Goal: Task Accomplishment & Management: Complete application form

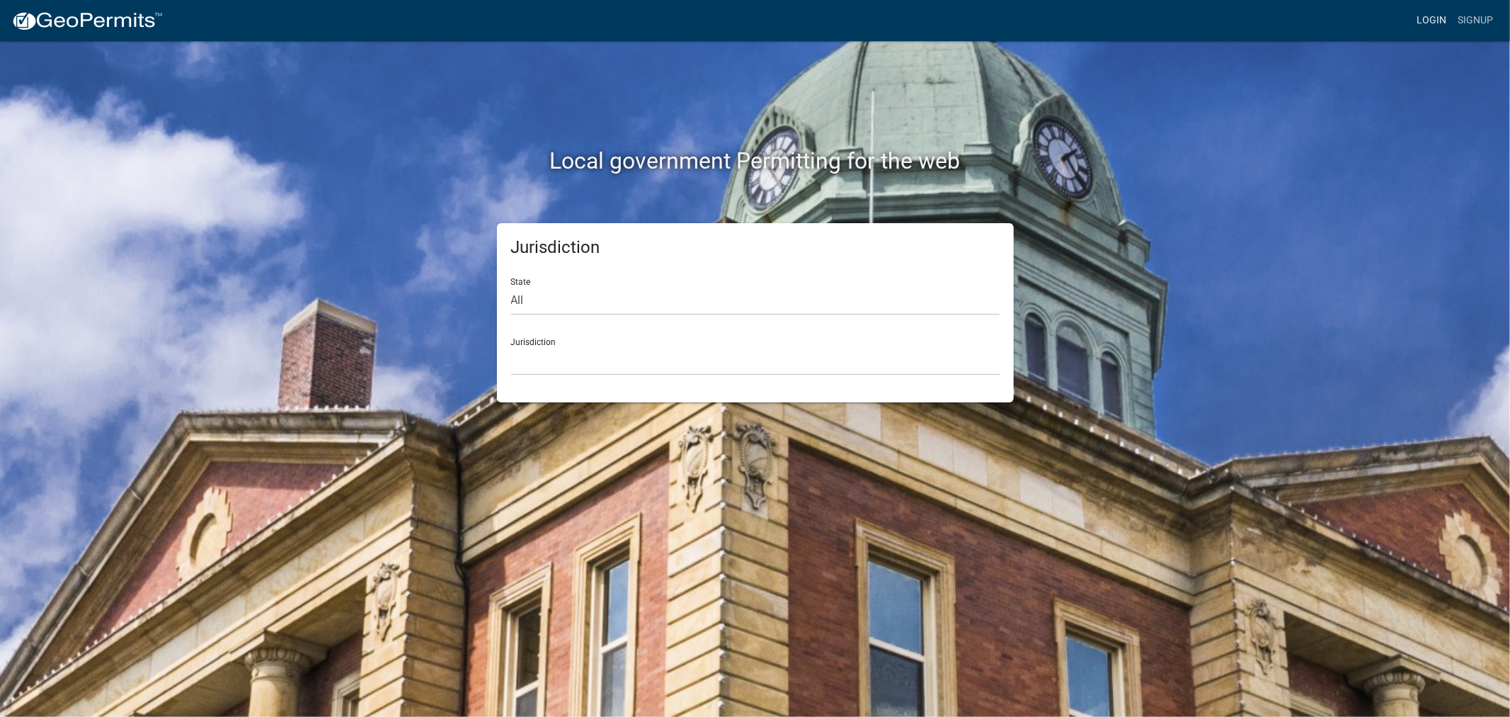
click at [1435, 16] on link "Login" at bounding box center [1431, 20] width 41 height 27
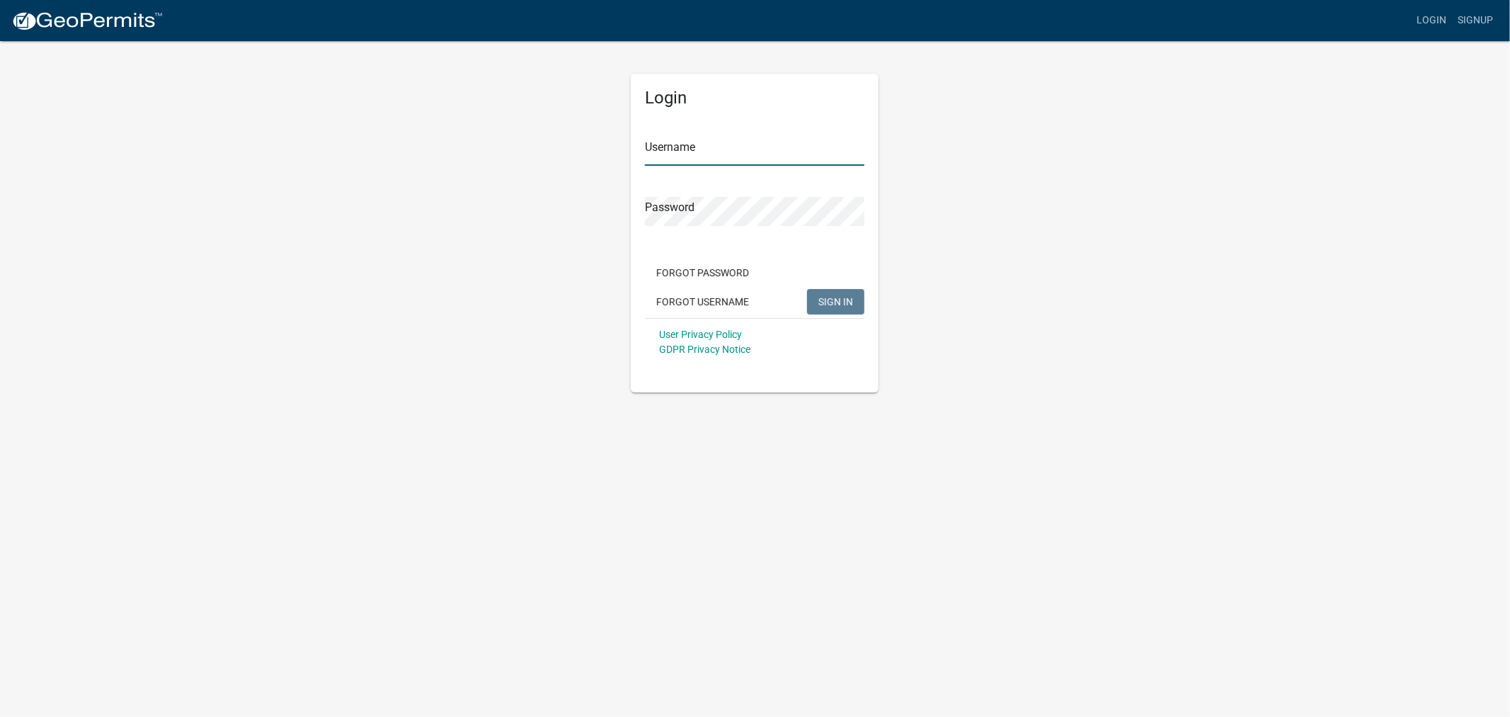
type input "shelleyh"
click at [860, 307] on button "SIGN IN" at bounding box center [835, 301] width 57 height 25
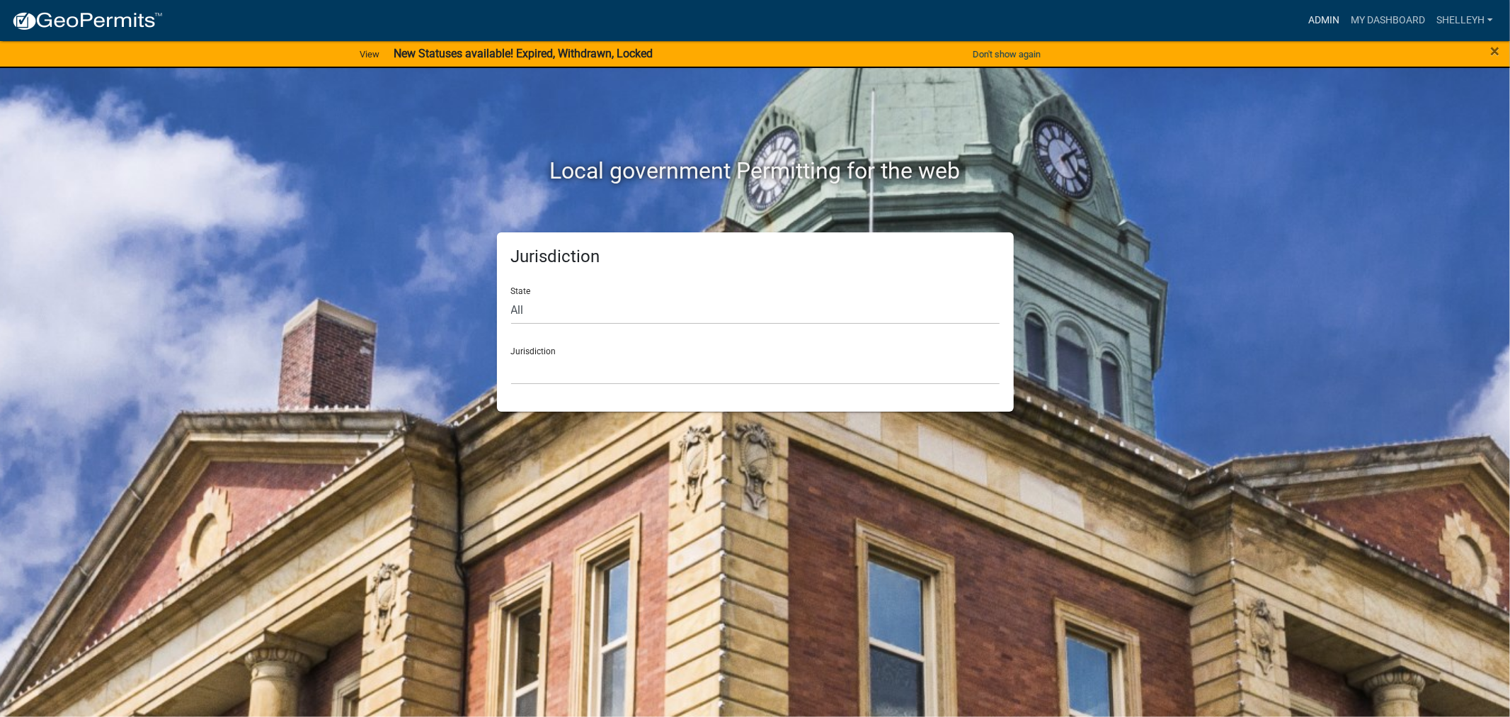
click at [1313, 18] on link "Admin" at bounding box center [1324, 20] width 42 height 27
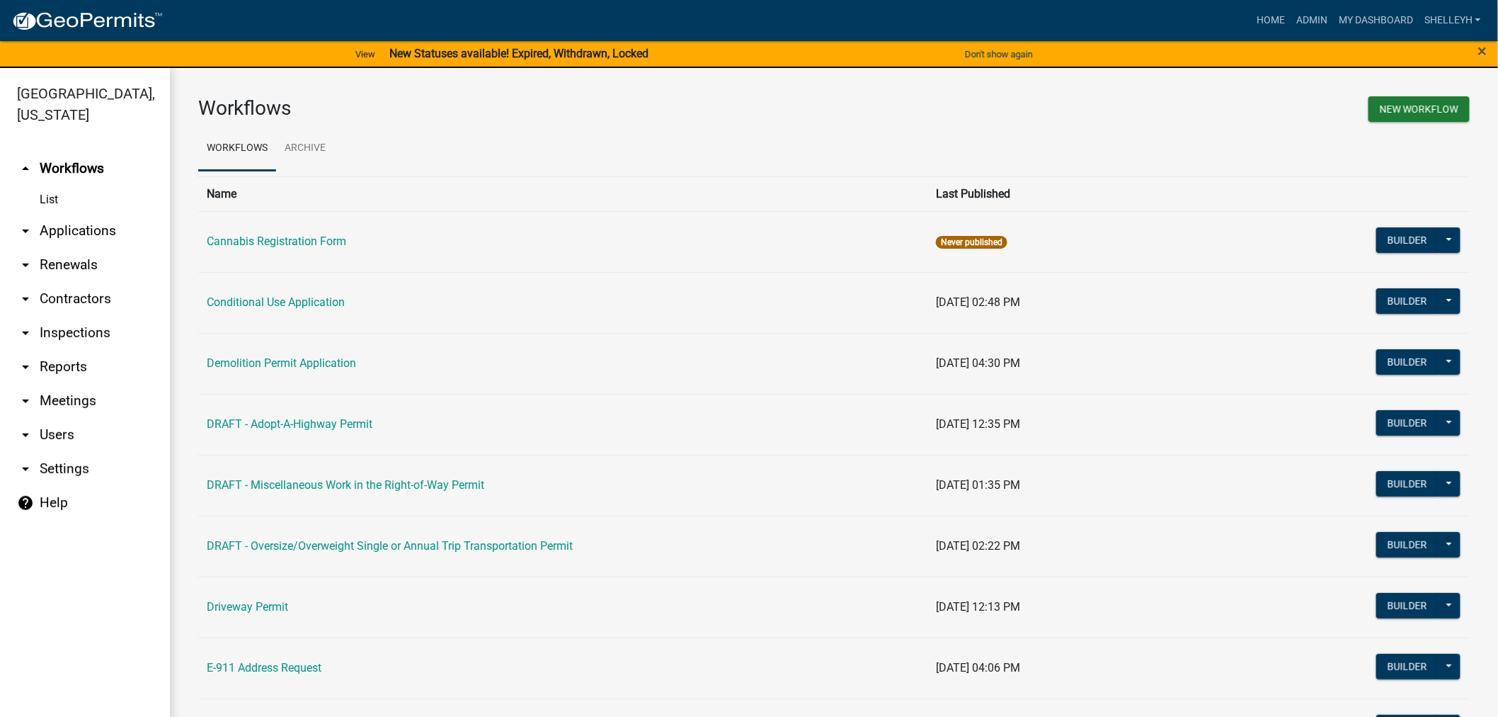
click at [95, 224] on link "arrow_drop_down Applications" at bounding box center [85, 231] width 170 height 34
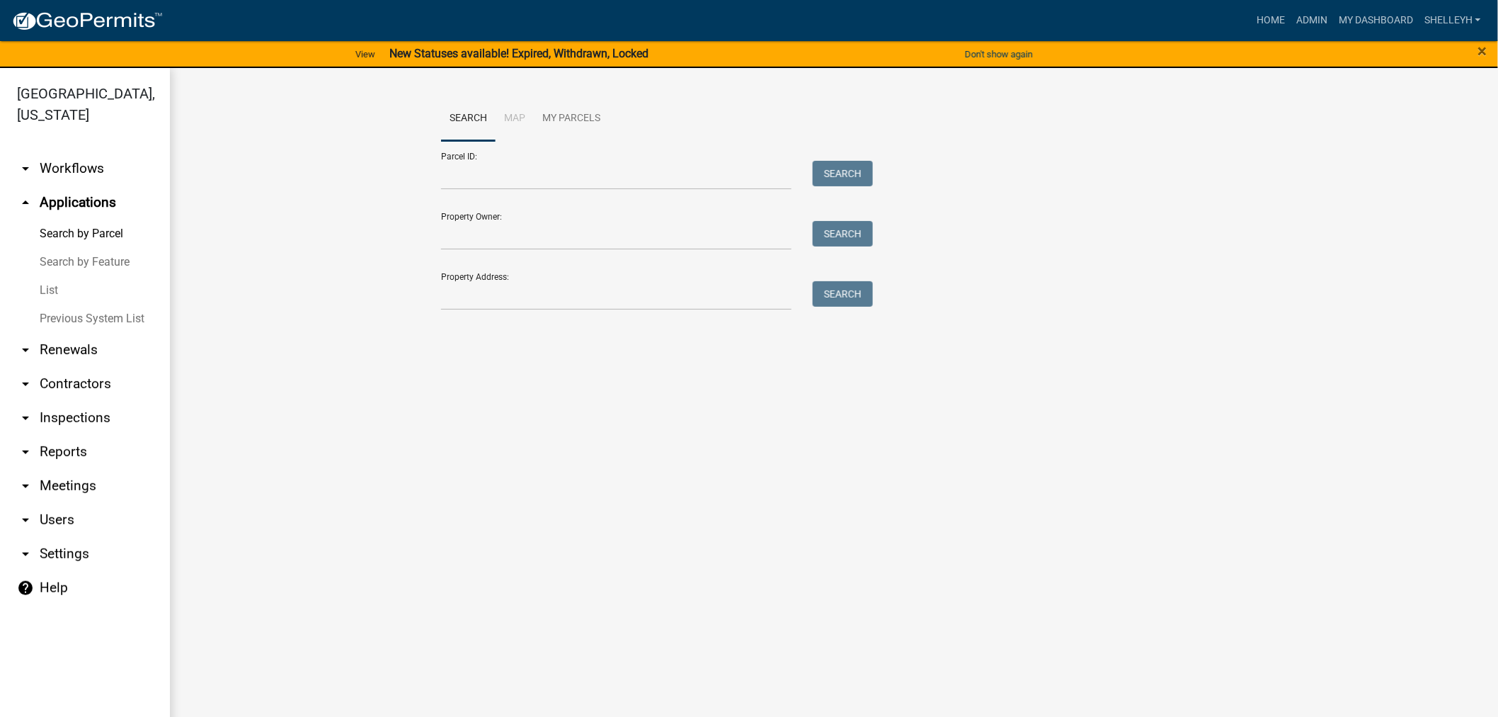
click at [47, 290] on link "List" at bounding box center [85, 290] width 170 height 28
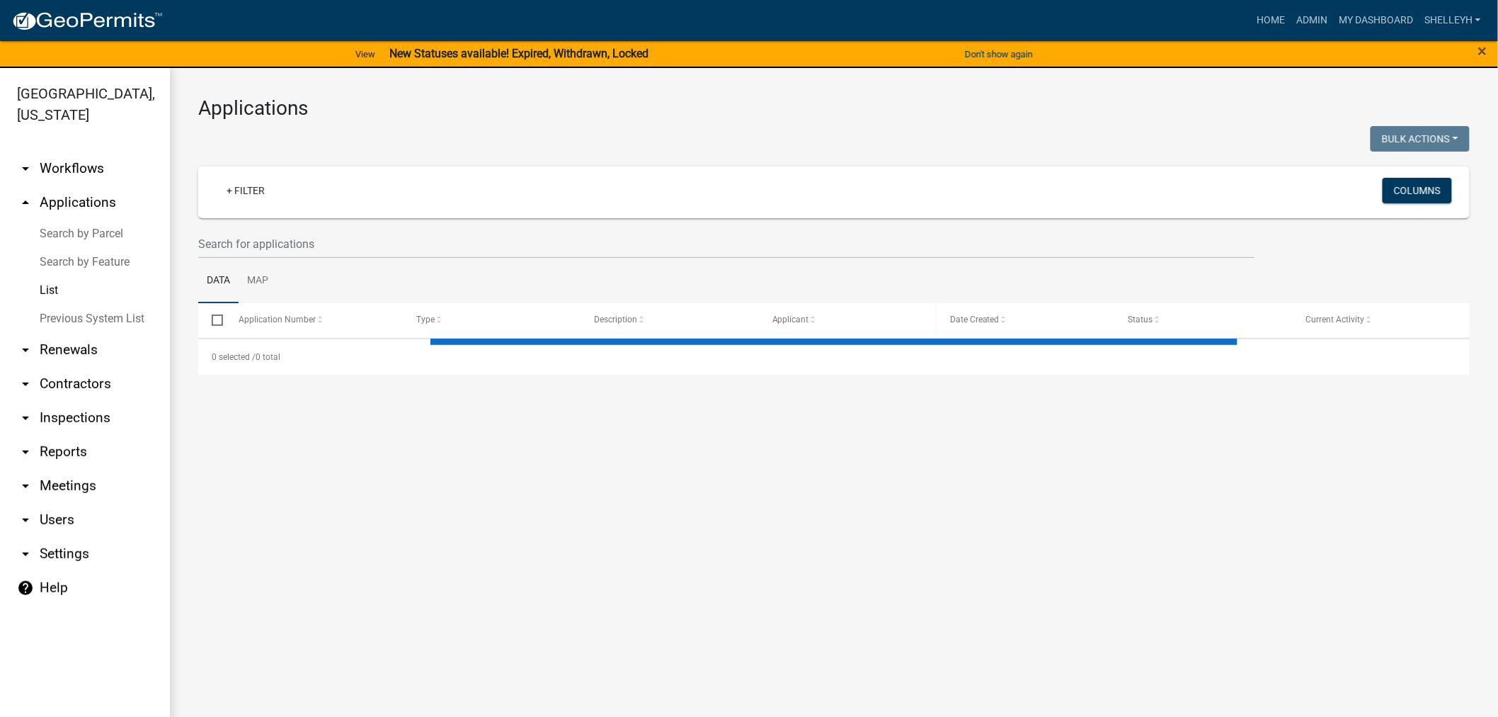
select select "1: 25"
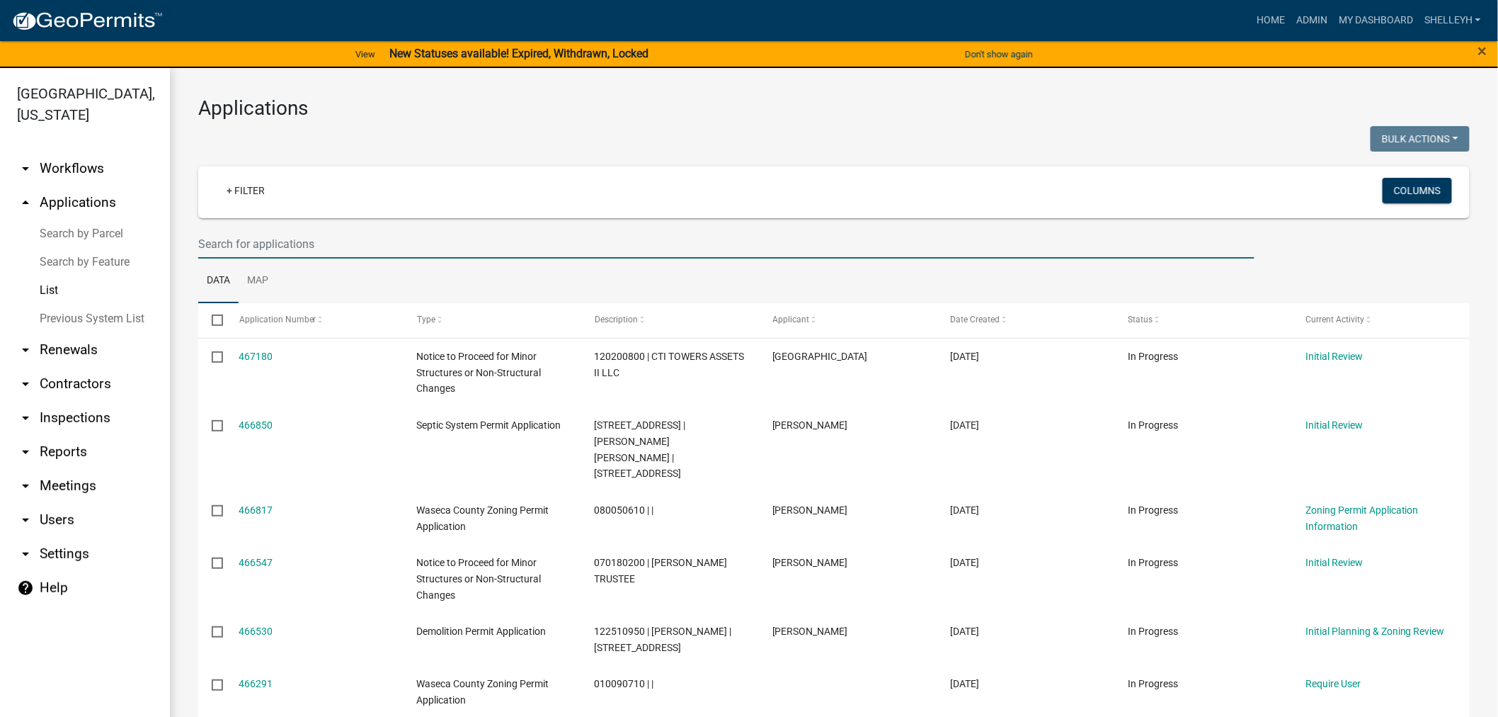
click at [304, 248] on input "text" at bounding box center [726, 243] width 1056 height 29
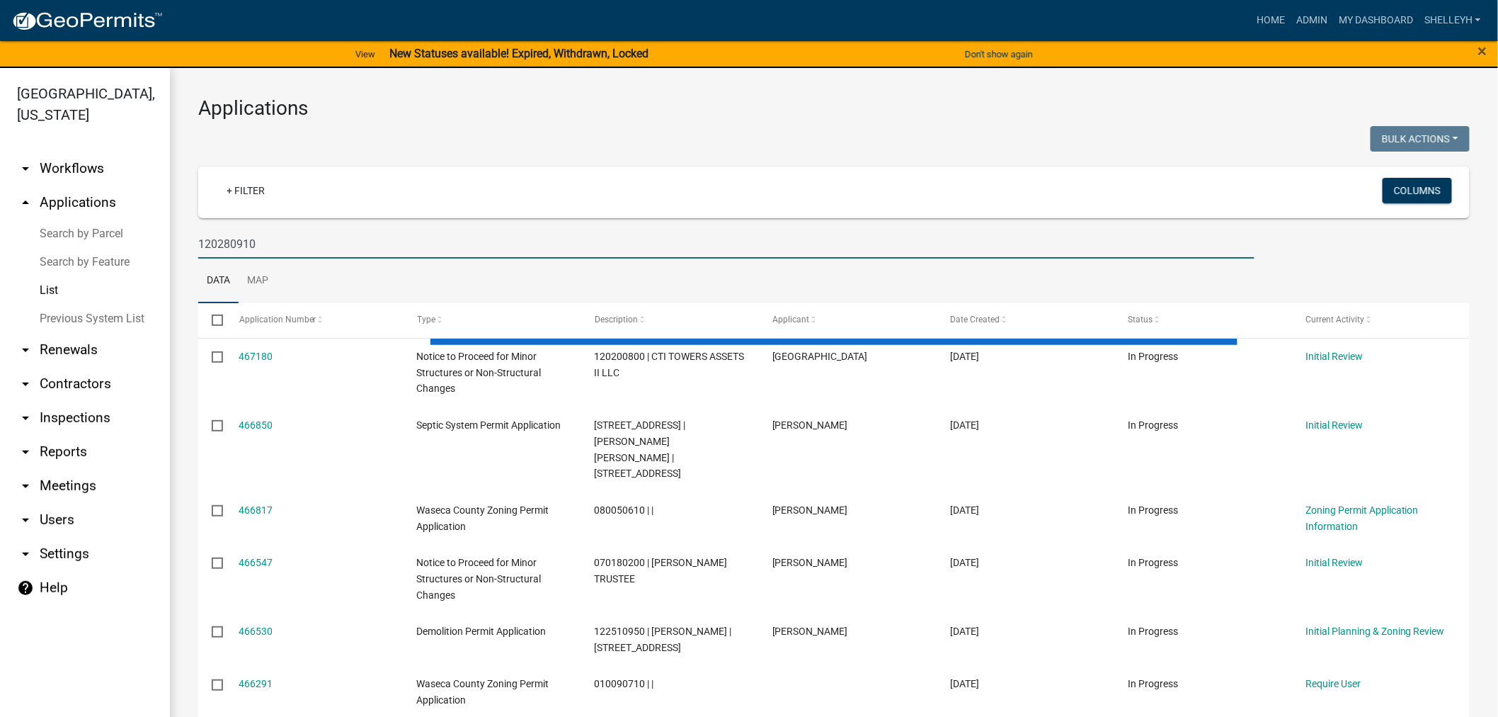
type input "120280910"
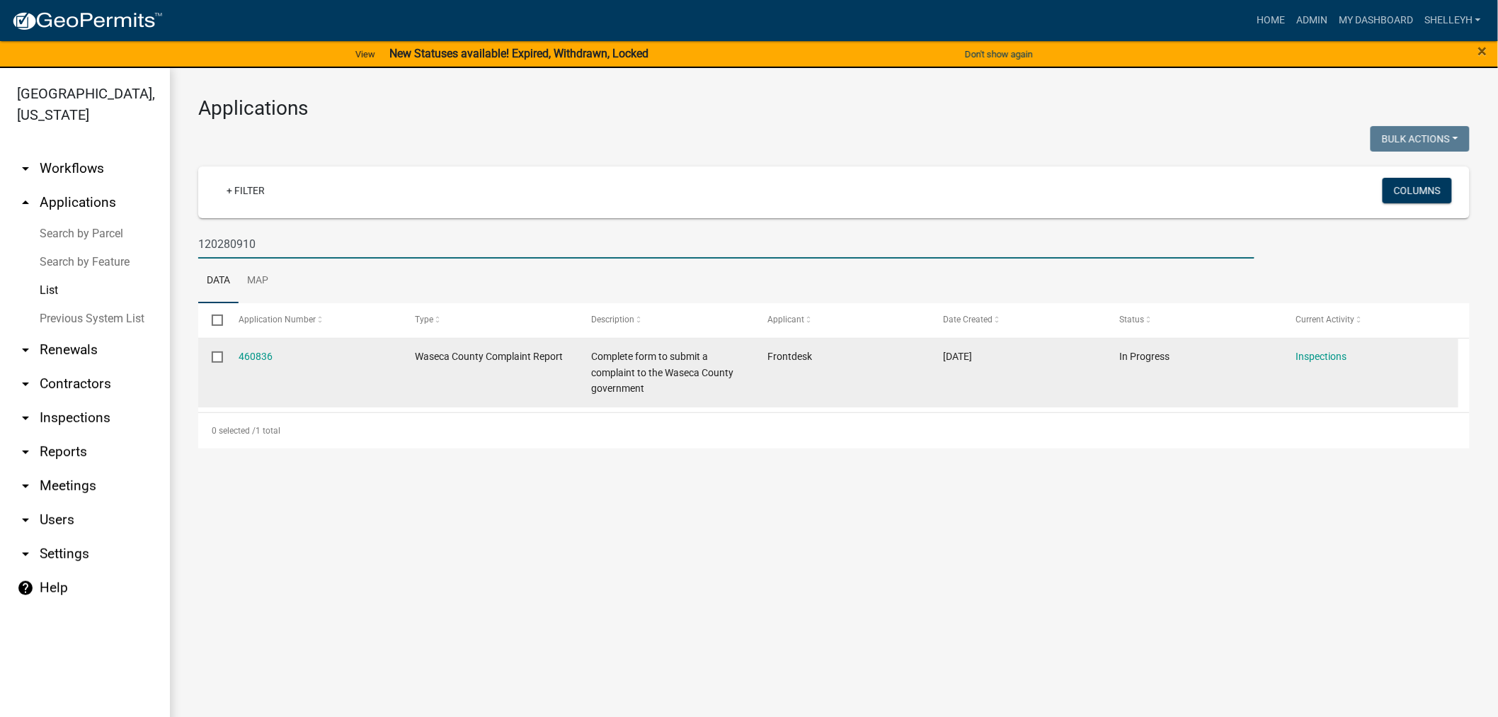
drag, startPoint x: 257, startPoint y: 352, endPoint x: 309, endPoint y: 359, distance: 52.2
click at [257, 352] on link "460836" at bounding box center [256, 355] width 34 height 11
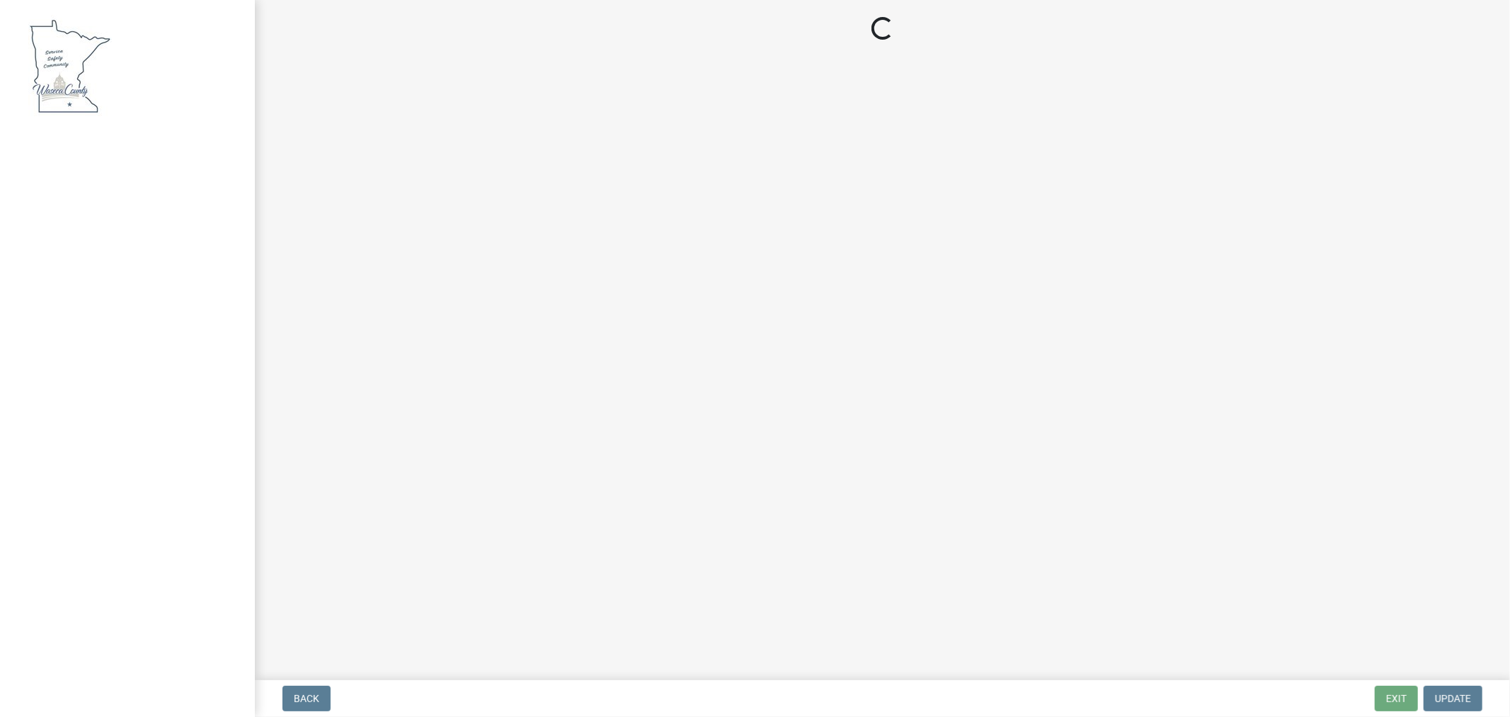
select select "2d9e2ede-ff67-4d7f-8ae7-e5366f5a539d"
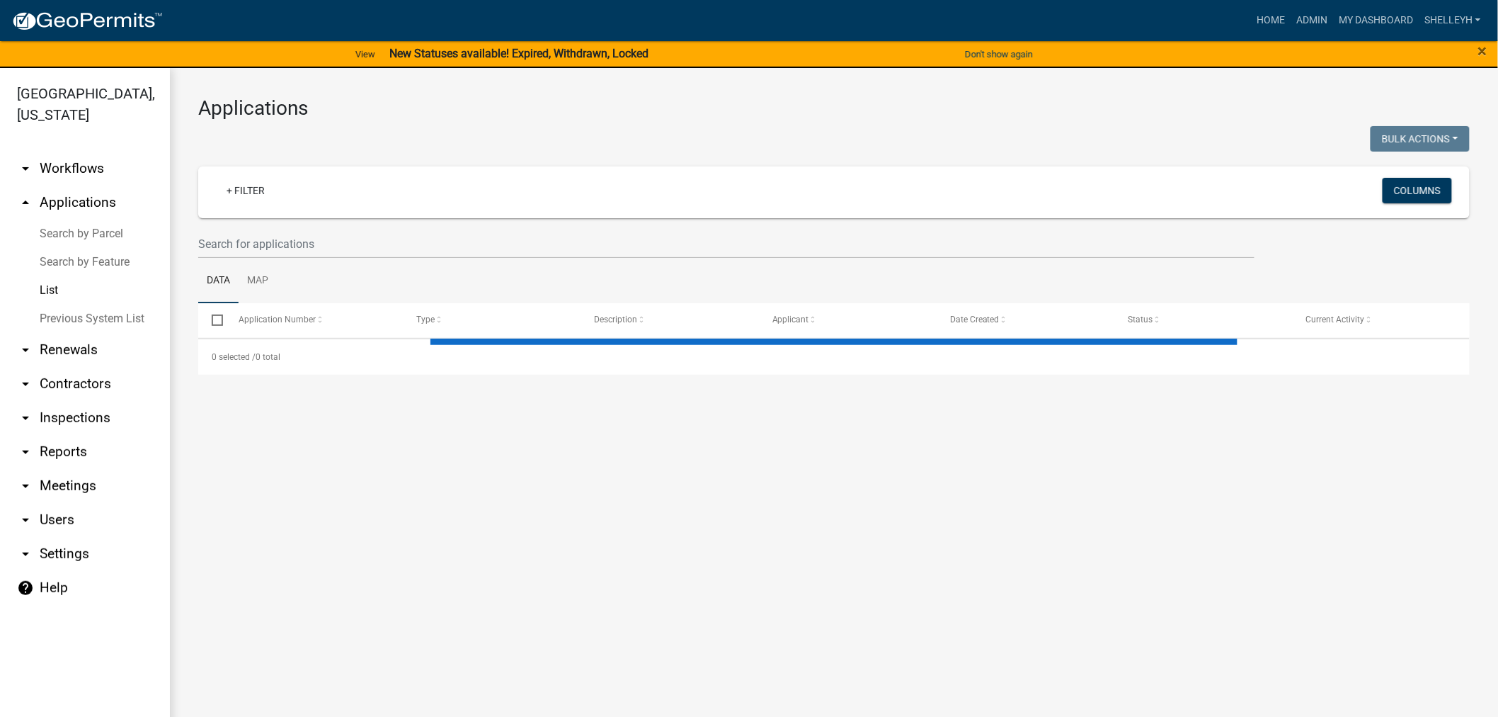
select select "1: 25"
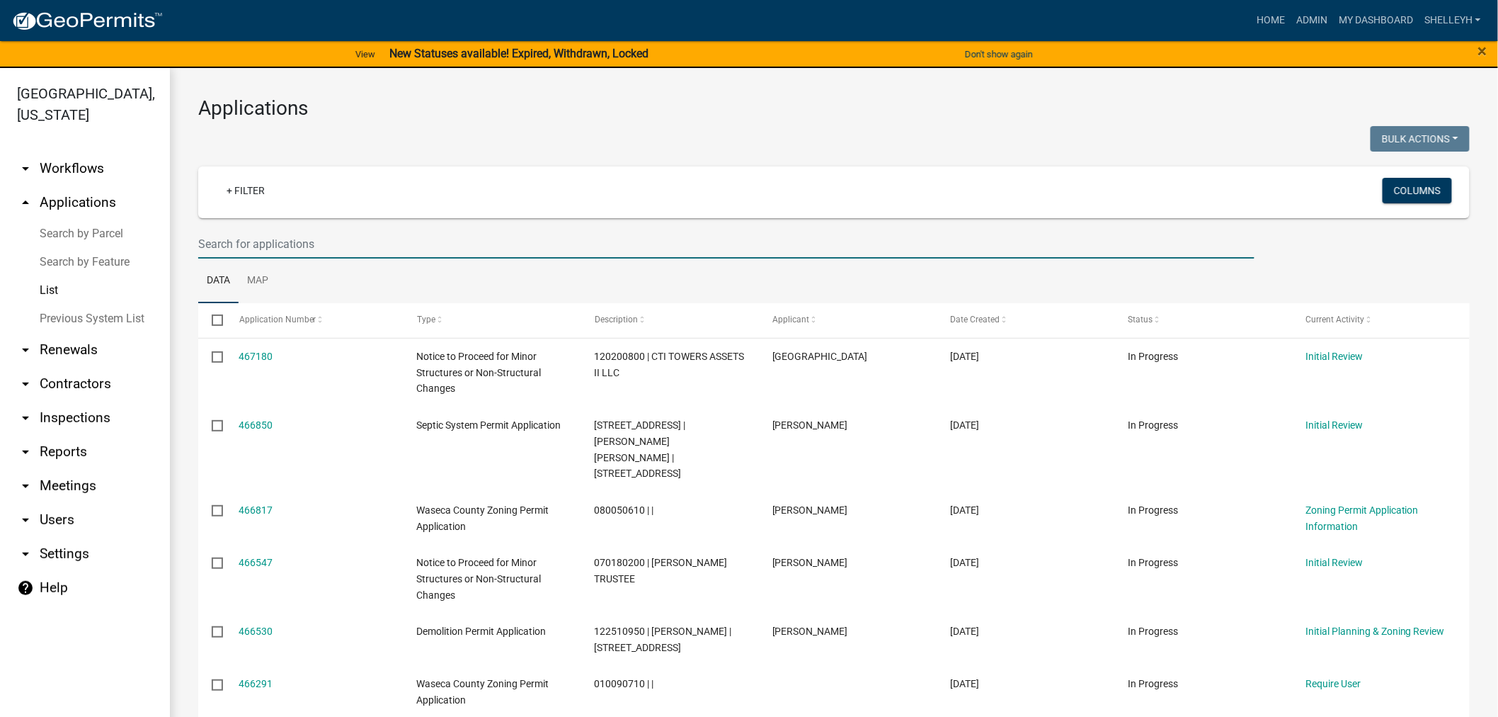
click at [261, 234] on input "text" at bounding box center [726, 243] width 1056 height 29
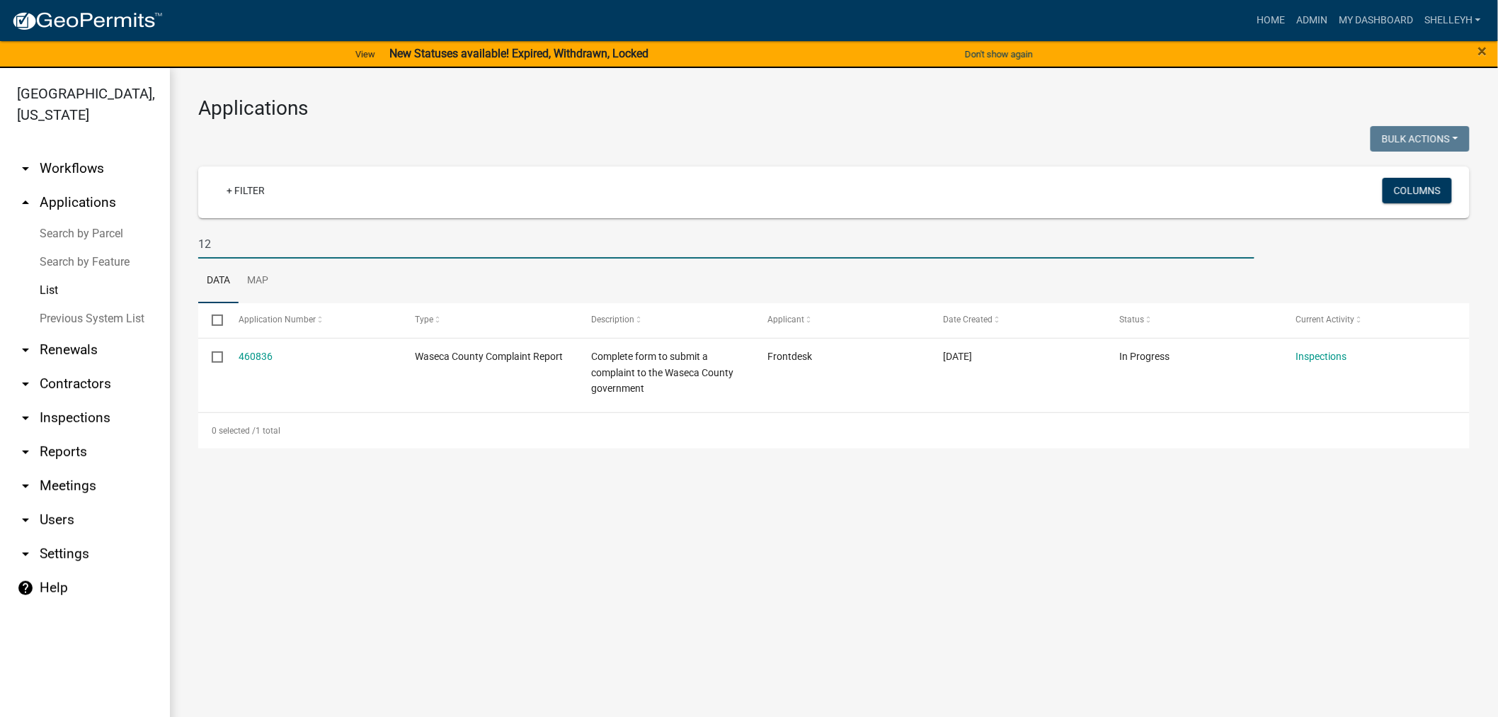
type input "1"
type input "[PERSON_NAME]"
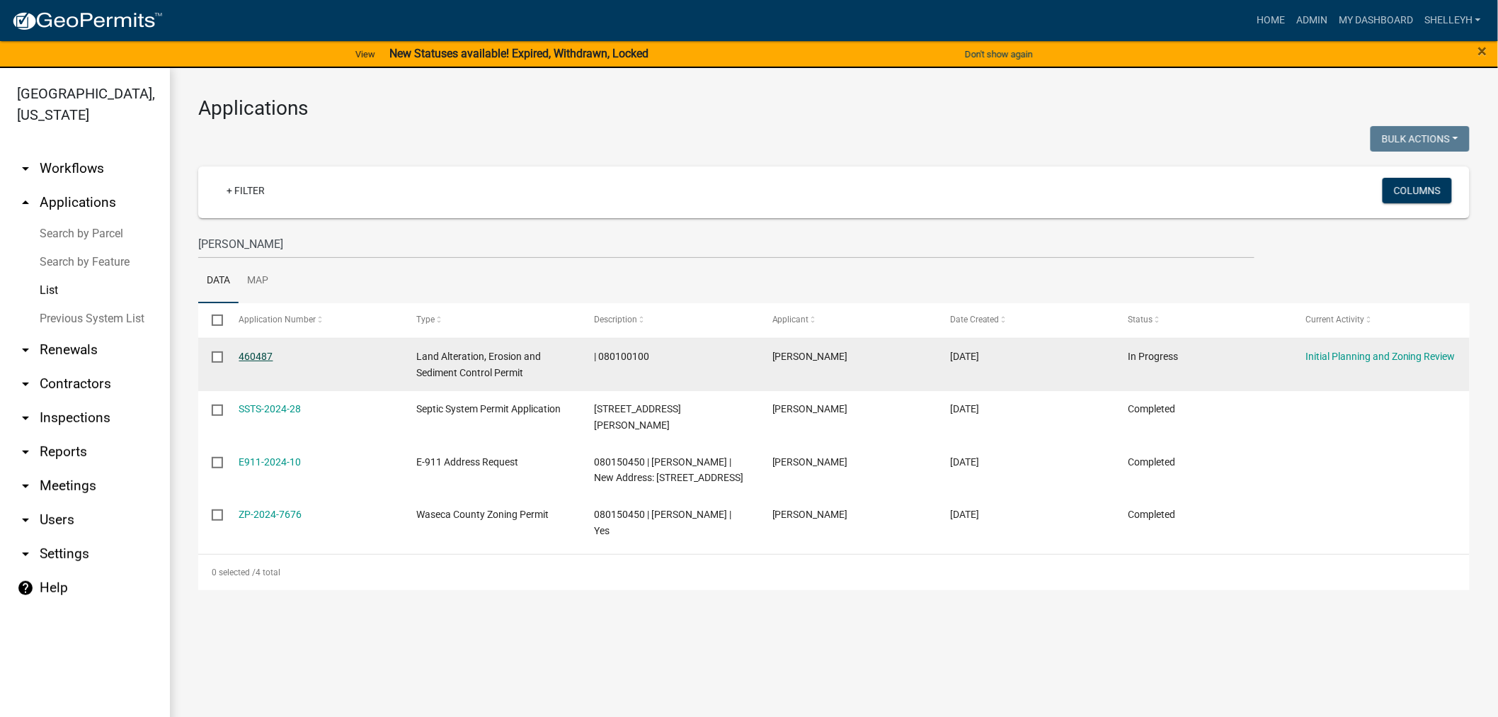
drag, startPoint x: 259, startPoint y: 349, endPoint x: 272, endPoint y: 351, distance: 12.9
click at [259, 349] on div "460487" at bounding box center [314, 356] width 151 height 16
click at [249, 355] on link "460487" at bounding box center [256, 355] width 34 height 11
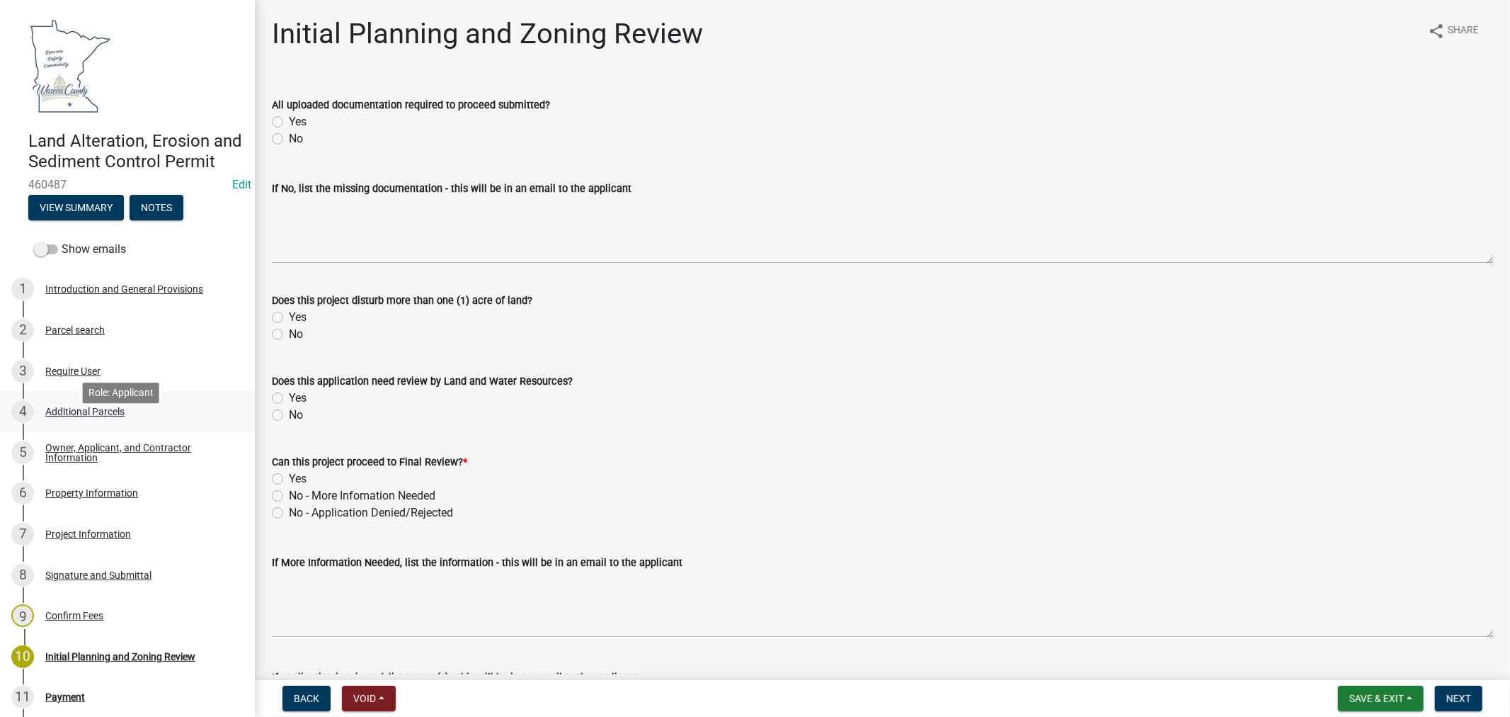
click at [72, 416] on div "Additional Parcels" at bounding box center [84, 411] width 79 height 10
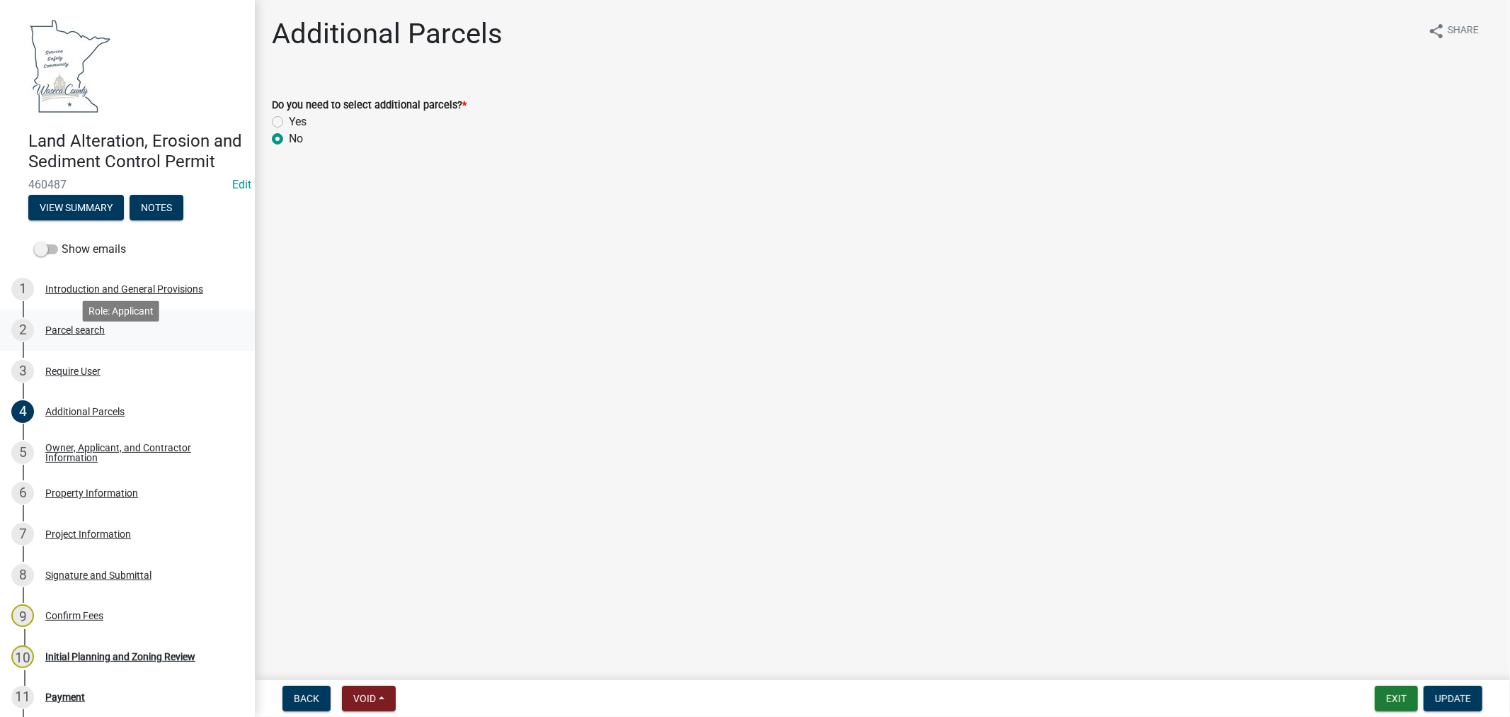
click at [94, 335] on div "Parcel search" at bounding box center [74, 330] width 59 height 10
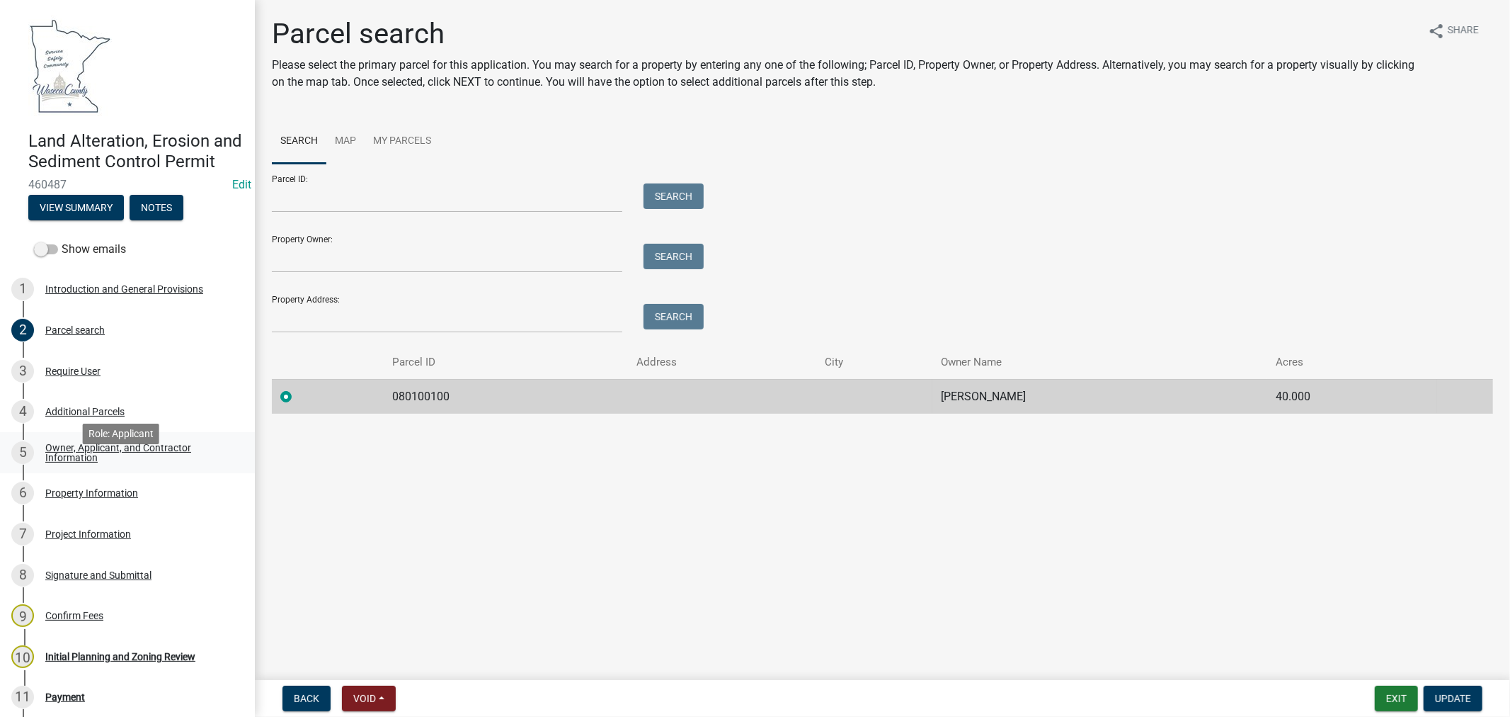
click at [67, 462] on div "Owner, Applicant, and Contractor Information" at bounding box center [138, 453] width 187 height 20
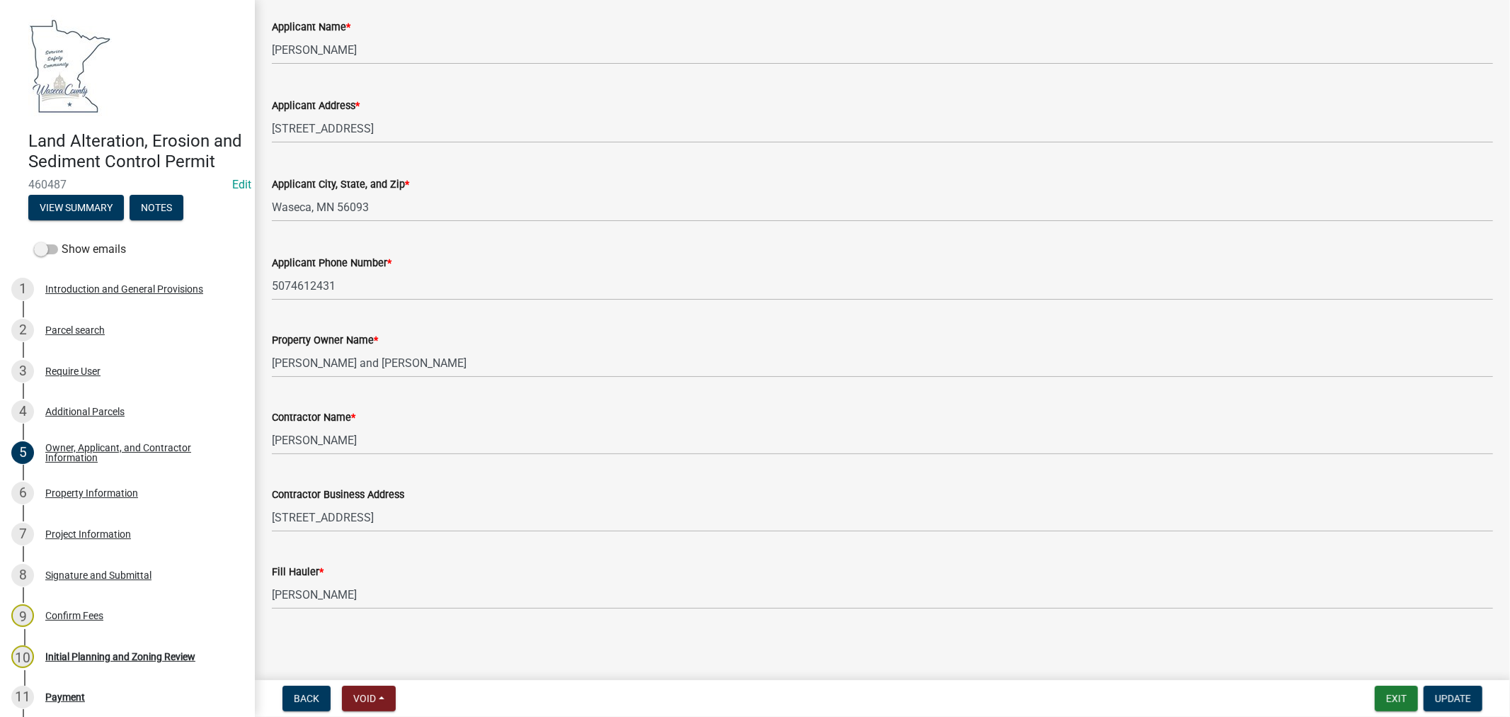
scroll to position [163, 0]
drag, startPoint x: 76, startPoint y: 506, endPoint x: 149, endPoint y: 496, distance: 73.7
click at [76, 498] on div "Property Information" at bounding box center [91, 493] width 93 height 10
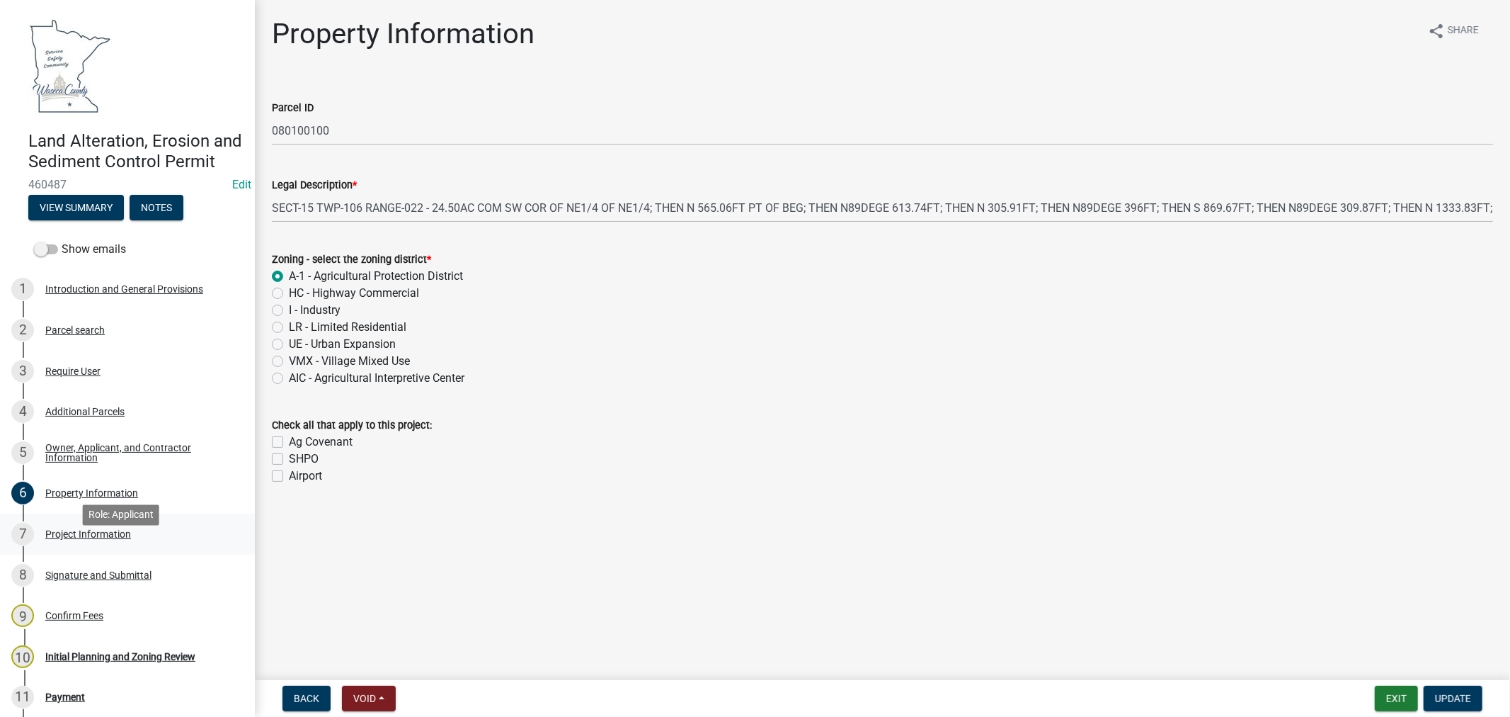
click at [115, 539] on div "Project Information" at bounding box center [88, 534] width 86 height 10
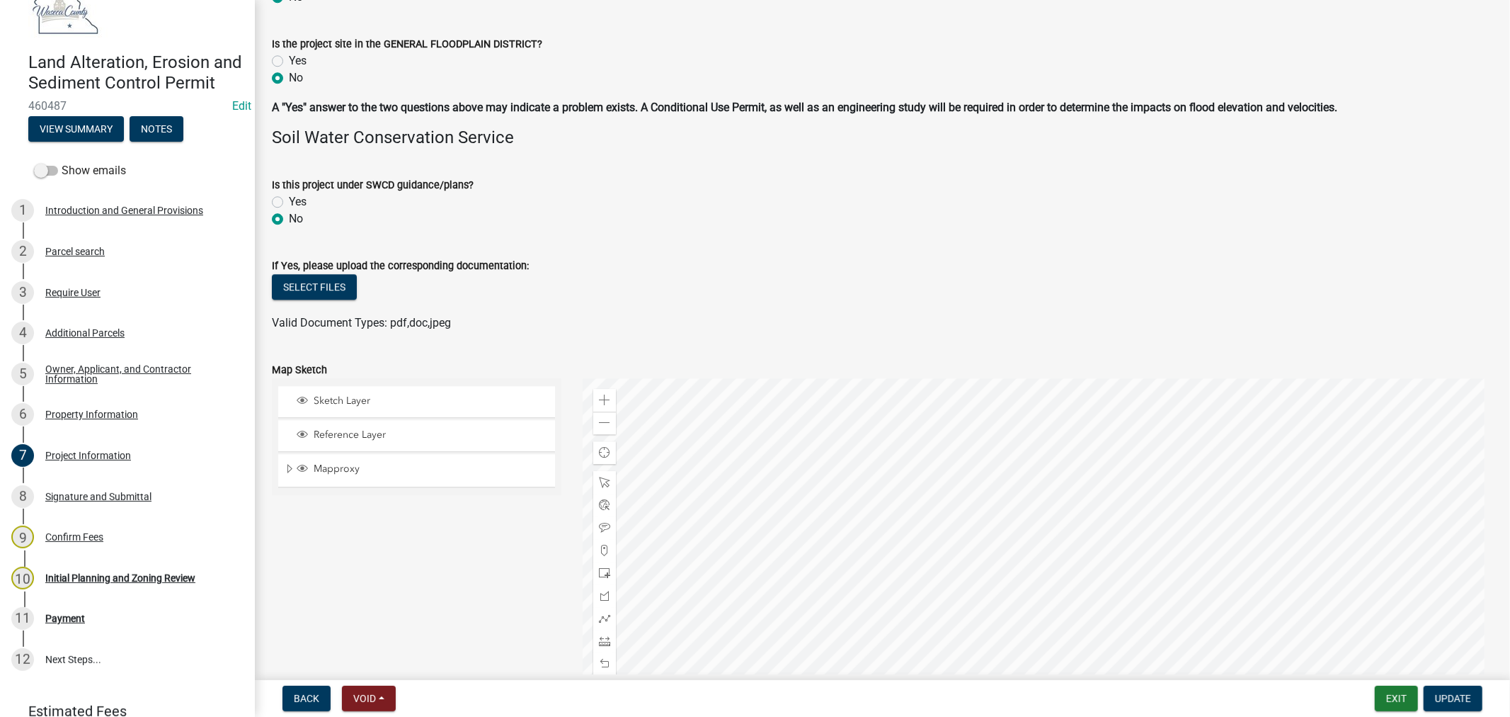
scroll to position [3459, 0]
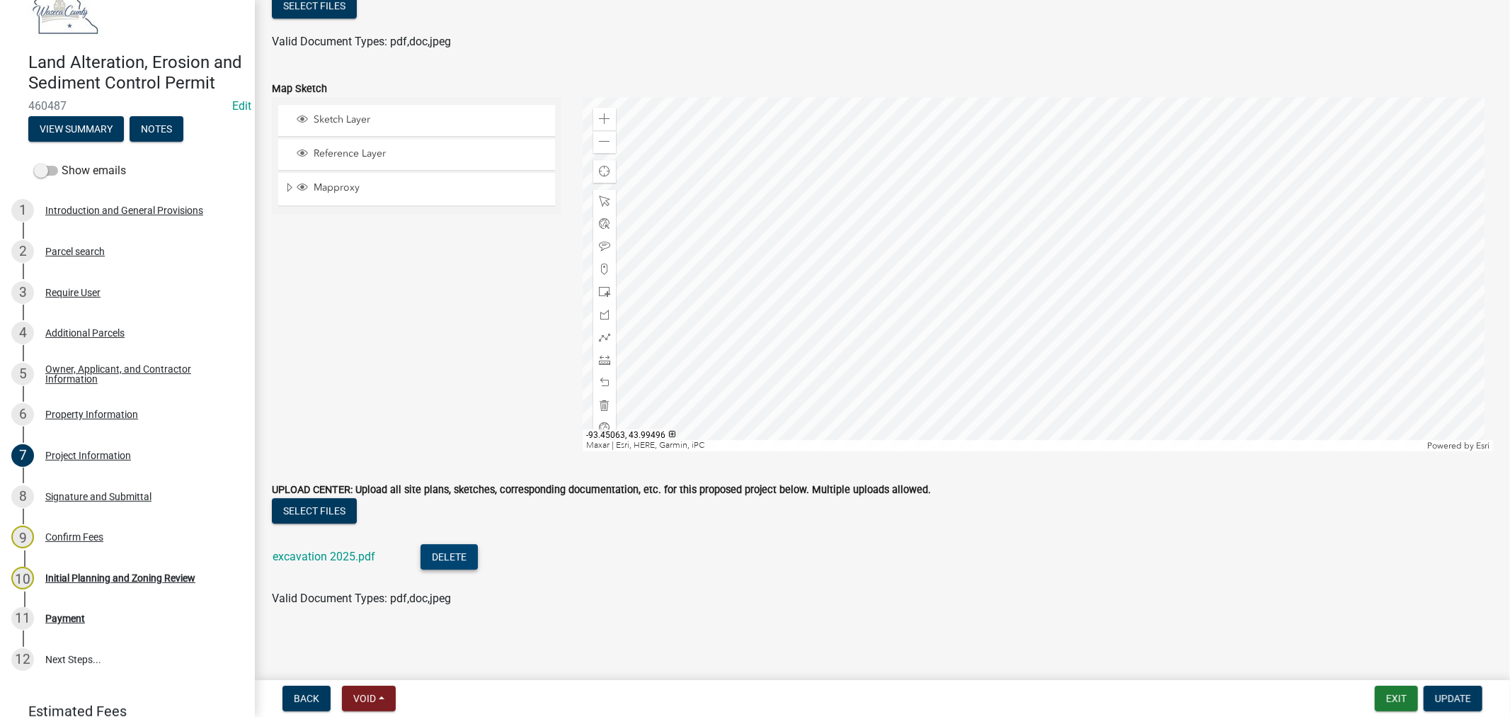
click at [447, 561] on button "Delete" at bounding box center [449, 556] width 57 height 25
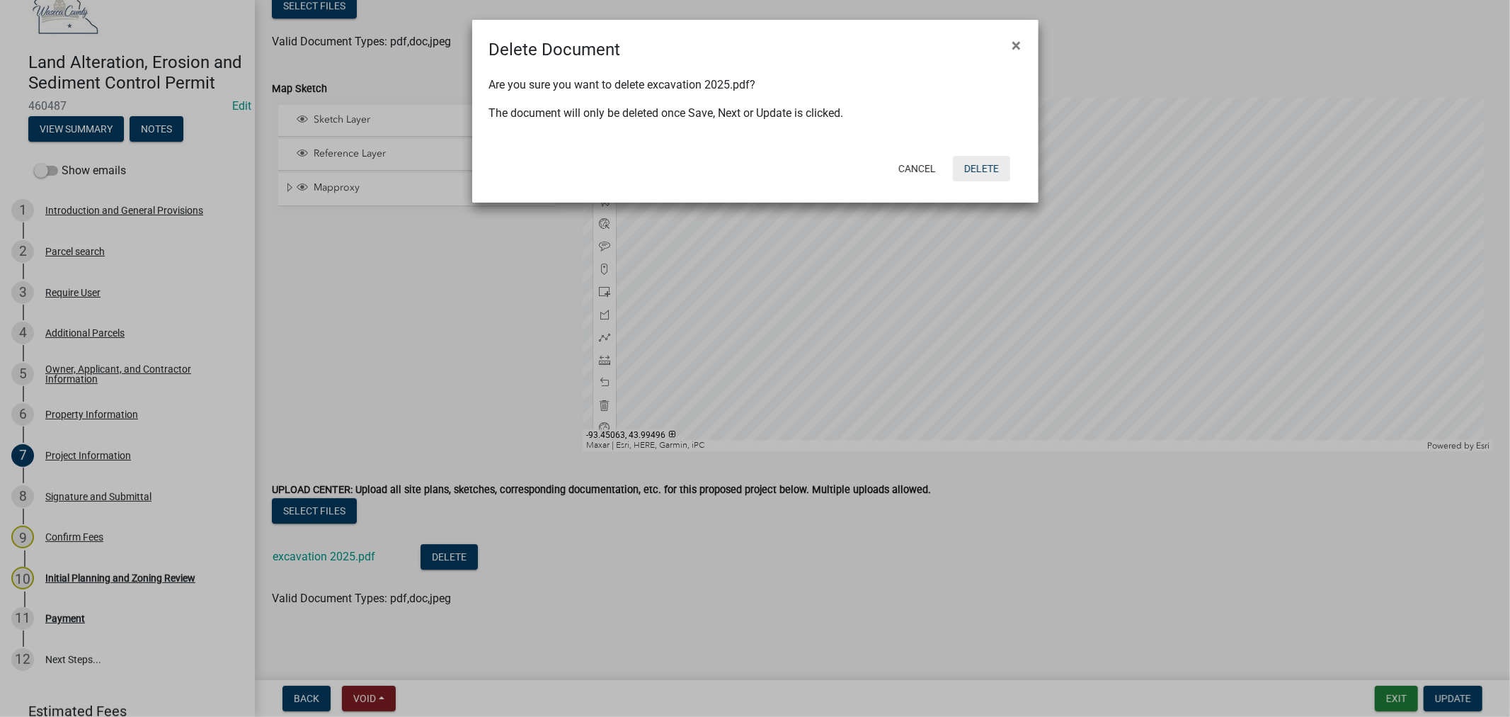
click at [986, 165] on button "Delete" at bounding box center [981, 168] width 57 height 25
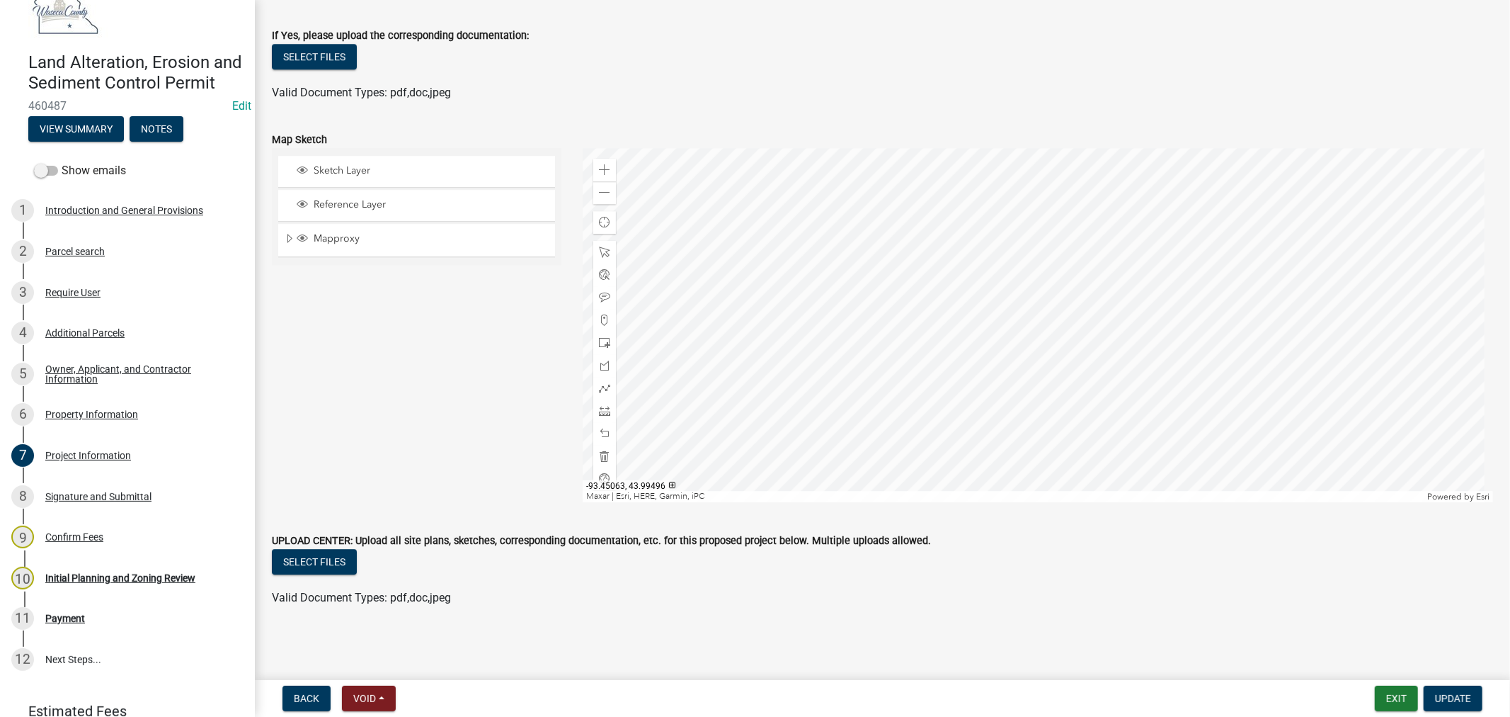
scroll to position [3407, 0]
click at [329, 561] on button "Select files" at bounding box center [314, 561] width 85 height 25
click at [1447, 692] on span "Update" at bounding box center [1453, 697] width 36 height 11
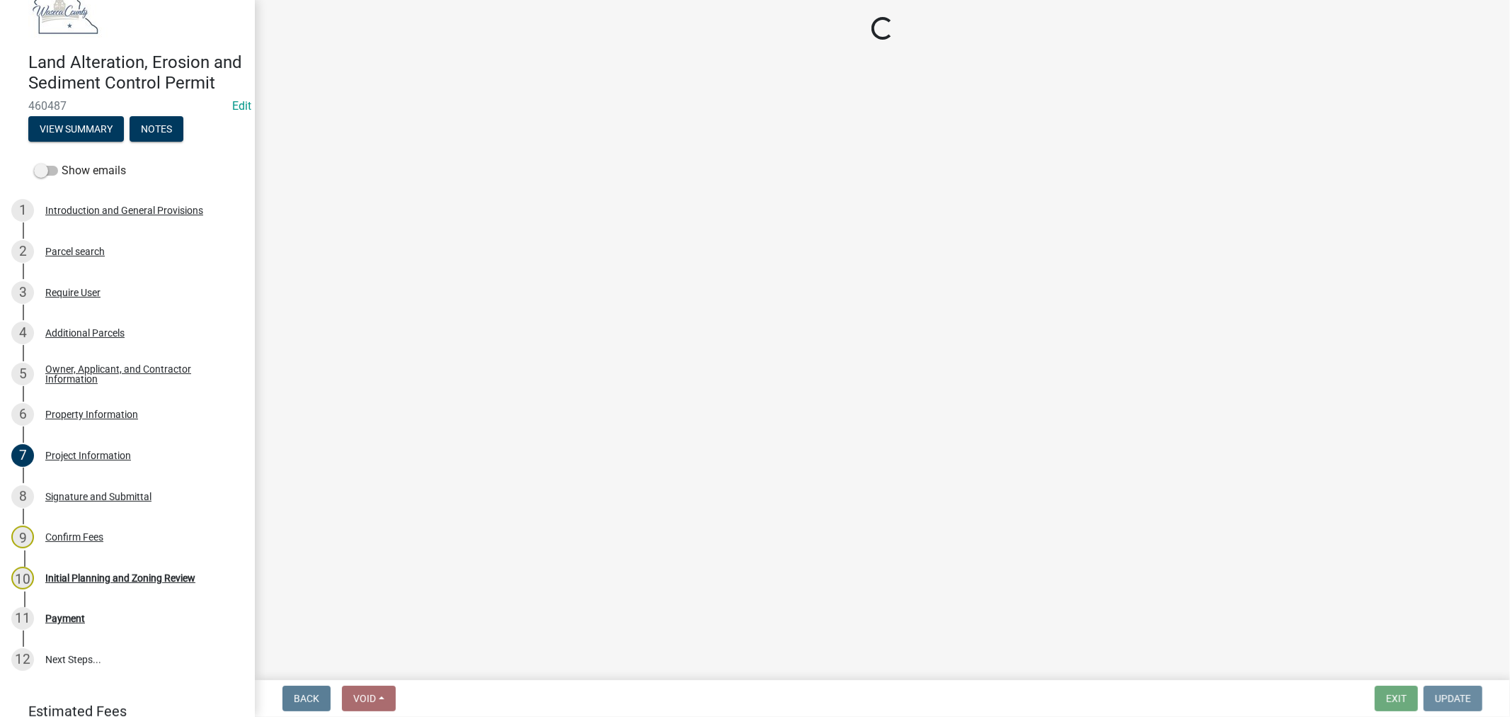
scroll to position [0, 0]
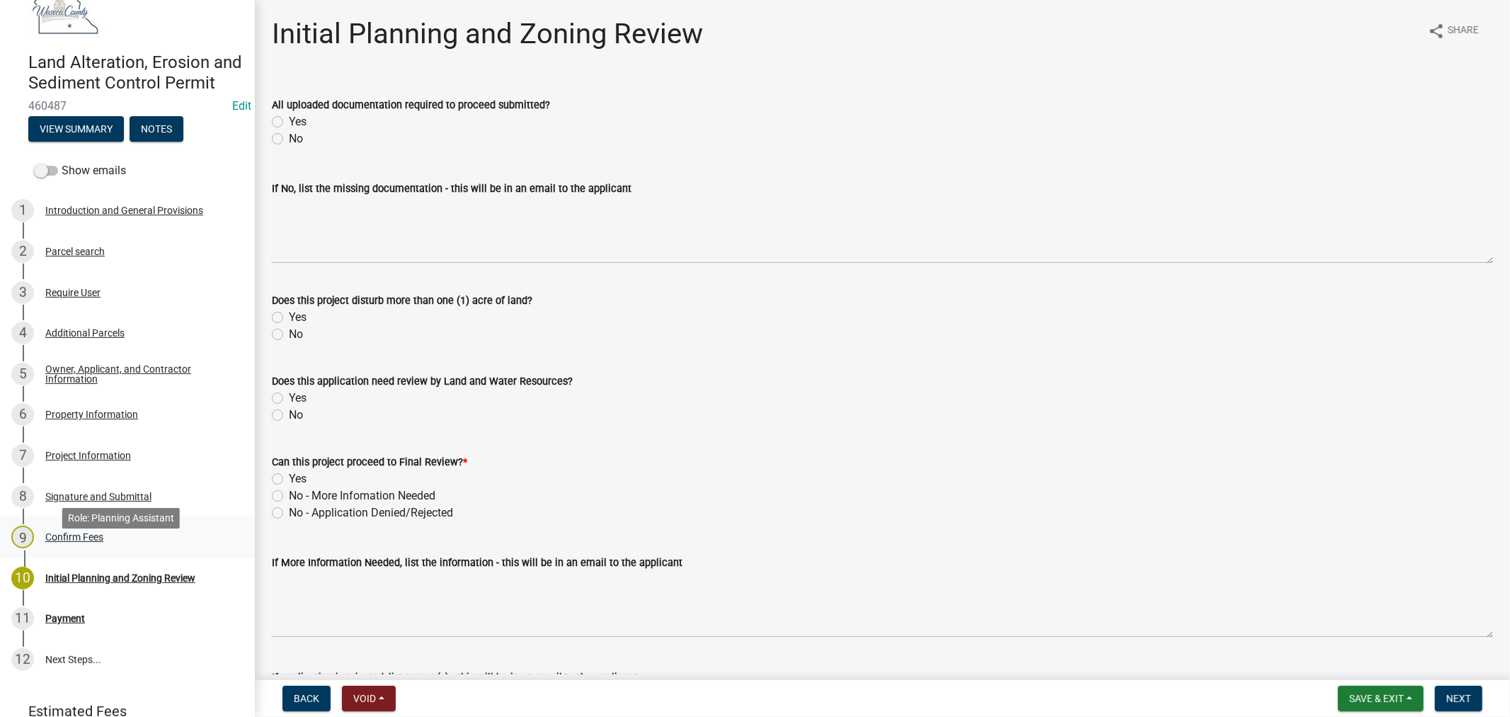
click at [62, 542] on div "Confirm Fees" at bounding box center [74, 537] width 58 height 10
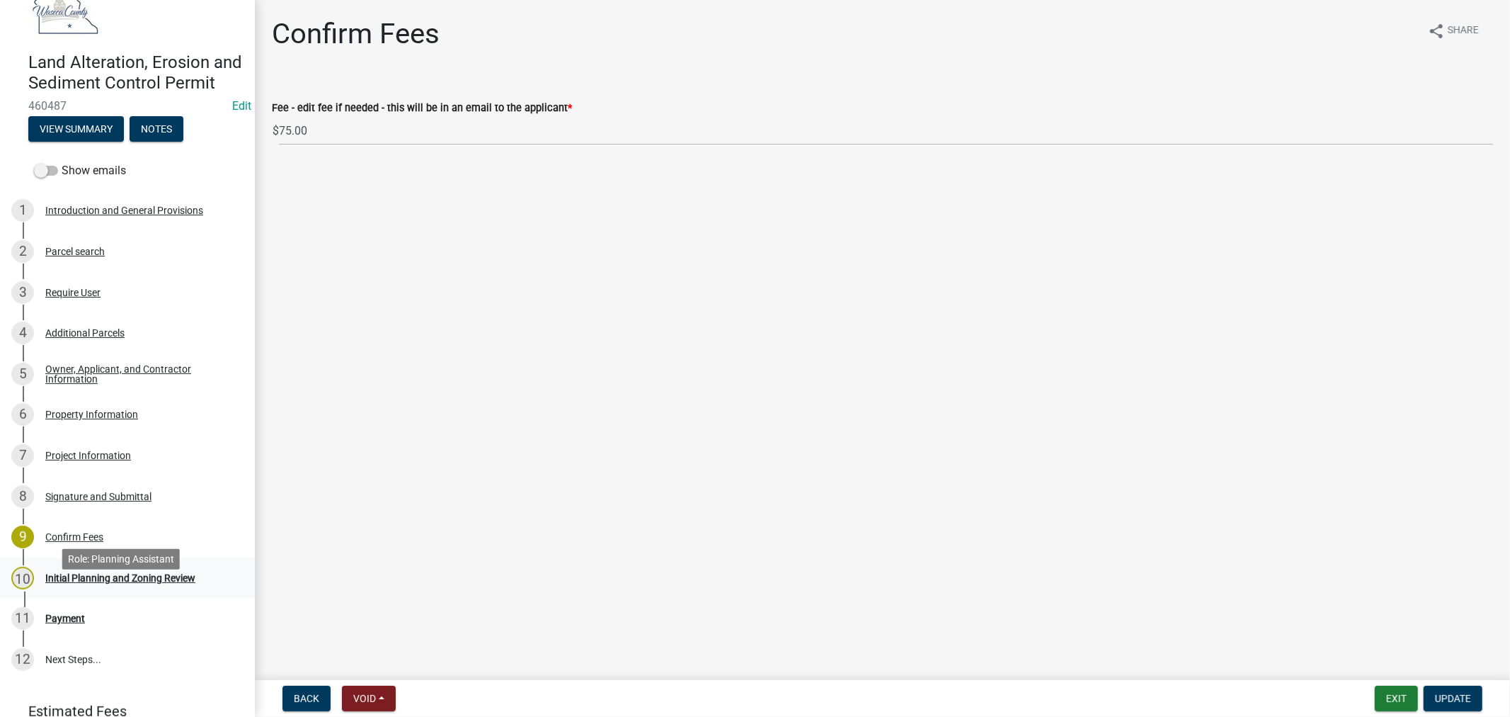
click at [83, 583] on div "Initial Planning and Zoning Review" at bounding box center [120, 578] width 150 height 10
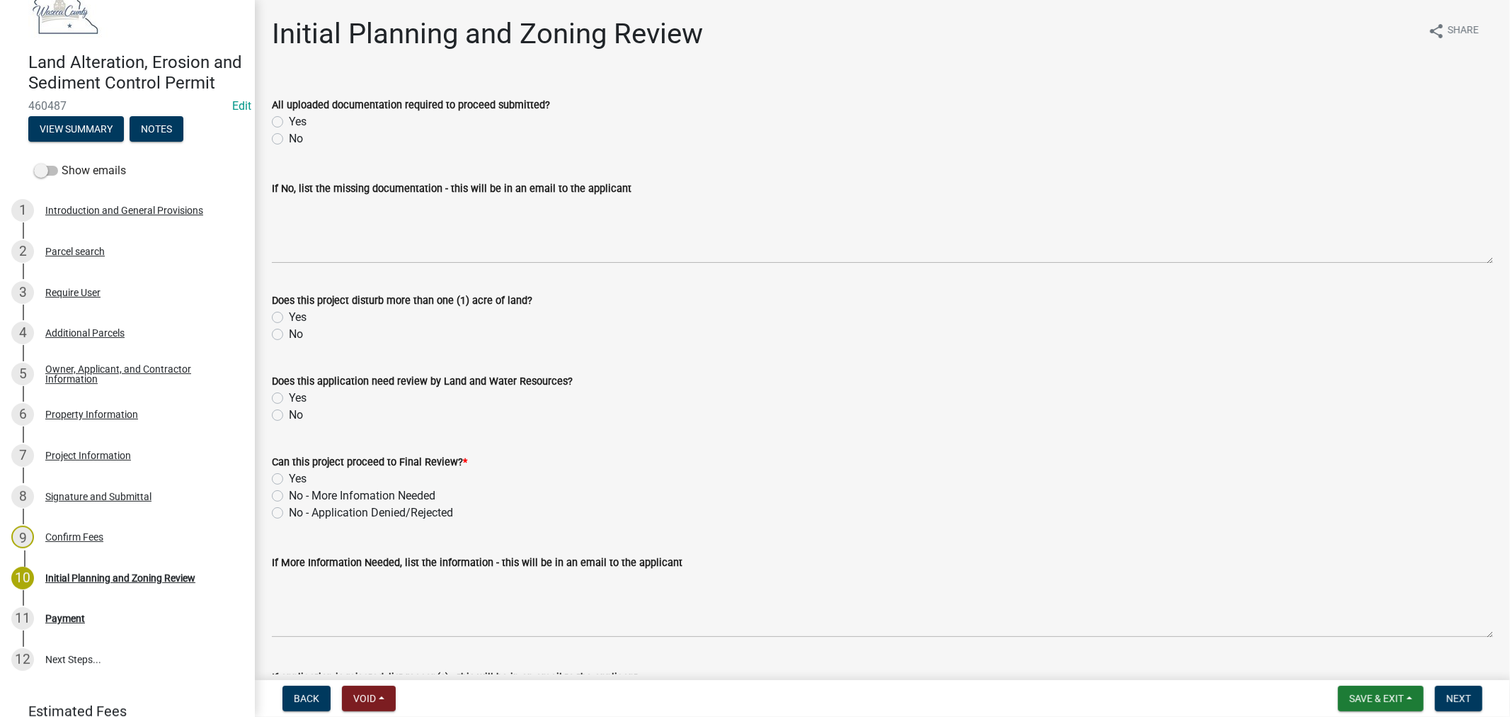
click at [289, 116] on label "Yes" at bounding box center [298, 121] width 18 height 17
click at [289, 116] on input "Yes" at bounding box center [293, 117] width 9 height 9
radio input "true"
click at [289, 333] on label "No" at bounding box center [296, 334] width 14 height 17
click at [289, 333] on input "No" at bounding box center [293, 330] width 9 height 9
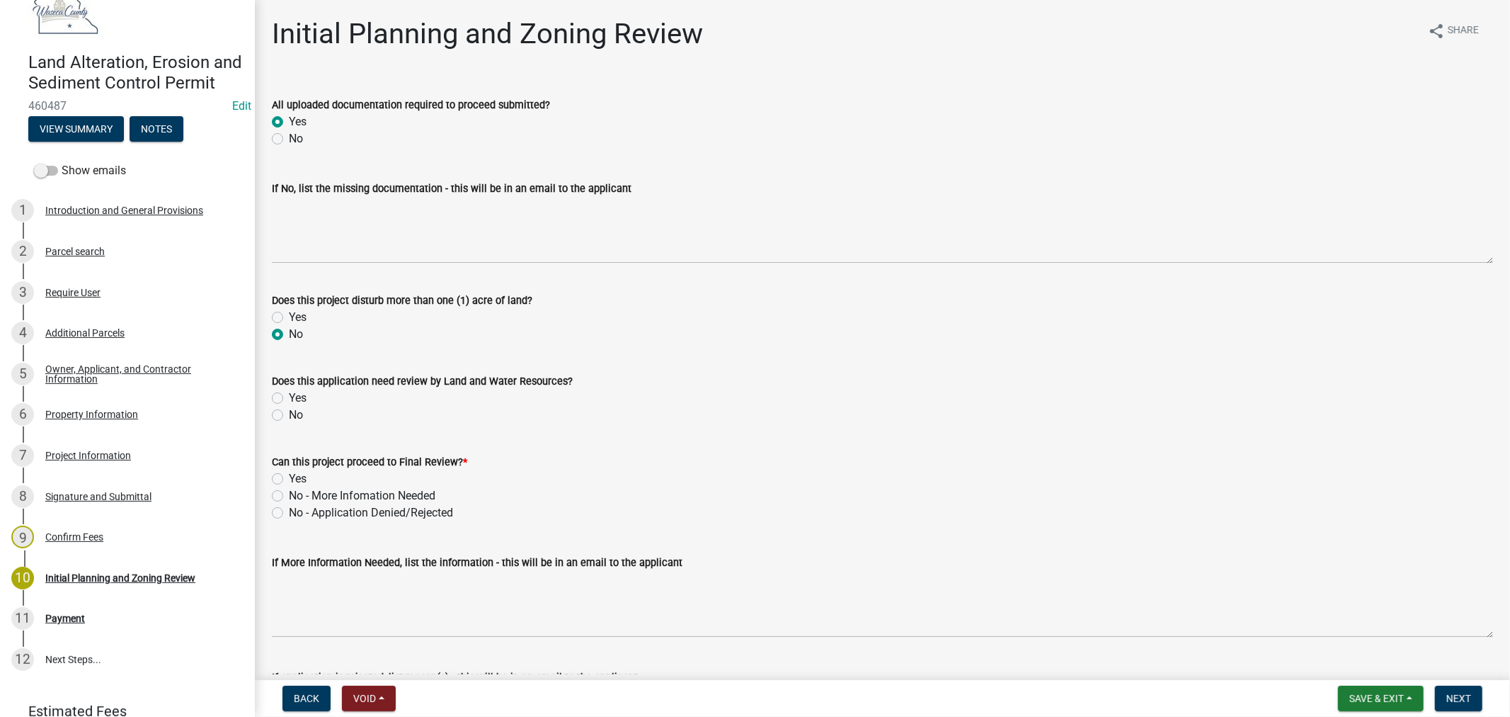
radio input "true"
click at [289, 416] on label "No" at bounding box center [296, 414] width 14 height 17
click at [289, 416] on input "No" at bounding box center [293, 410] width 9 height 9
radio input "true"
click at [289, 479] on label "Yes" at bounding box center [298, 478] width 18 height 17
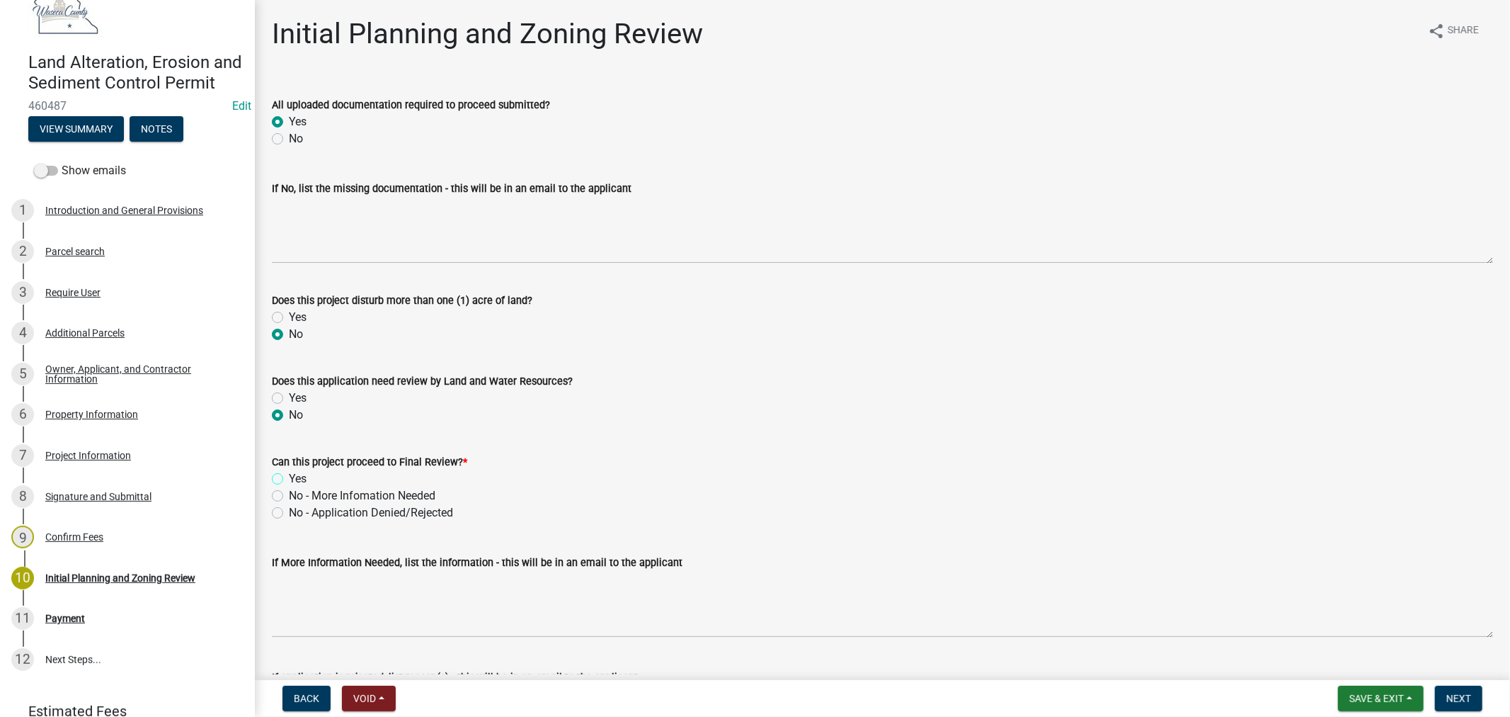
click at [289, 479] on input "Yes" at bounding box center [293, 474] width 9 height 9
radio input "true"
drag, startPoint x: 273, startPoint y: 394, endPoint x: 278, endPoint y: 405, distance: 11.4
click at [289, 395] on label "Yes" at bounding box center [298, 397] width 18 height 17
click at [289, 395] on input "Yes" at bounding box center [293, 393] width 9 height 9
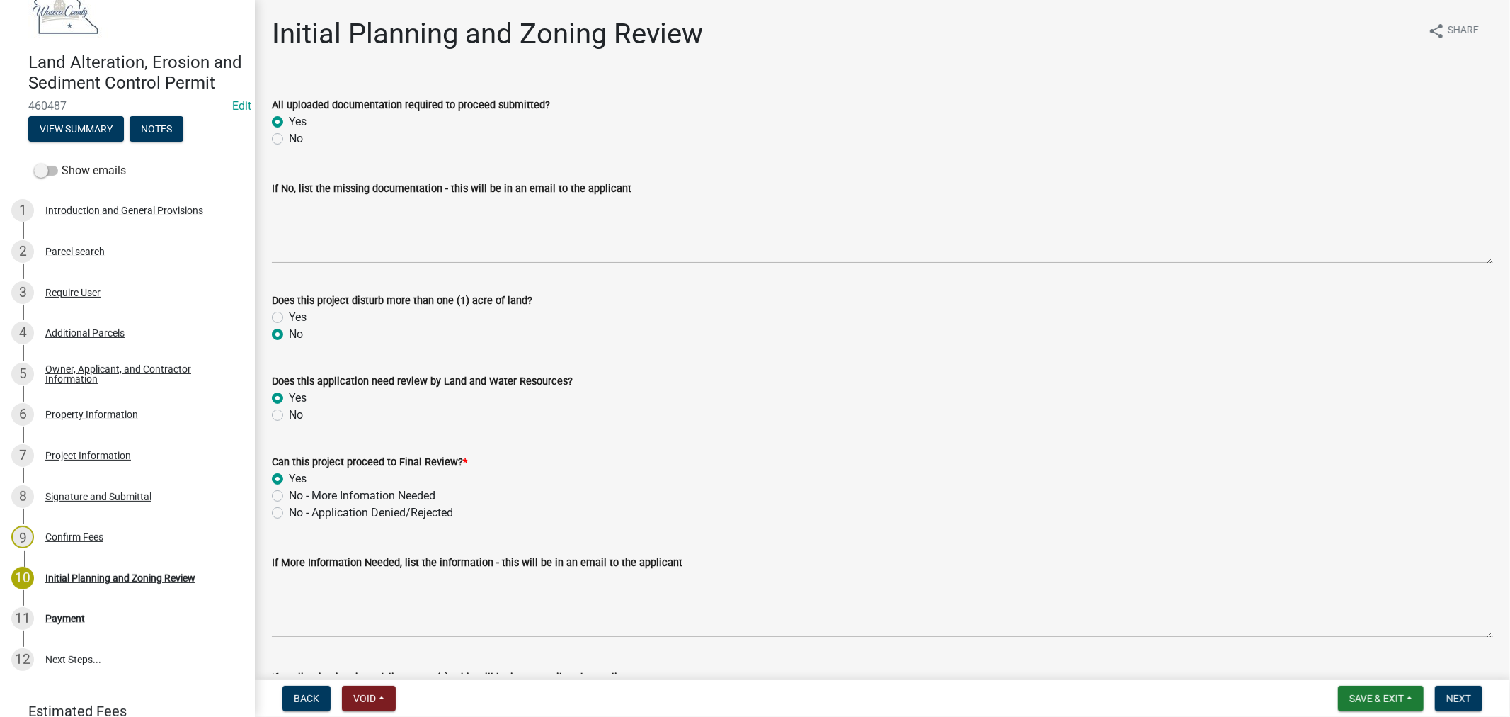
radio input "true"
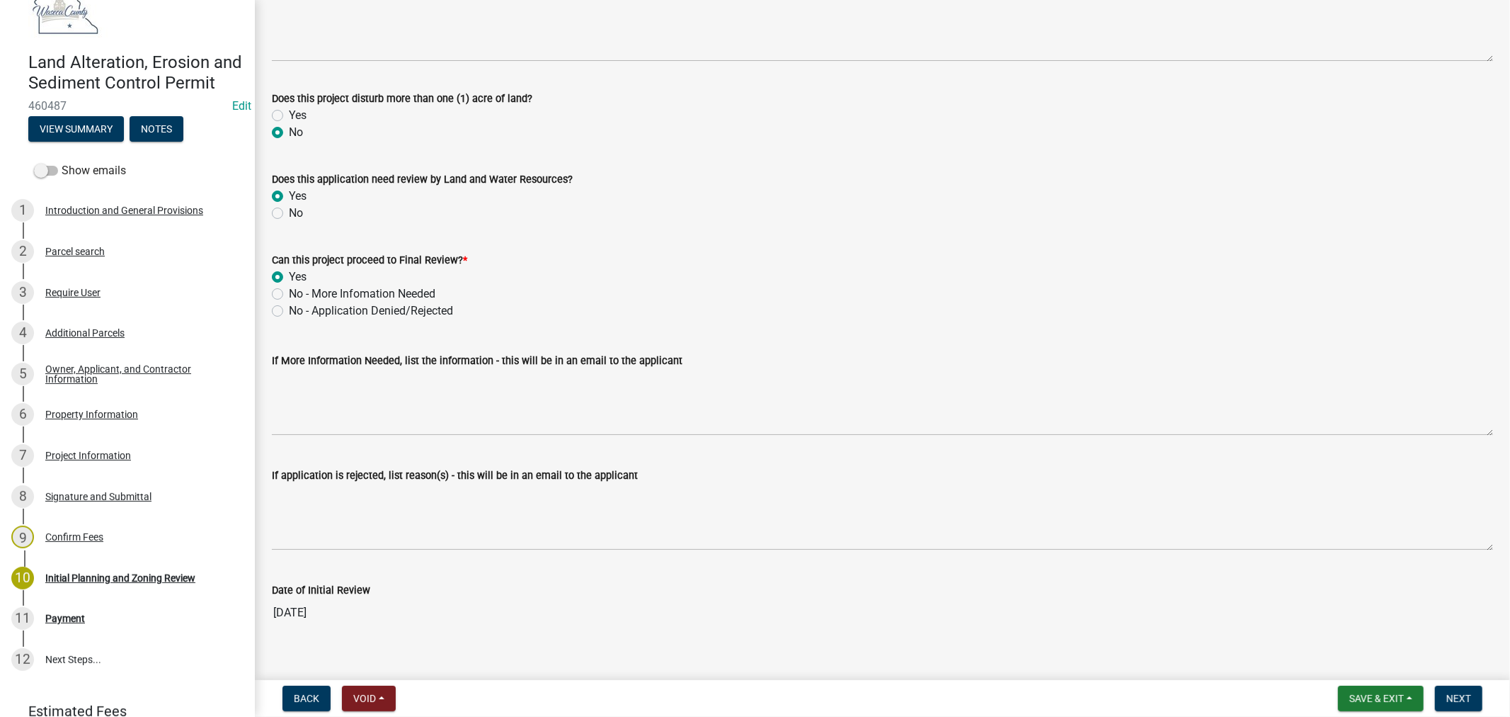
scroll to position [221, 0]
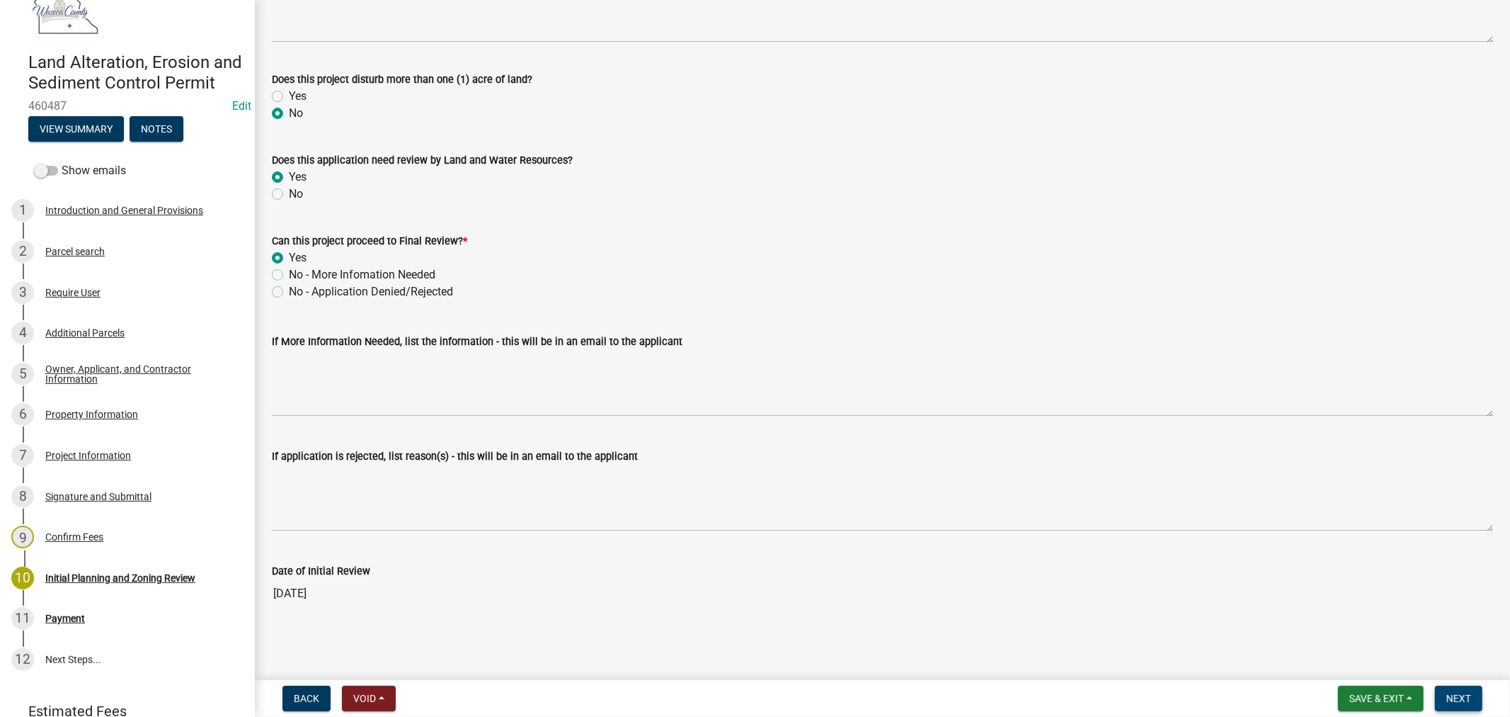
click at [1460, 699] on span "Next" at bounding box center [1459, 697] width 25 height 11
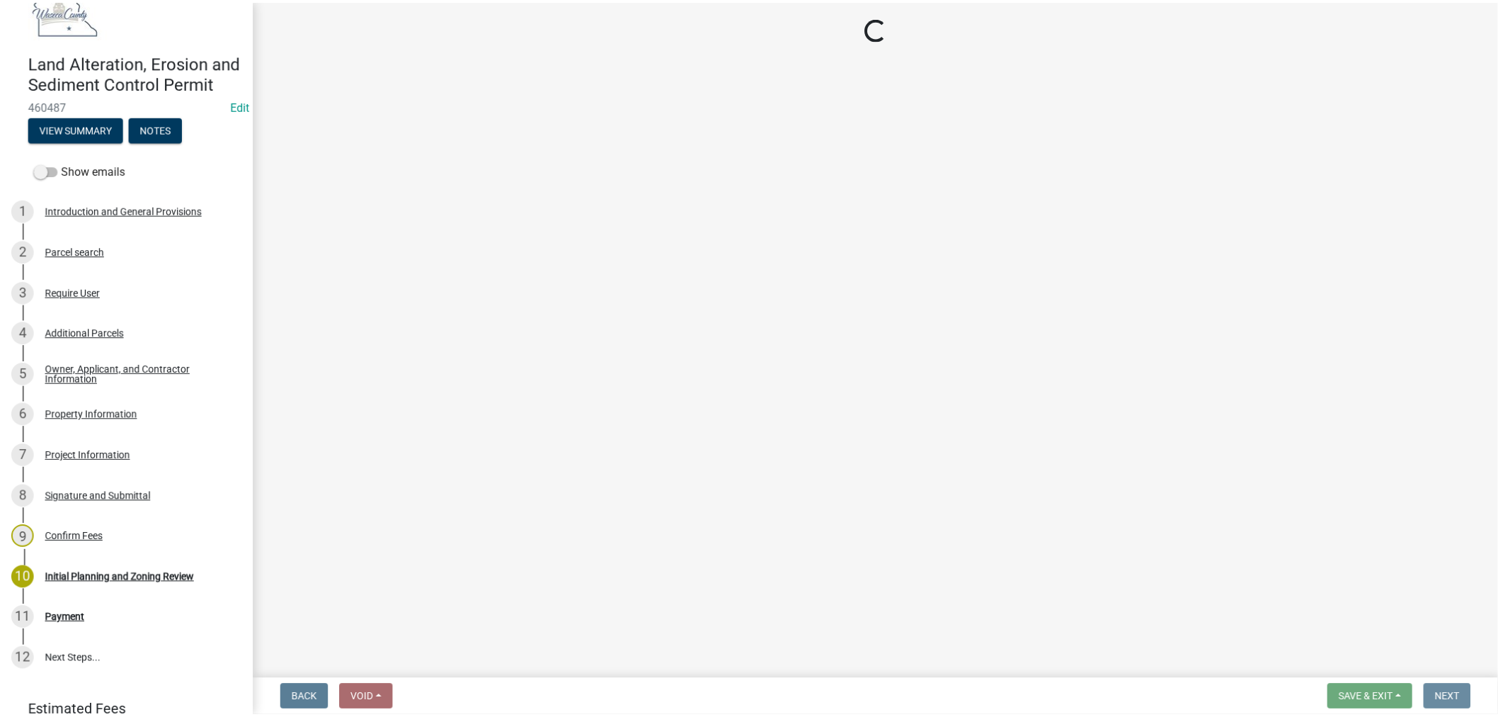
scroll to position [0, 0]
select select "3: 3"
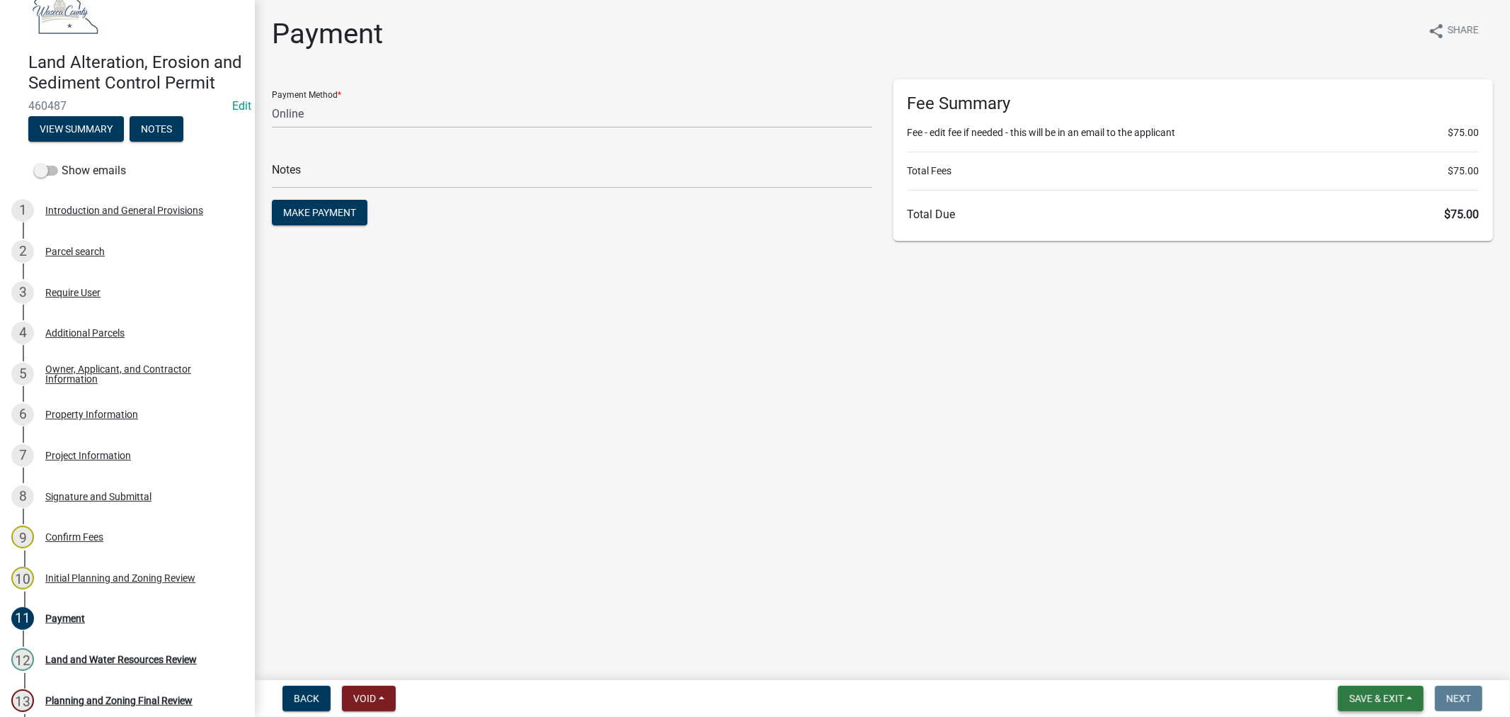
click at [1365, 697] on span "Save & Exit" at bounding box center [1377, 697] width 55 height 11
click at [1350, 664] on button "Save & Exit" at bounding box center [1367, 661] width 113 height 34
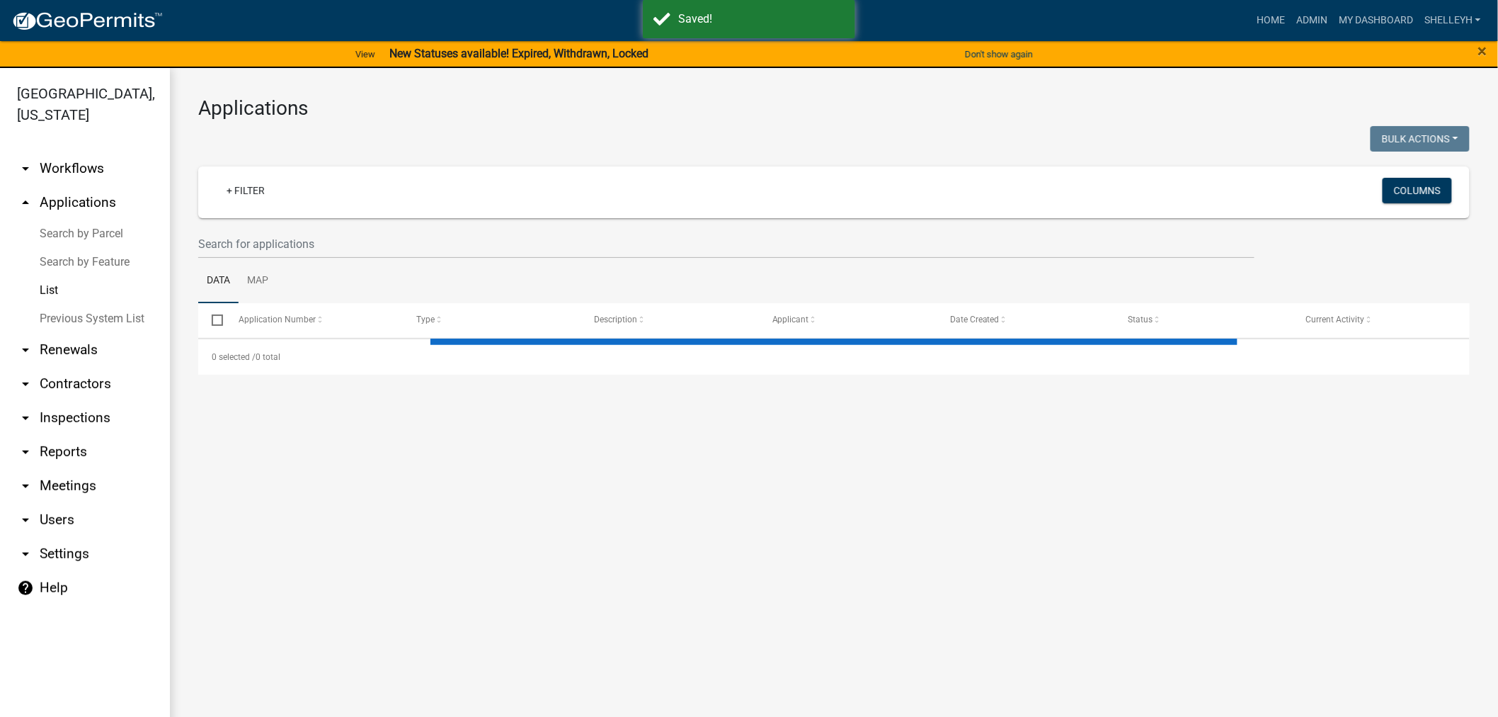
select select "1: 25"
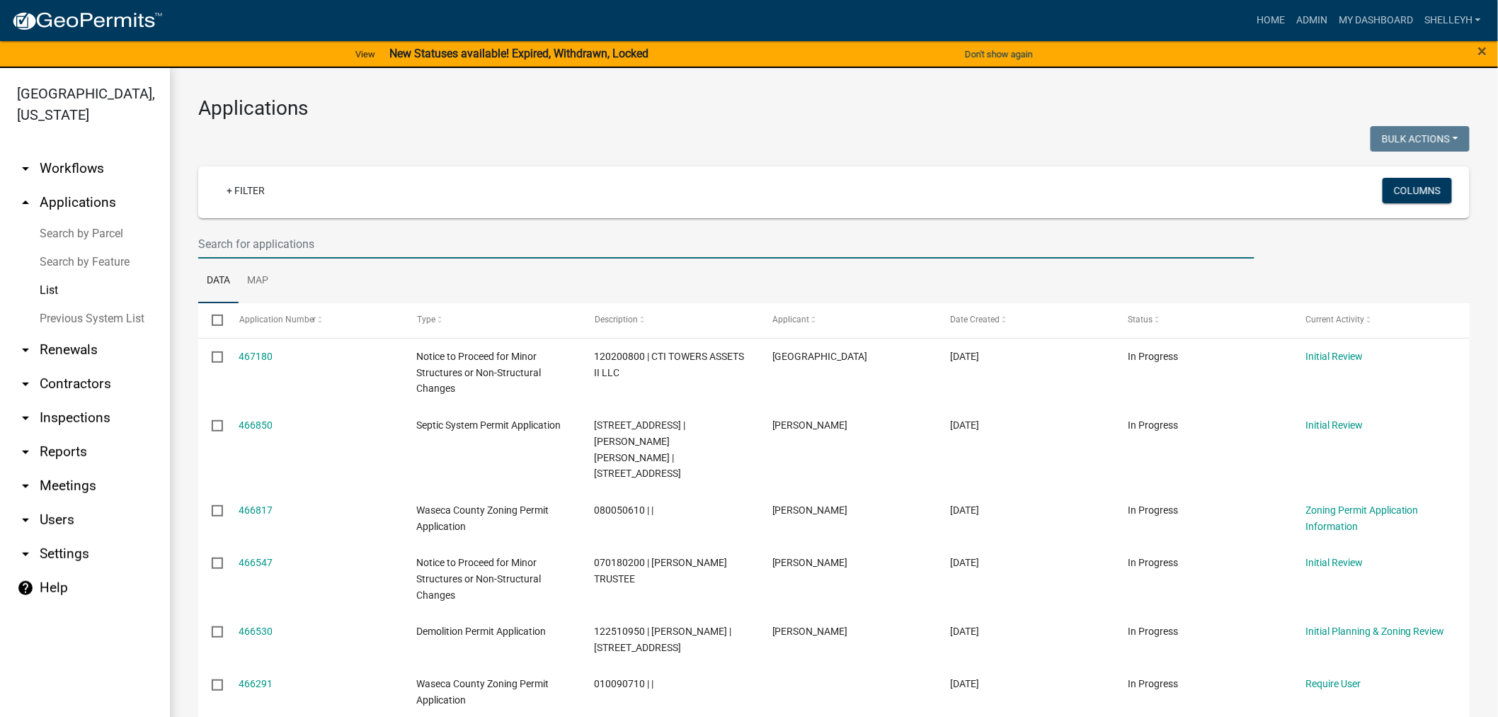
click at [277, 241] on input "text" at bounding box center [726, 243] width 1056 height 29
type input "[PERSON_NAME]"
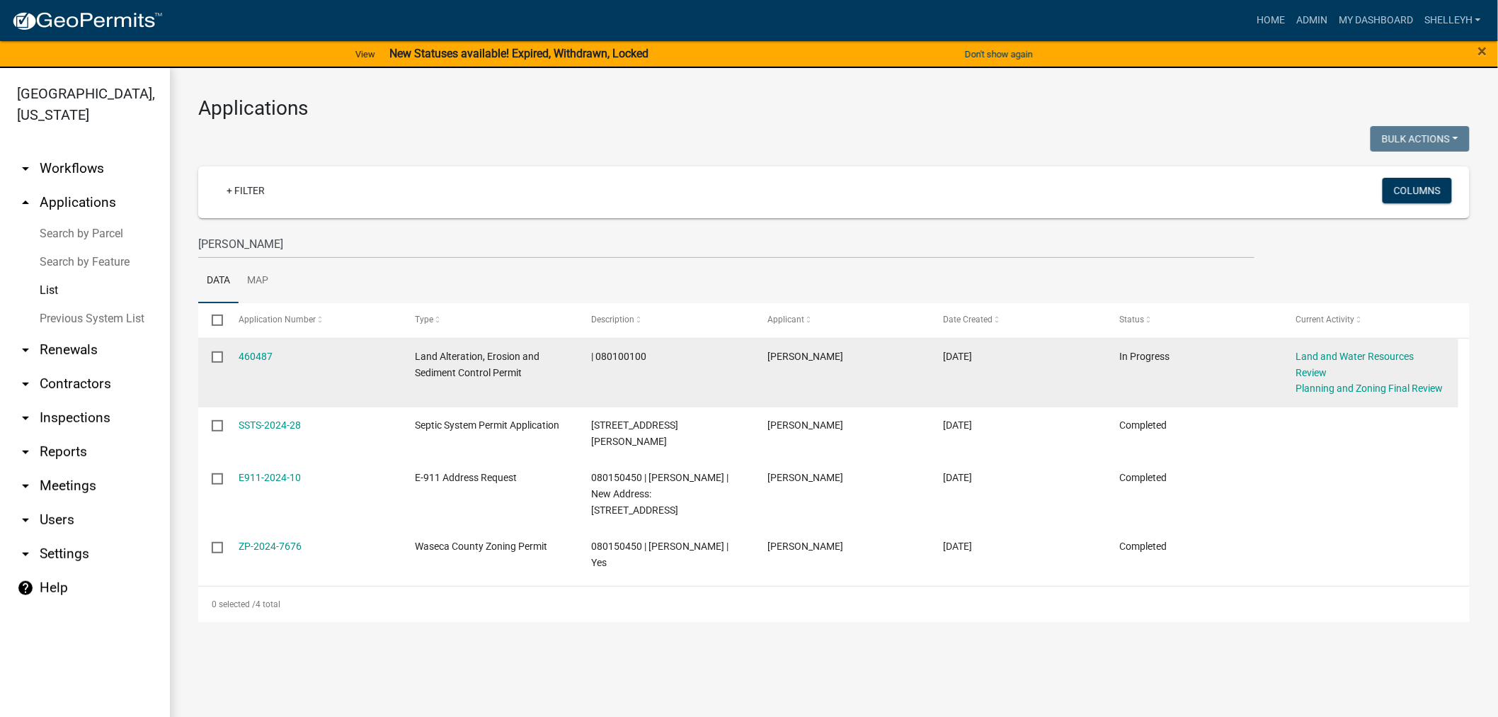
click at [251, 349] on div "460487" at bounding box center [313, 356] width 149 height 16
click at [259, 359] on link "460487" at bounding box center [256, 355] width 34 height 11
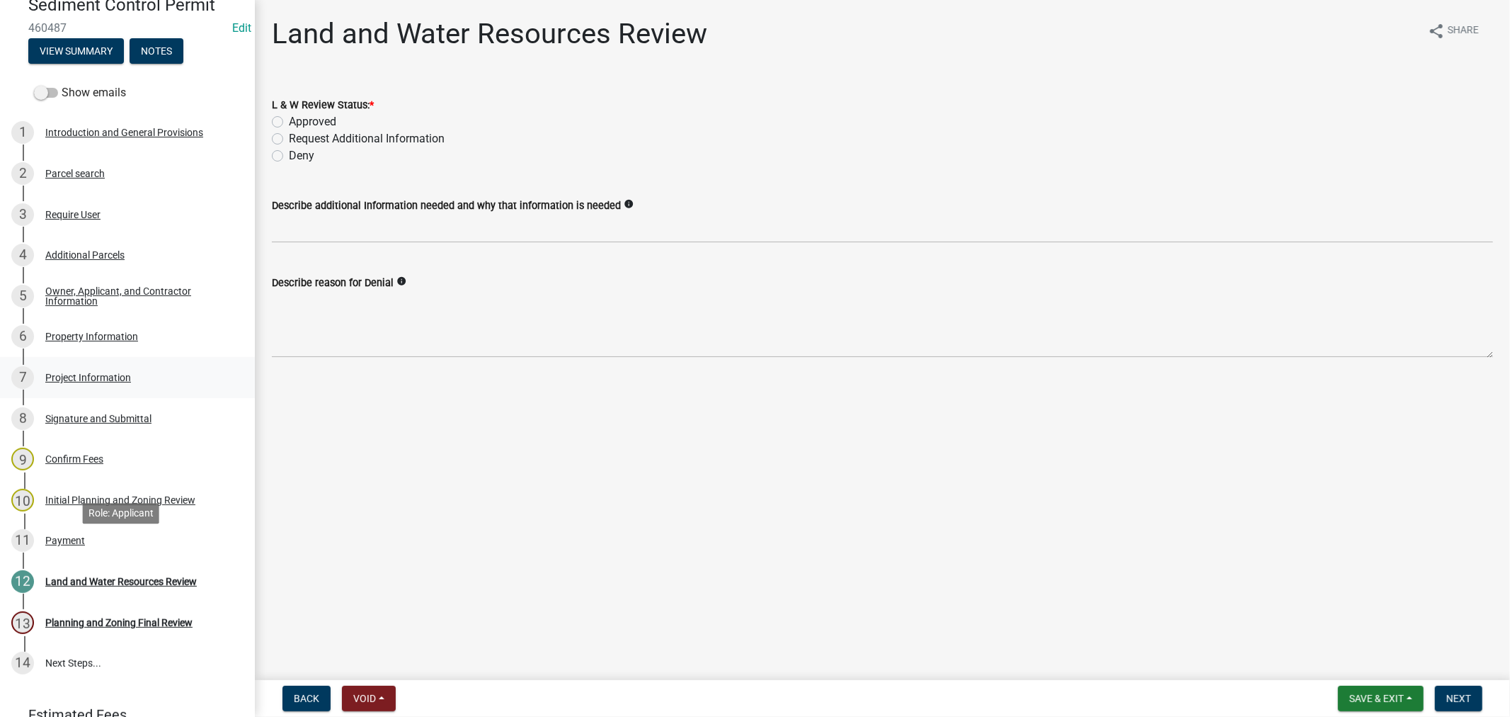
scroll to position [157, 0]
click at [65, 544] on div "Payment" at bounding box center [65, 540] width 40 height 10
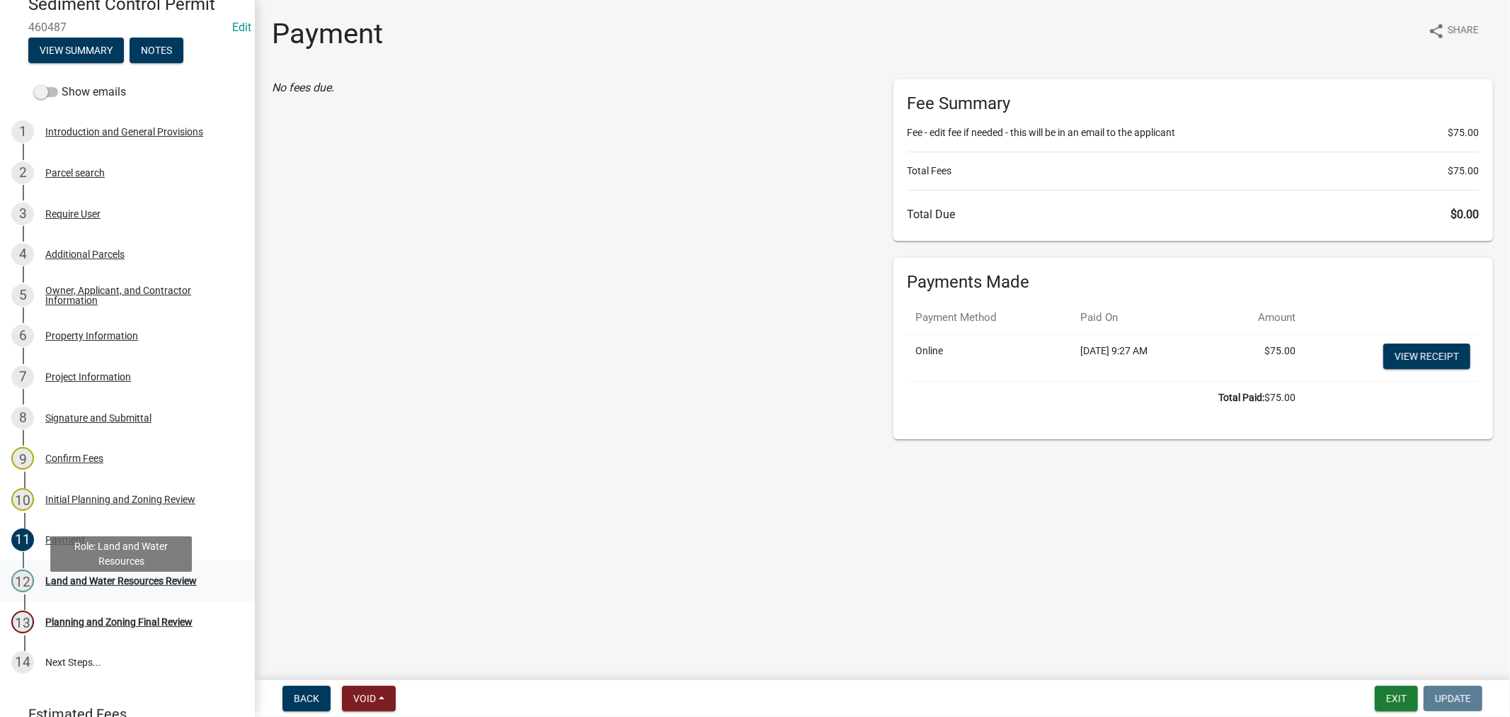
drag, startPoint x: 89, startPoint y: 598, endPoint x: 97, endPoint y: 595, distance: 9.2
click at [89, 586] on div "Land and Water Resources Review" at bounding box center [121, 581] width 152 height 10
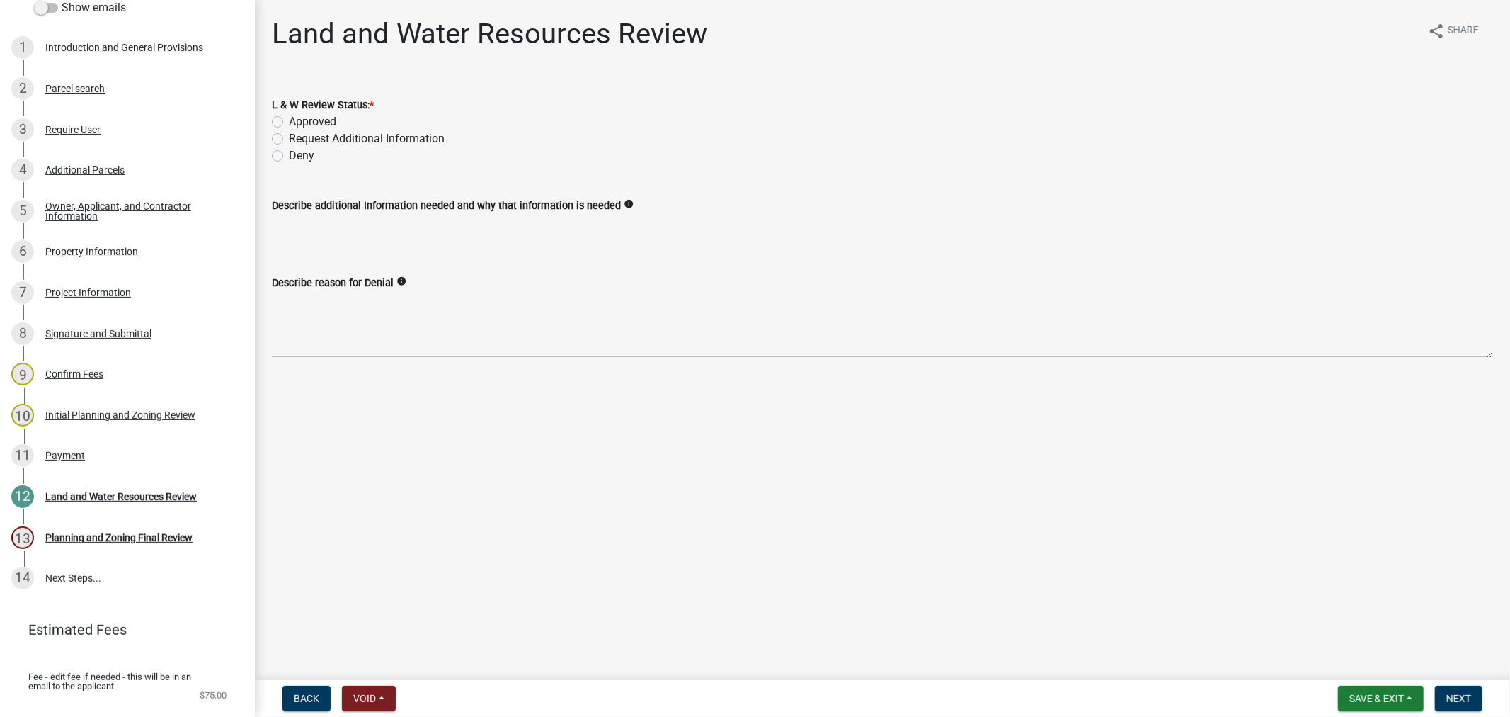
scroll to position [258, 0]
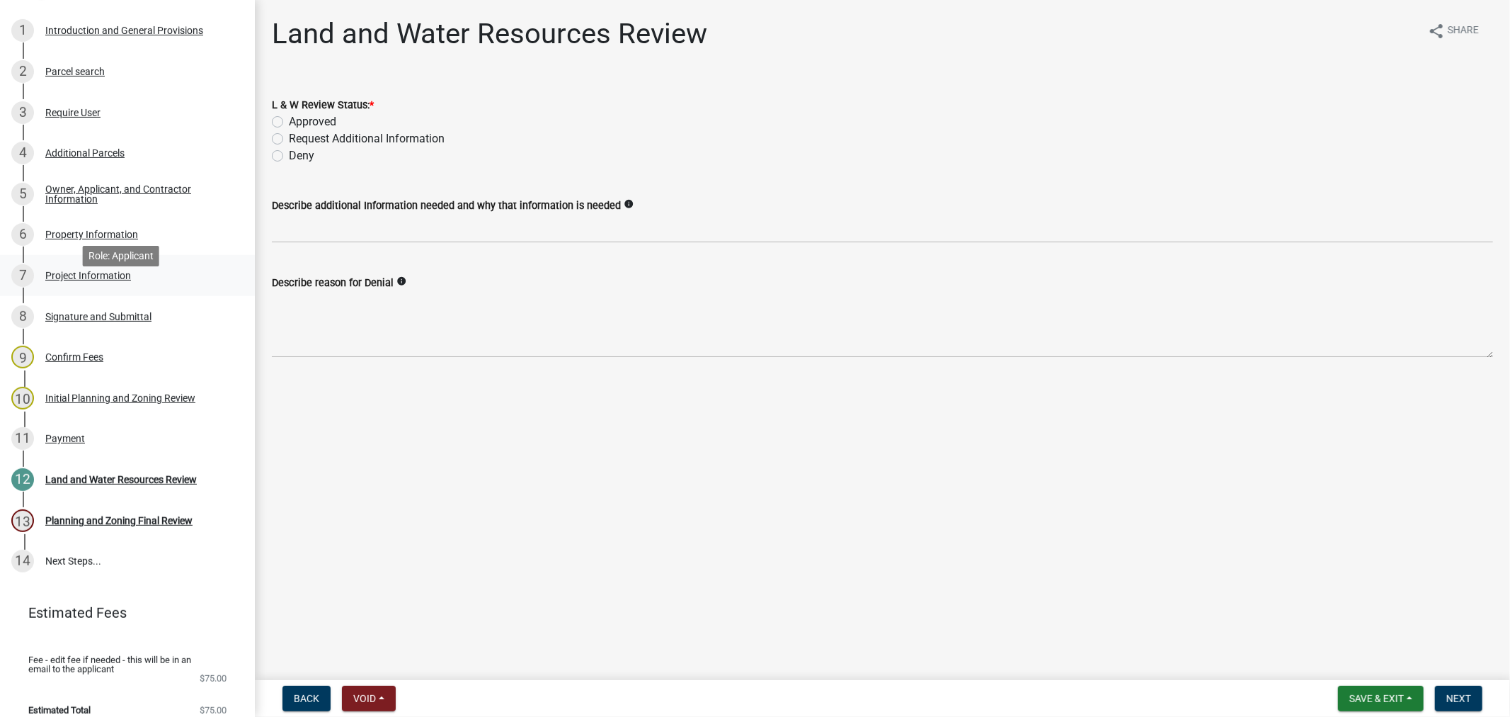
click at [88, 280] on div "Project Information" at bounding box center [88, 275] width 86 height 10
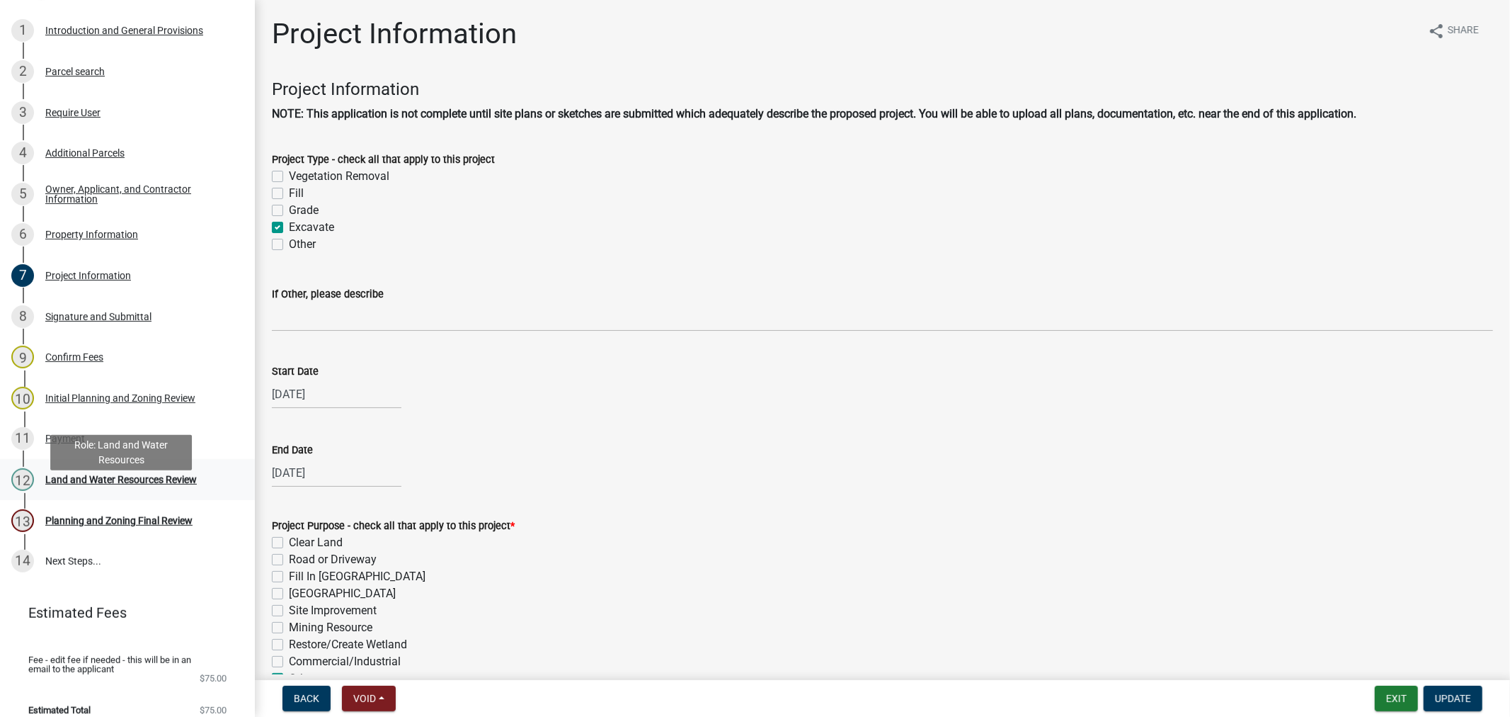
click at [101, 484] on div "Land and Water Resources Review" at bounding box center [121, 479] width 152 height 10
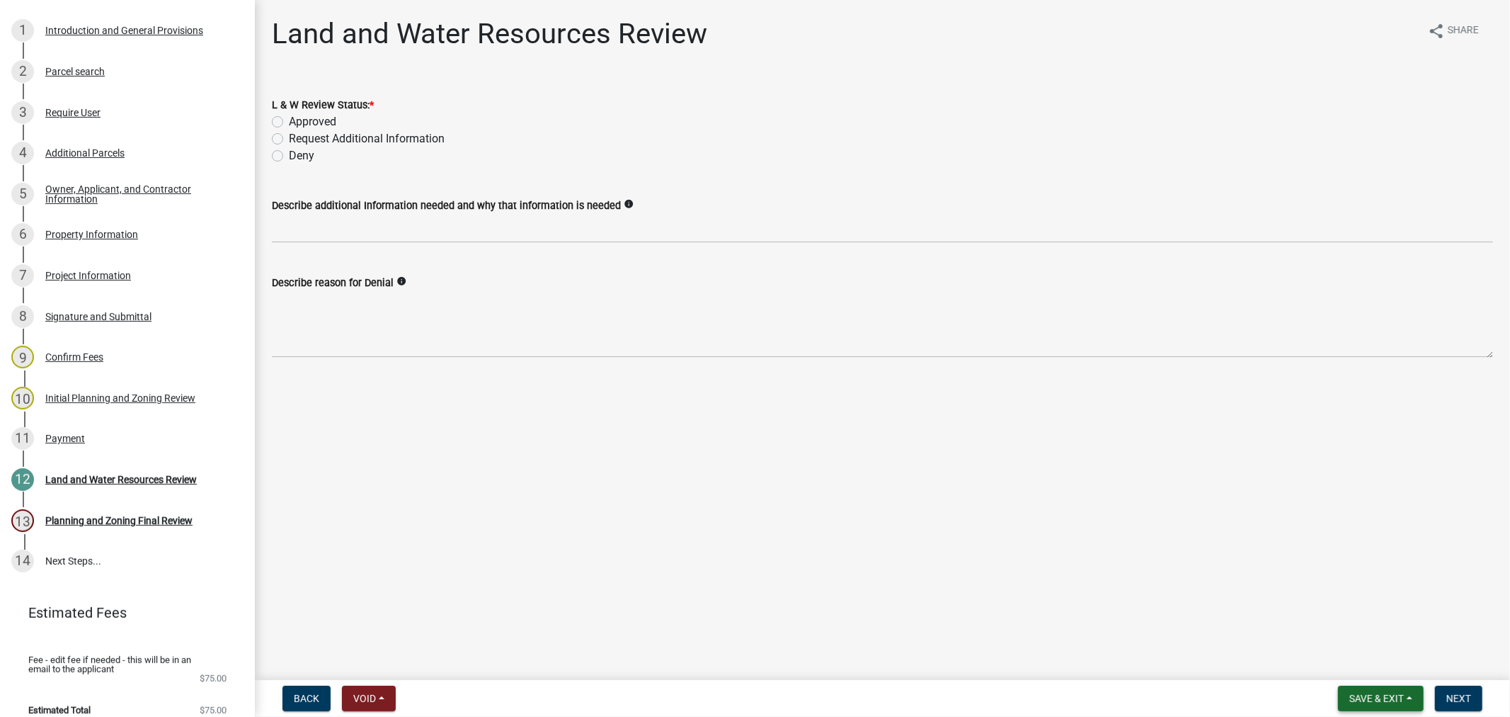
click at [1378, 702] on span "Save & Exit" at bounding box center [1377, 697] width 55 height 11
click at [1357, 668] on button "Save & Exit" at bounding box center [1367, 661] width 113 height 34
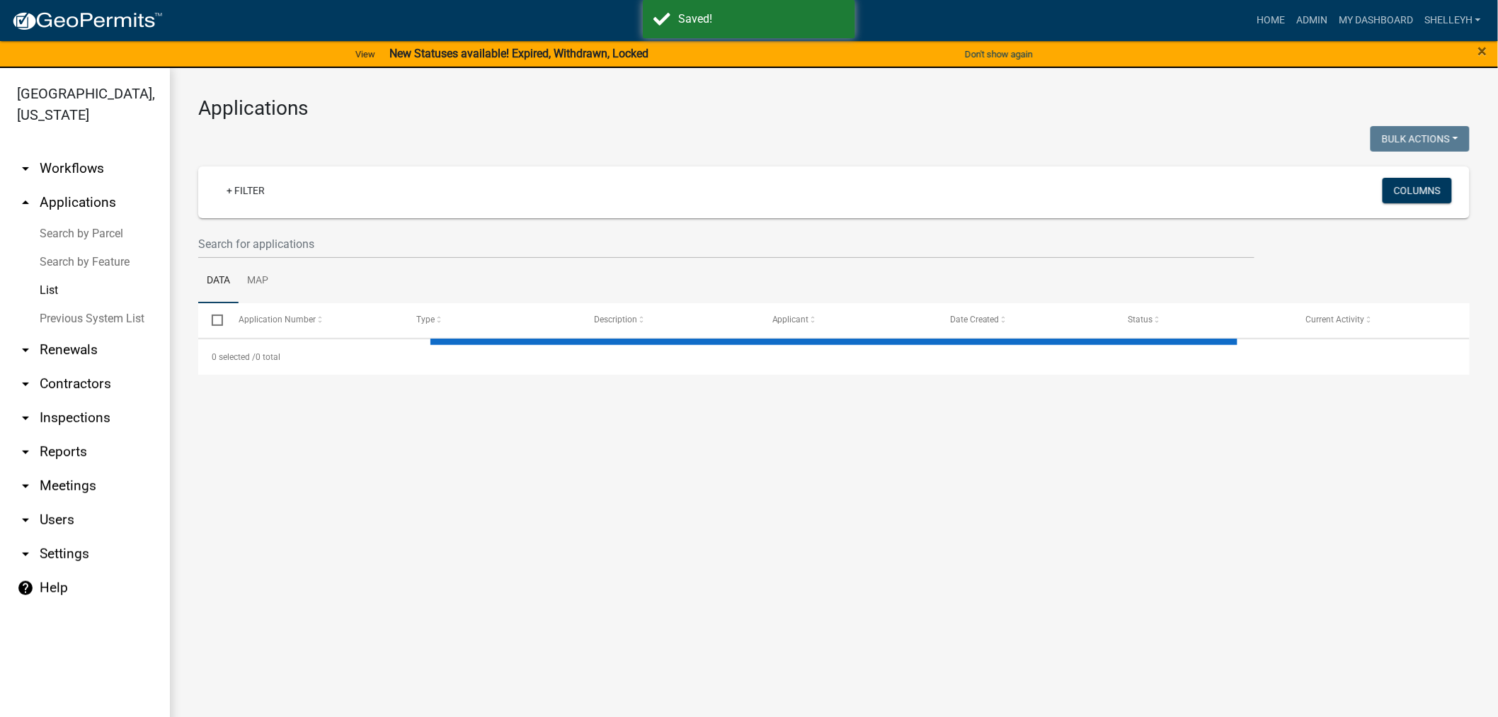
select select "1: 25"
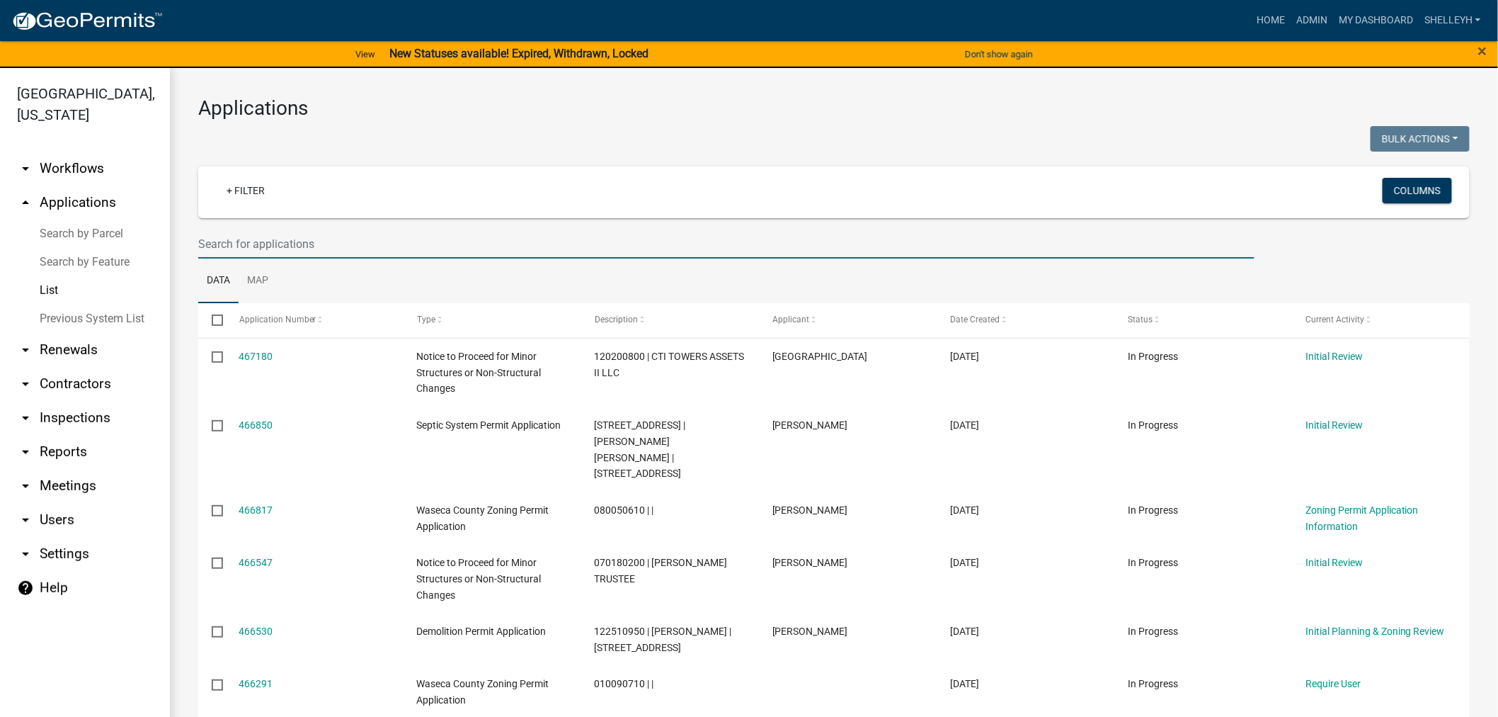
click at [309, 244] on input "text" at bounding box center [726, 243] width 1056 height 29
type input "[PERSON_NAME]"
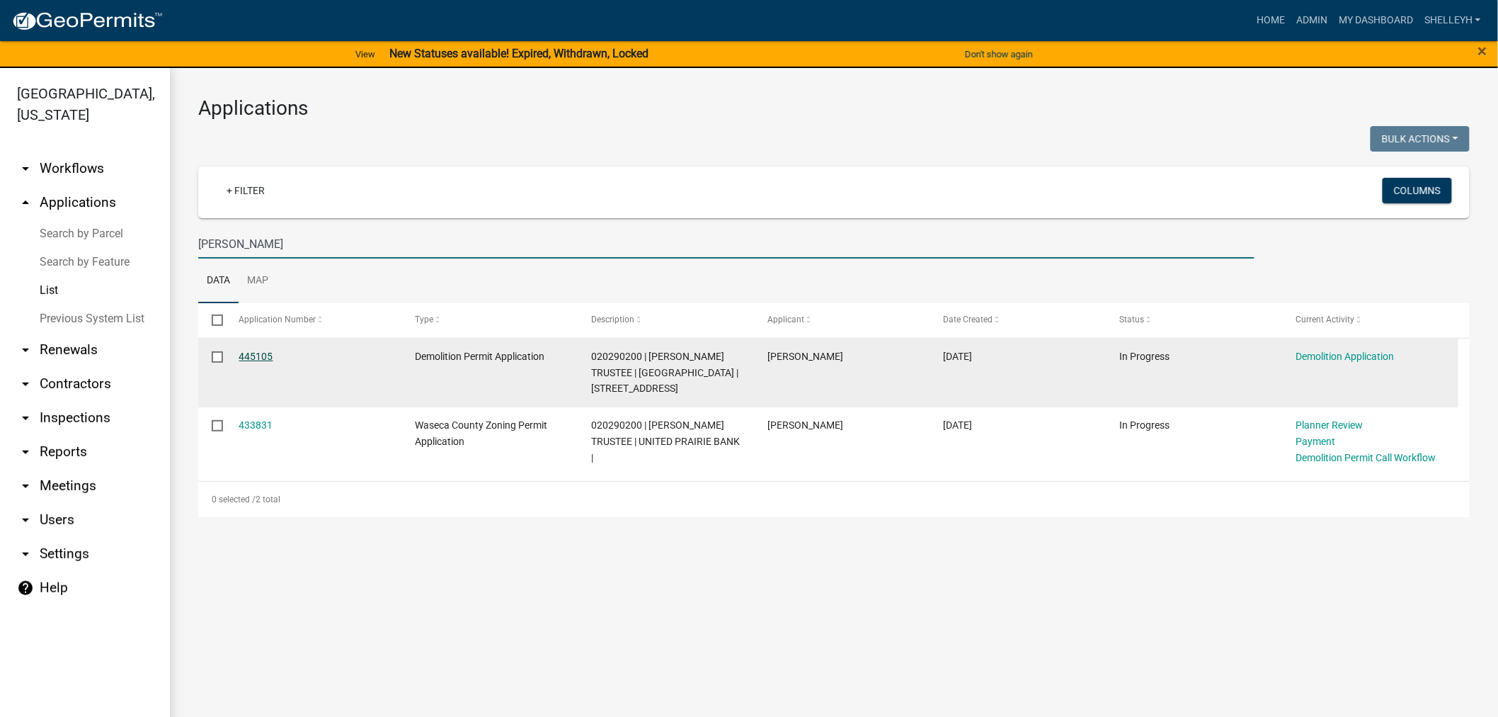
click at [255, 355] on link "445105" at bounding box center [256, 355] width 34 height 11
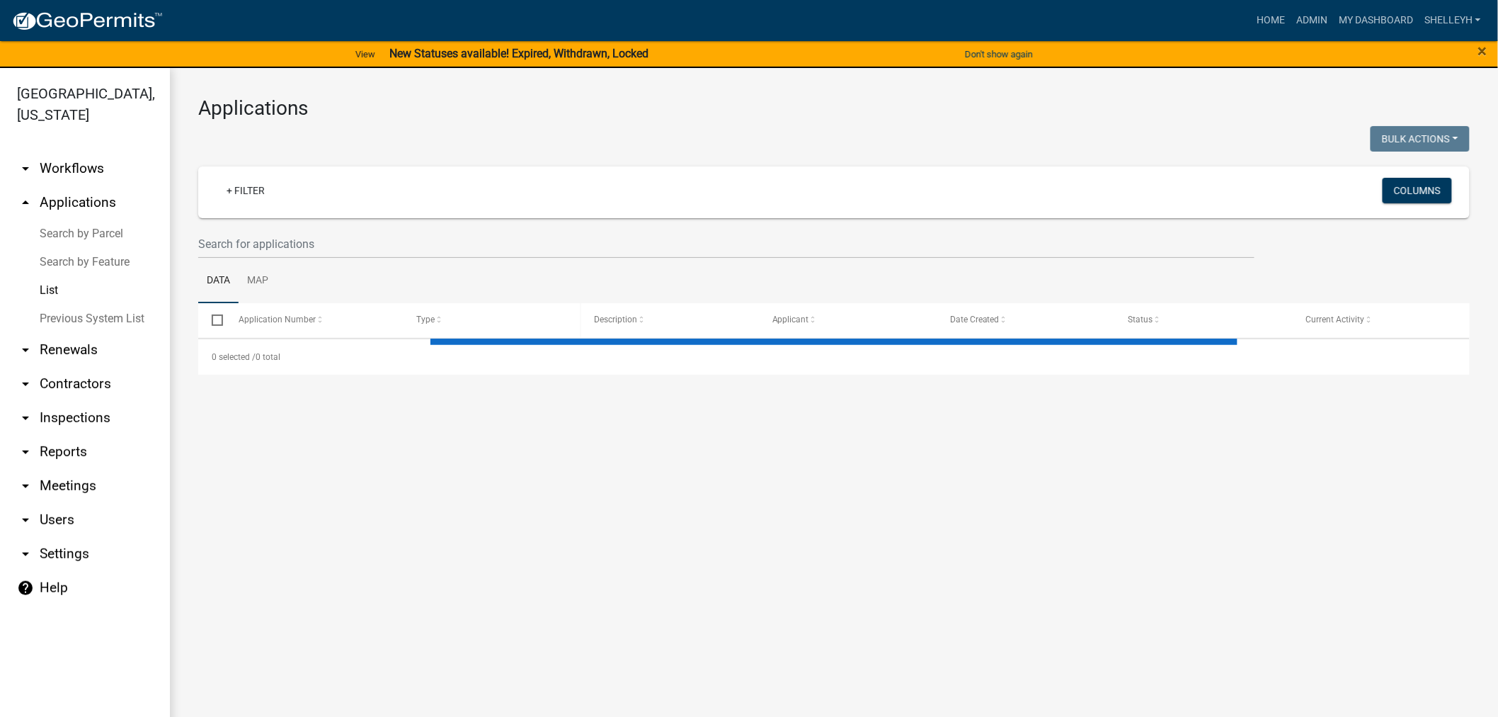
select select "1: 25"
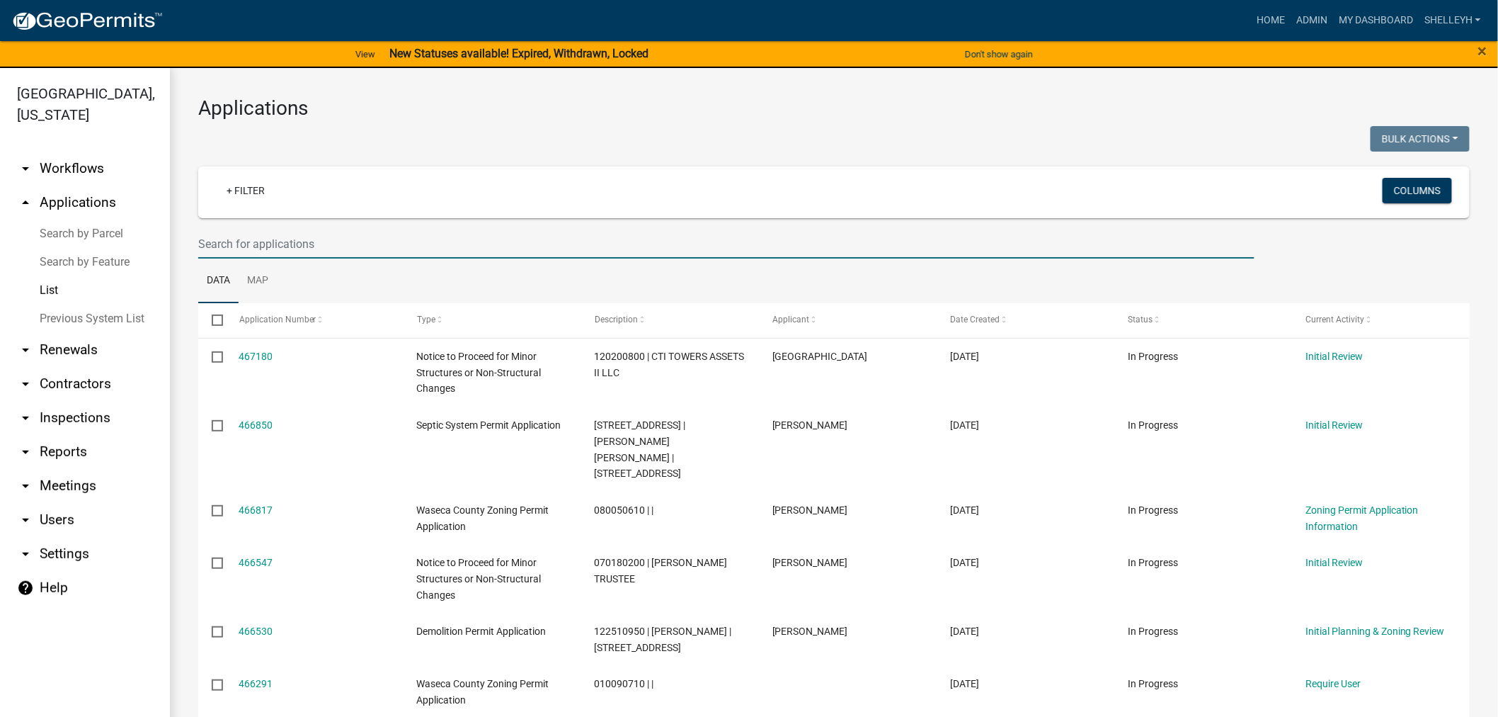
click at [252, 232] on input "text" at bounding box center [726, 243] width 1056 height 29
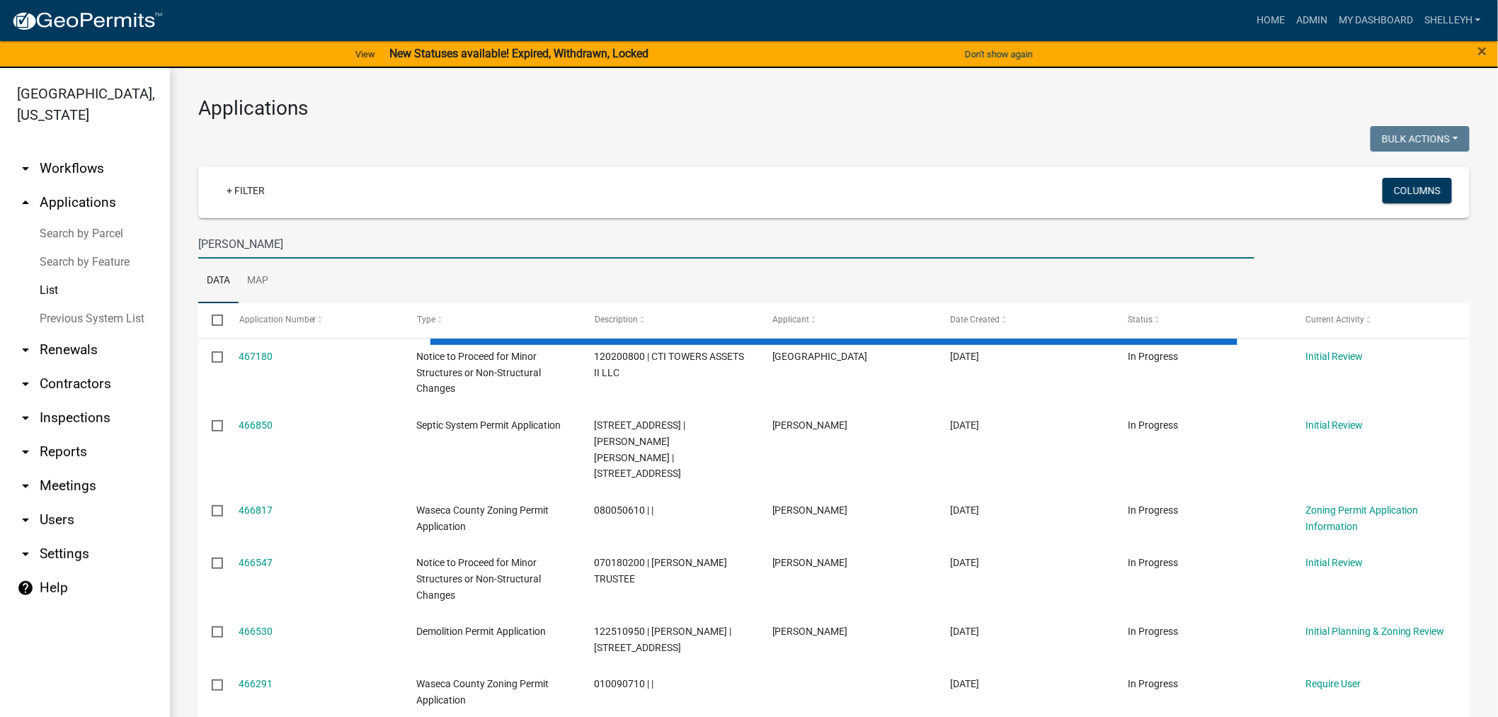
click at [321, 287] on ul "Data Map" at bounding box center [834, 280] width 1272 height 45
click at [270, 235] on input "[PERSON_NAME]" at bounding box center [726, 243] width 1056 height 29
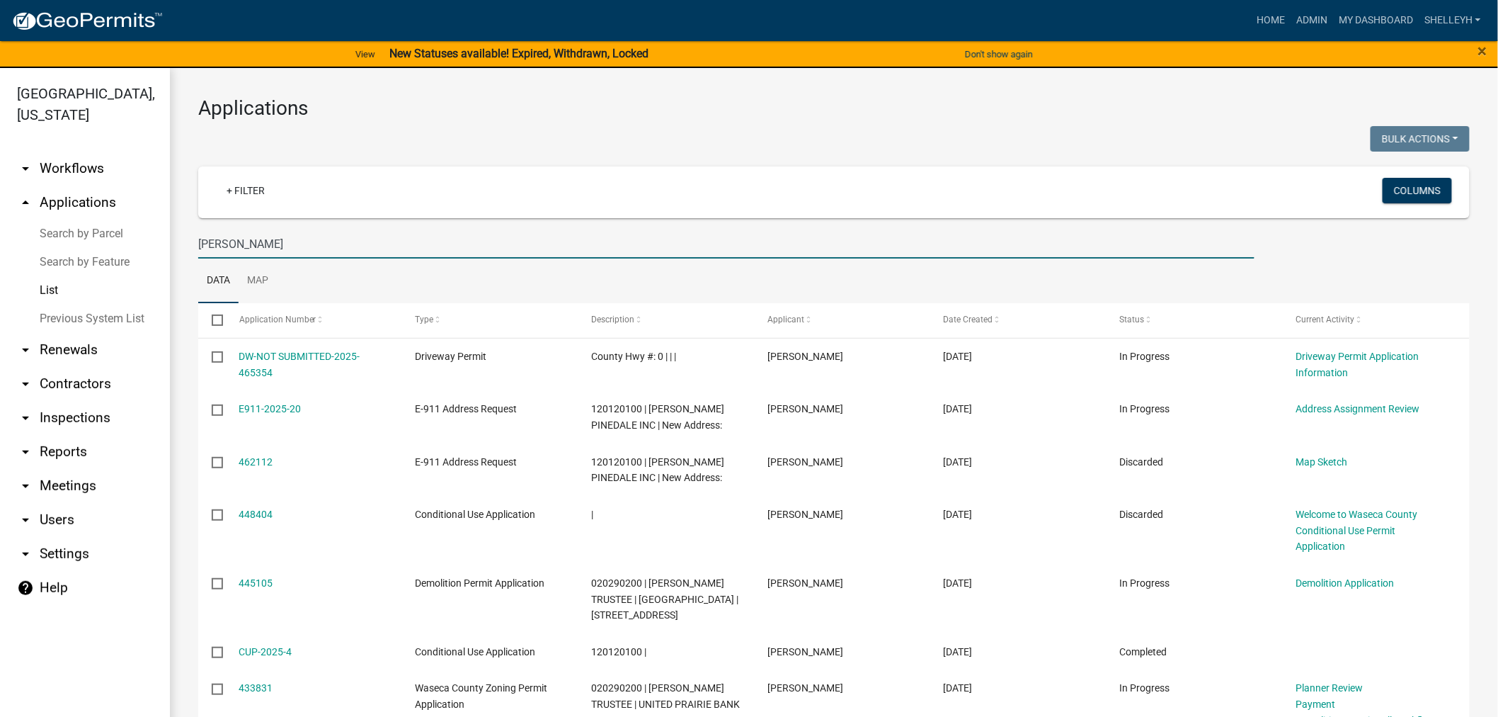
type input "[PERSON_NAME]"
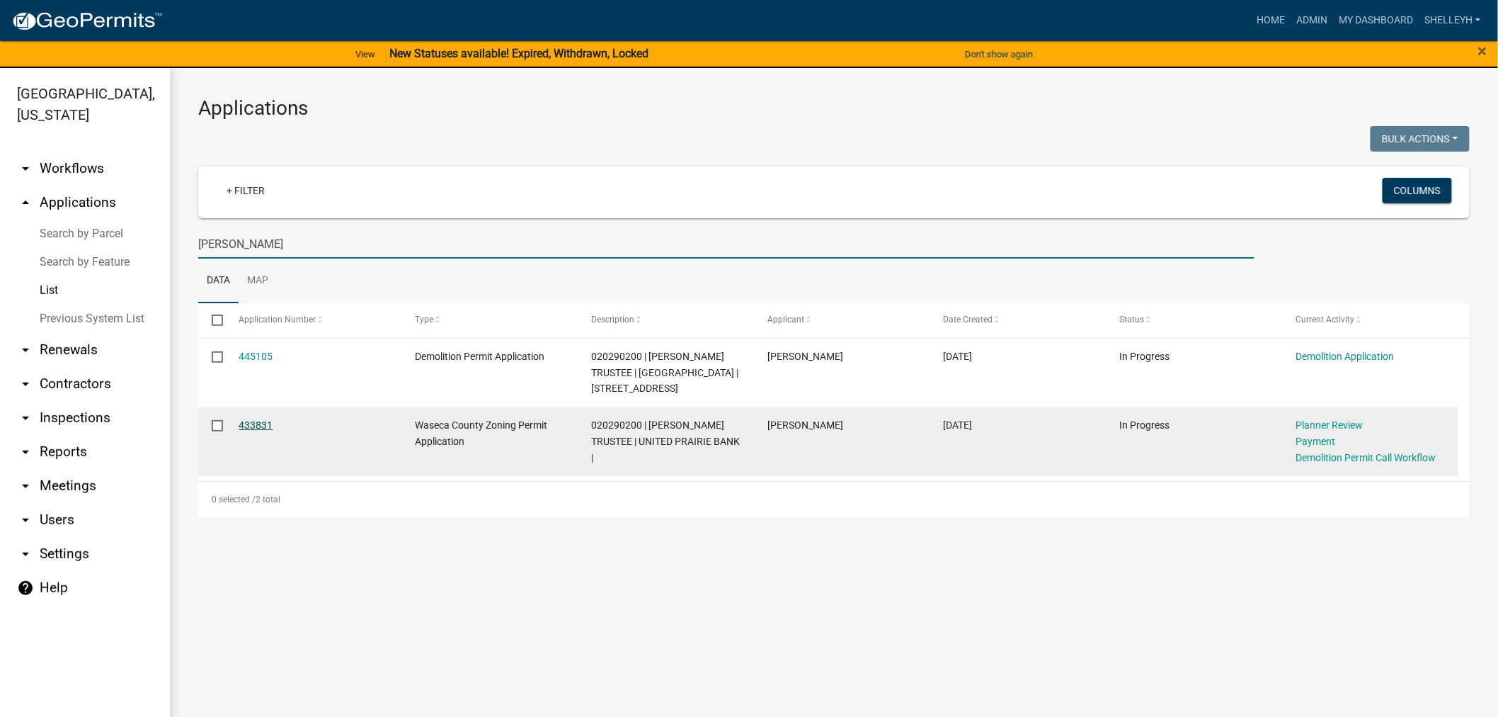
click at [250, 422] on link "433831" at bounding box center [256, 424] width 34 height 11
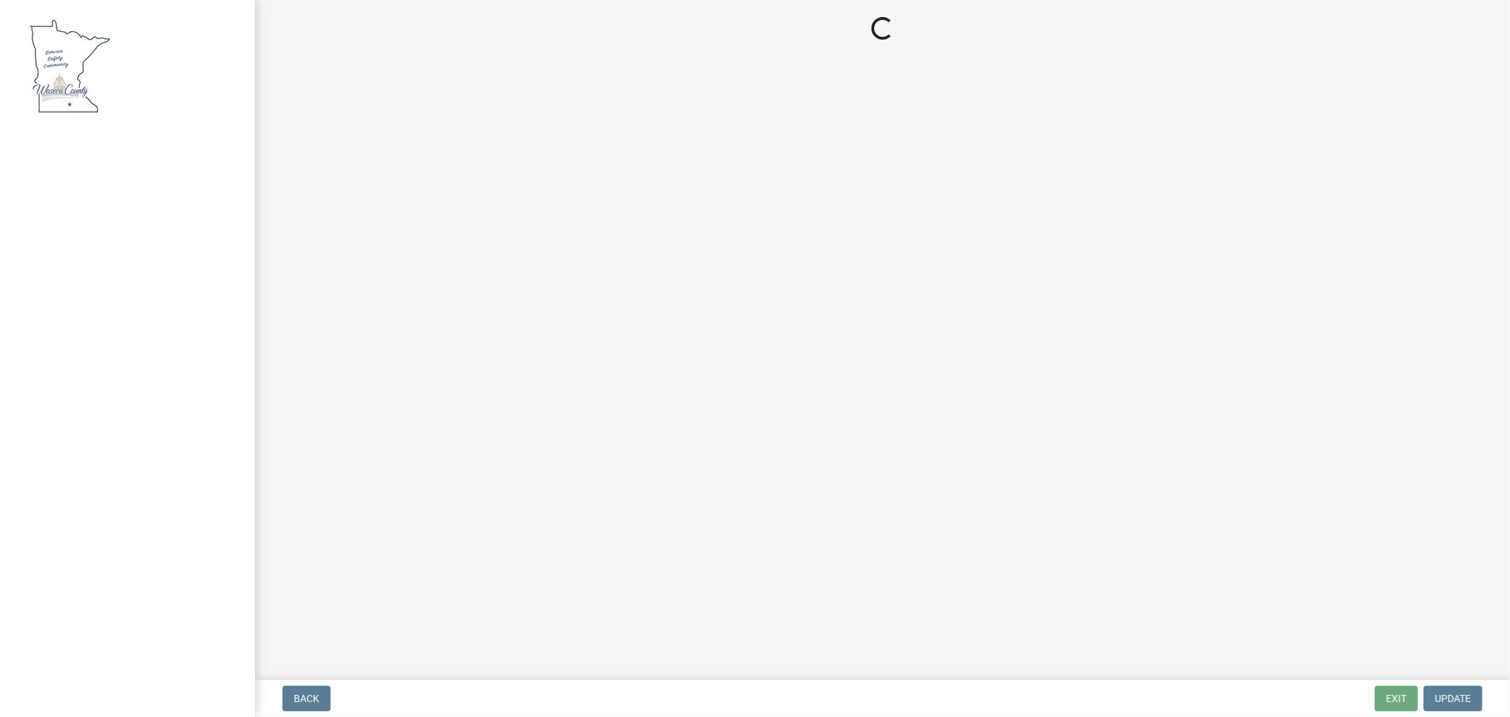
select select "3: 3"
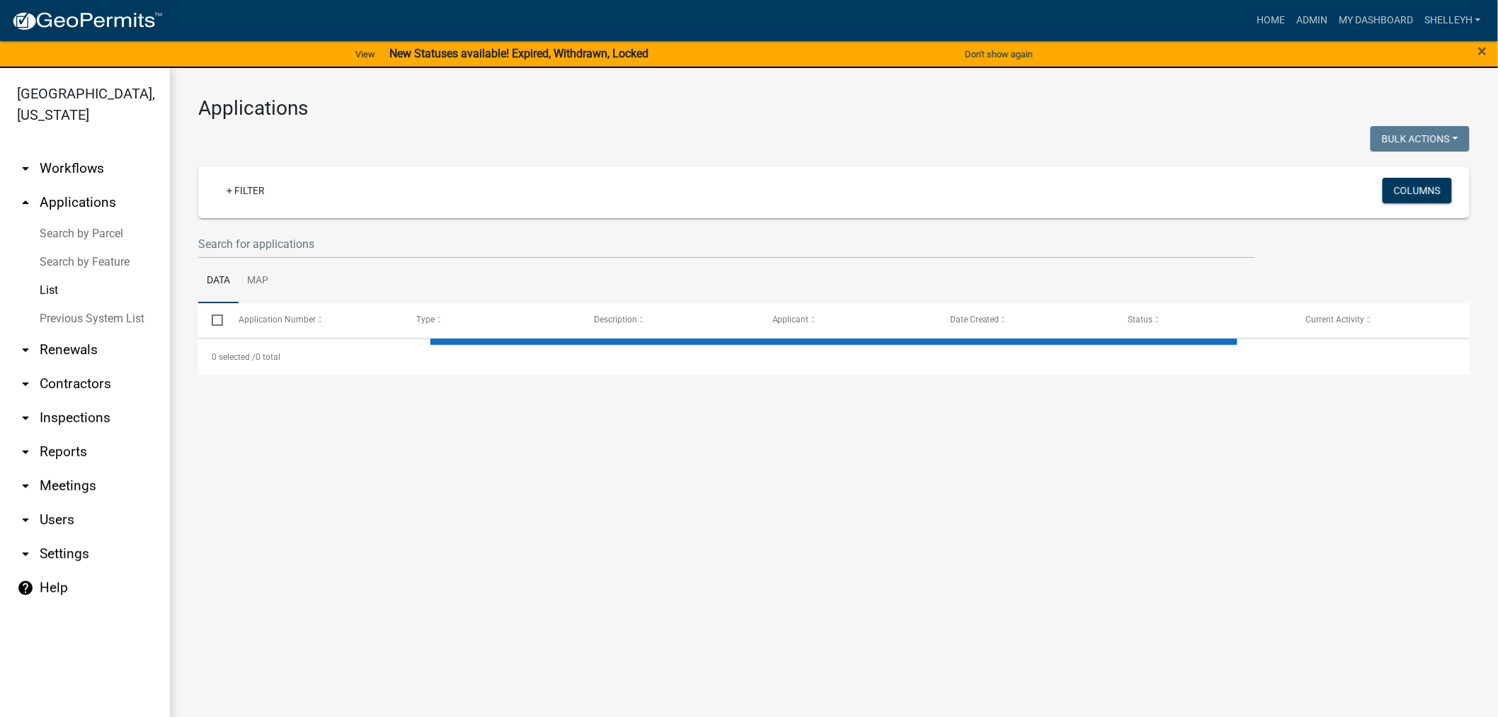
select select "1: 25"
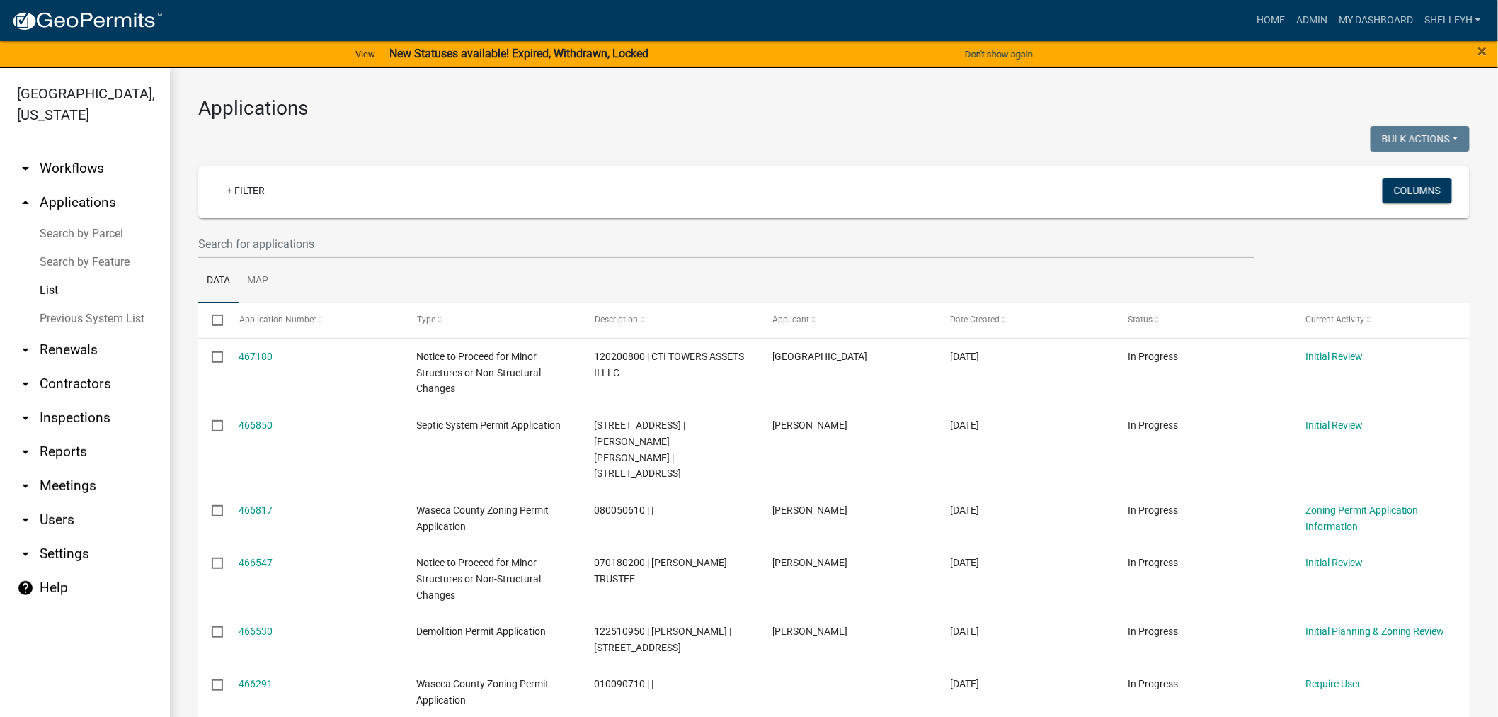
drag, startPoint x: 271, startPoint y: 220, endPoint x: 270, endPoint y: 229, distance: 8.5
click at [270, 229] on wm-filter-builder "+ Filter Columns" at bounding box center [834, 212] width 1272 height 92
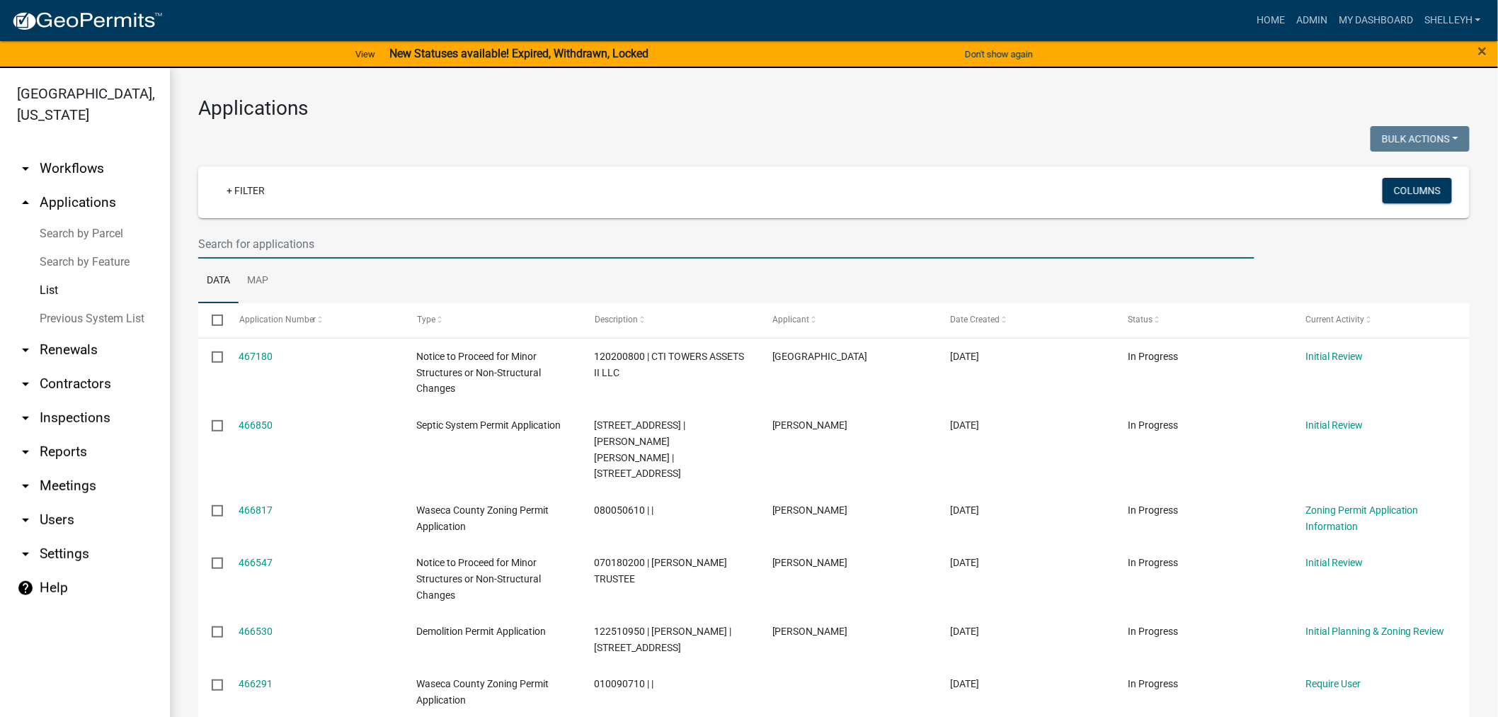
click at [269, 231] on input "text" at bounding box center [726, 243] width 1056 height 29
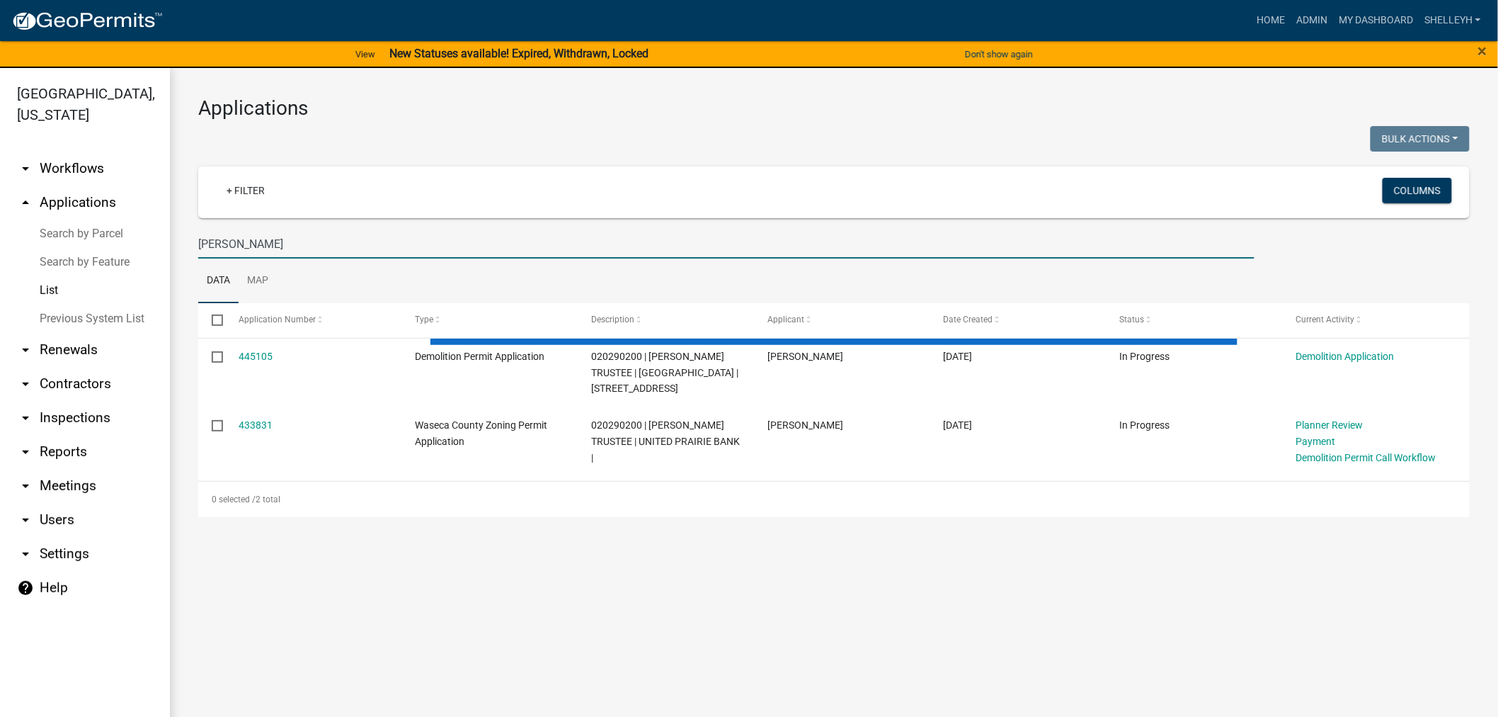
type input "[PERSON_NAME]"
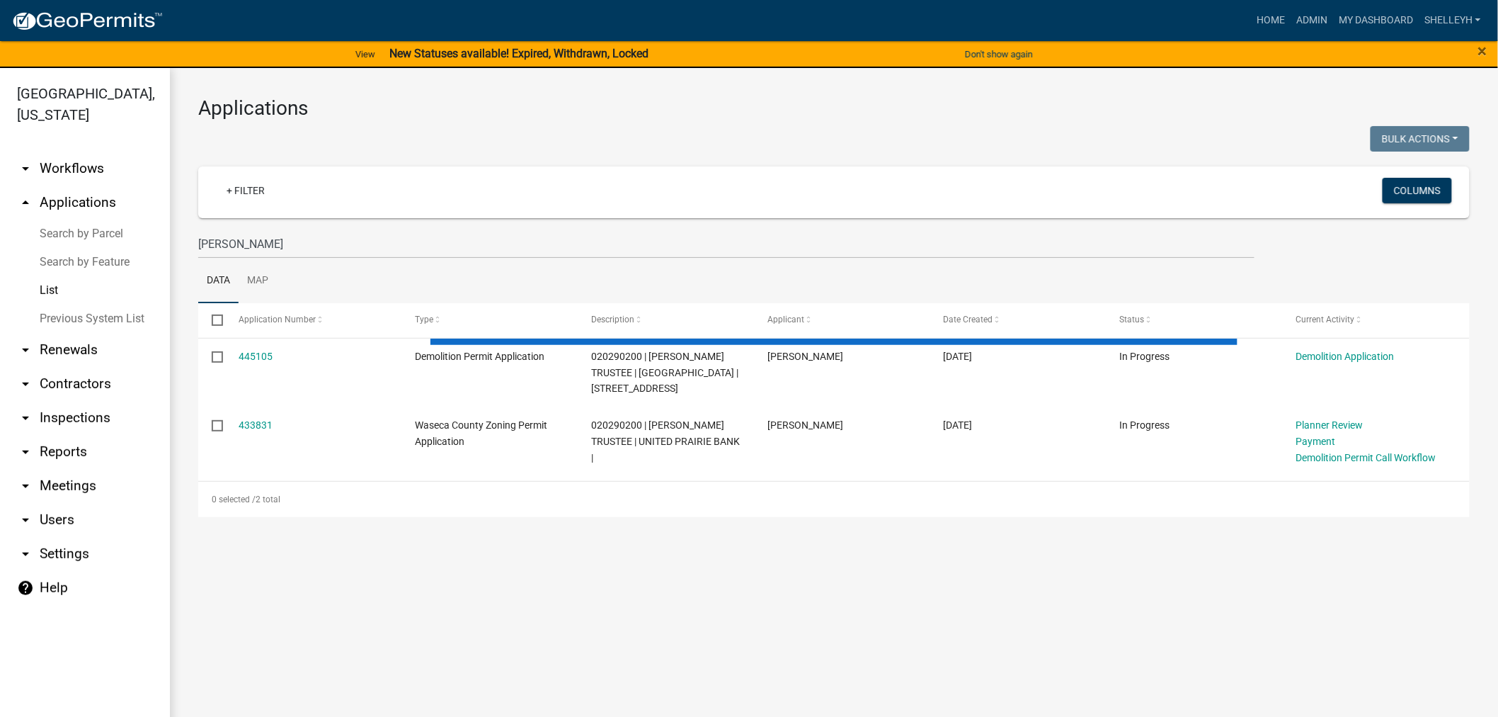
click at [323, 285] on ul "Data Map" at bounding box center [834, 280] width 1272 height 45
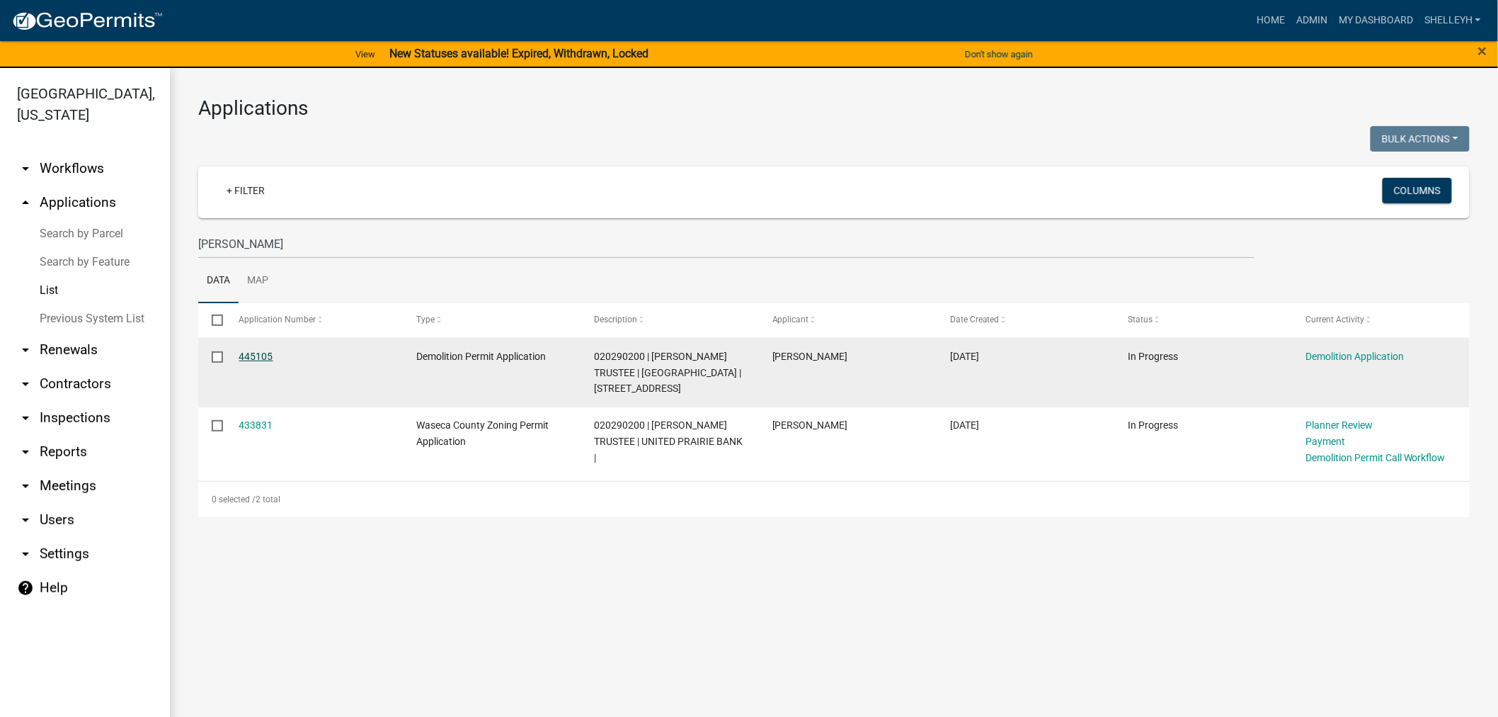
click at [255, 353] on link "445105" at bounding box center [256, 355] width 34 height 11
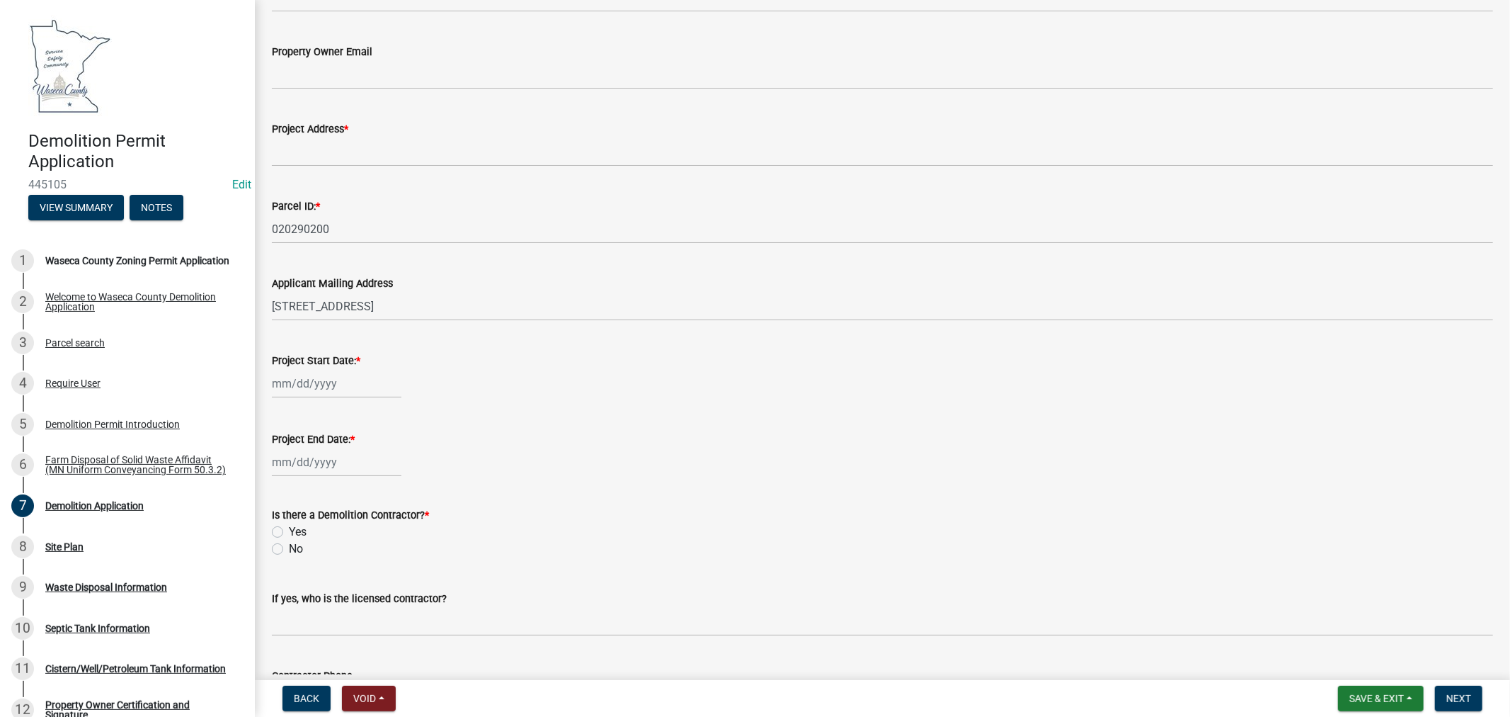
scroll to position [314, 0]
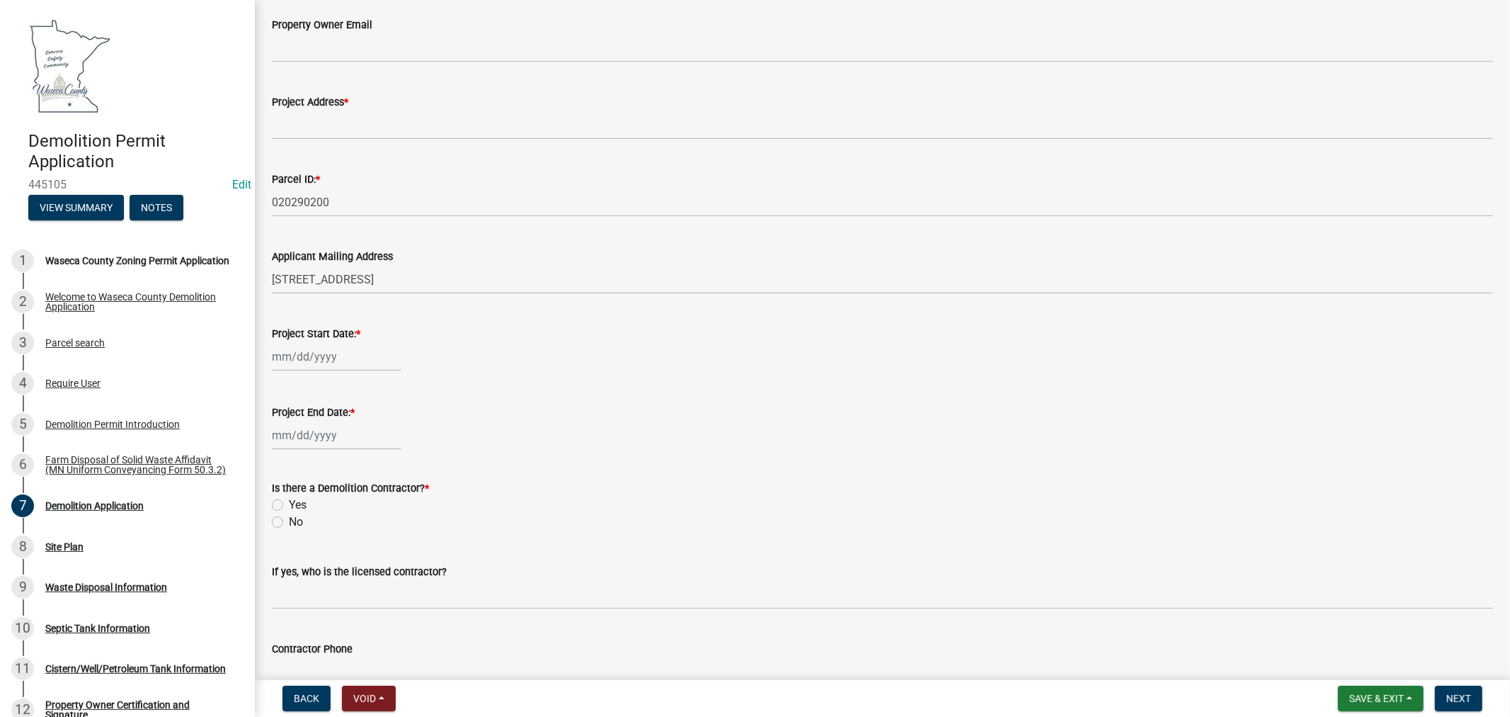
click at [401, 349] on div at bounding box center [882, 356] width 1221 height 29
select select "8"
select select "2025"
click at [343, 351] on div "[PERSON_NAME] Feb Mar Apr [PERSON_NAME][DATE] Oct Nov [DATE] 1526 1527 1528 152…" at bounding box center [337, 356] width 130 height 29
click at [422, 380] on span "Next month" at bounding box center [421, 385] width 11 height 11
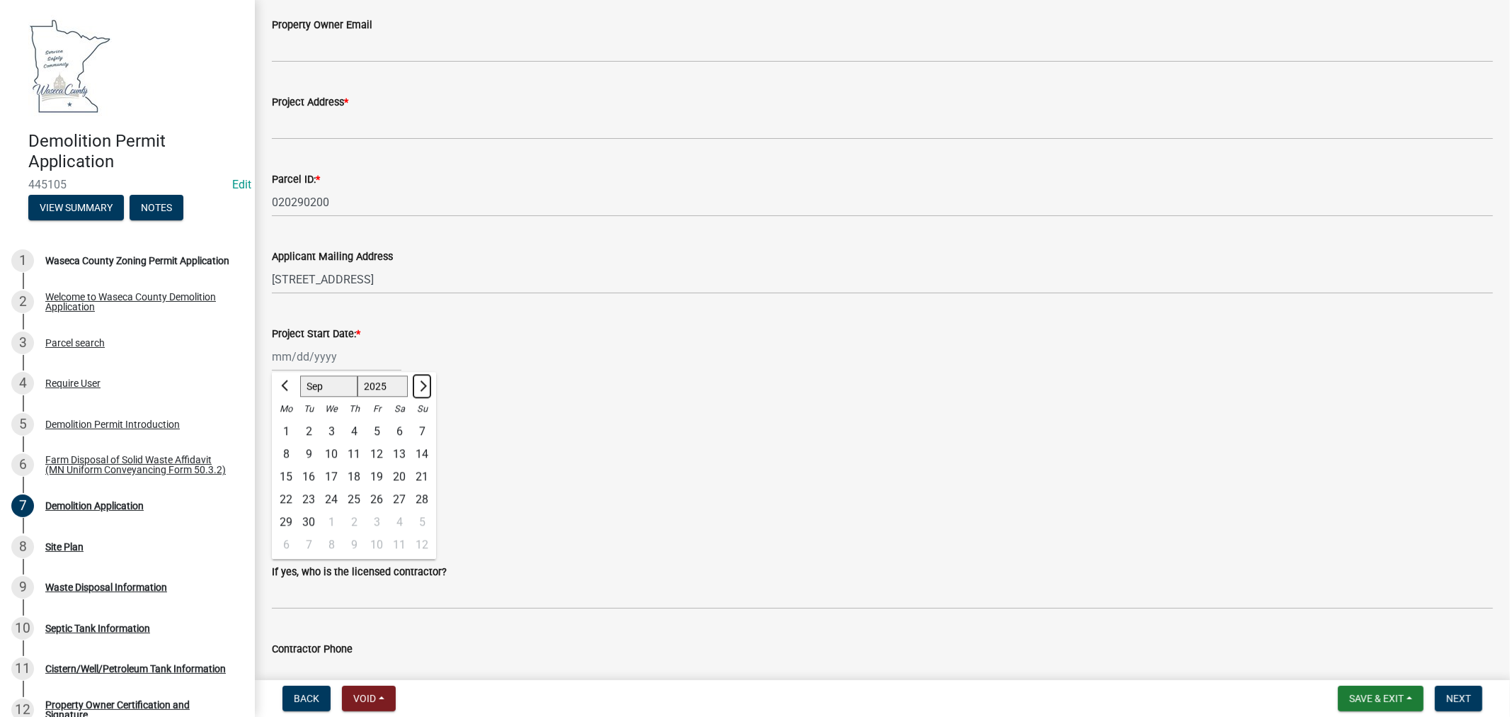
click at [426, 386] on span "Next month" at bounding box center [421, 385] width 11 height 11
select select "10"
click at [331, 474] on div "15" at bounding box center [331, 476] width 23 height 23
type input "[DATE]"
click at [330, 434] on div at bounding box center [337, 435] width 130 height 29
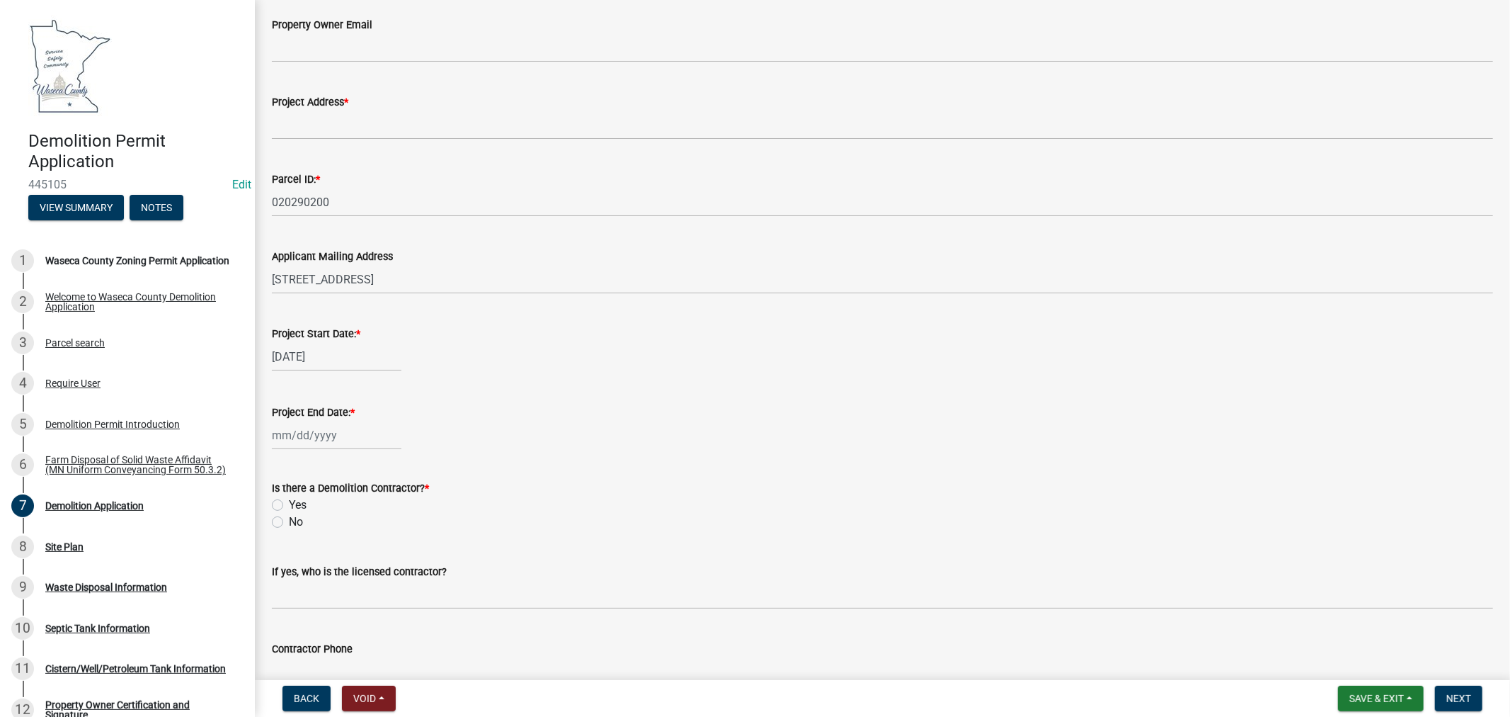
select select "8"
select select "2025"
click at [338, 469] on select "Jan Feb Mar Apr May Jun [DATE] Aug Sep Oct Nov Dec" at bounding box center [328, 465] width 57 height 21
click at [388, 461] on select "1525 1526 1527 1528 1529 1530 1531 1532 1533 1534 1535 1536 1537 1538 1539 1540…" at bounding box center [383, 465] width 51 height 21
click at [331, 469] on select "Jan Feb Mar Apr May Jun [DATE] Aug Sep Oct Nov Dec" at bounding box center [328, 465] width 57 height 21
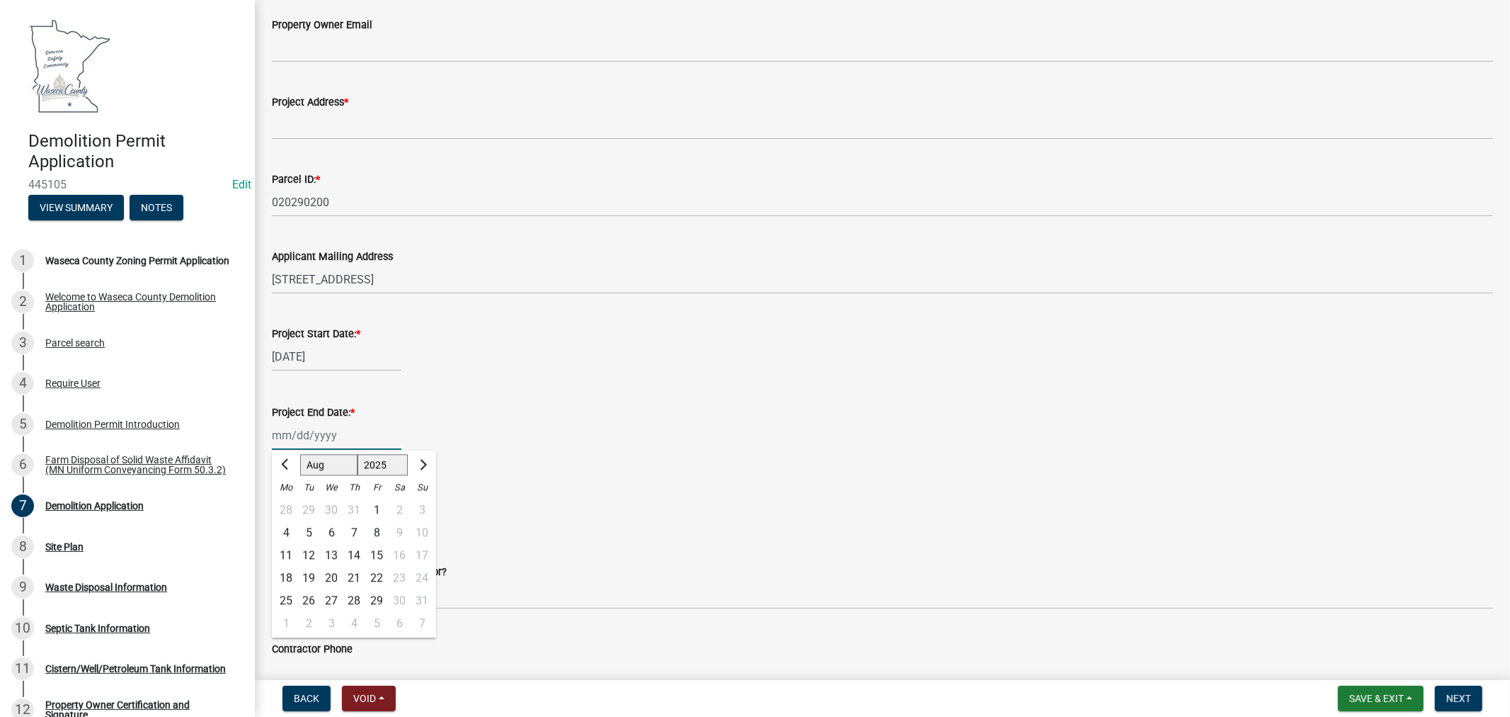
select select "10"
click at [300, 455] on select "Jan Feb Mar Apr May Jun [DATE] Aug Sep Oct Nov Dec" at bounding box center [328, 465] width 57 height 21
click at [391, 470] on select "1525 1526 1527 1528 1529 1530 1531 1532 1533 1534 1535 1536 1537 1538 1539 1540…" at bounding box center [383, 465] width 51 height 21
select select "2026"
click at [358, 455] on select "1525 1526 1527 1528 1529 1530 1531 1532 1533 1534 1535 1536 1537 1538 1539 1540…" at bounding box center [383, 465] width 51 height 21
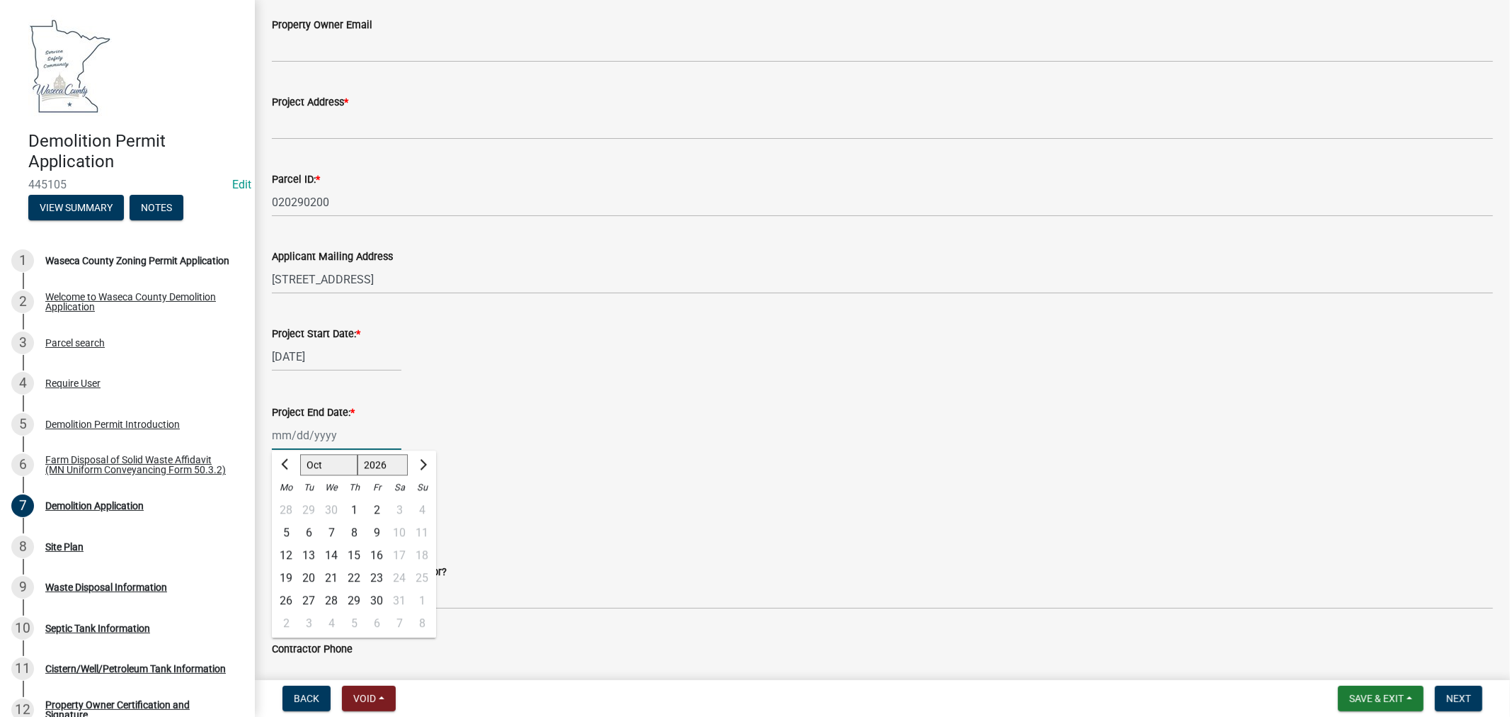
click at [358, 551] on div "15" at bounding box center [354, 555] width 23 height 23
type input "[DATE]"
click at [289, 518] on label "No" at bounding box center [296, 521] width 14 height 17
click at [289, 518] on input "No" at bounding box center [293, 517] width 9 height 9
radio input "true"
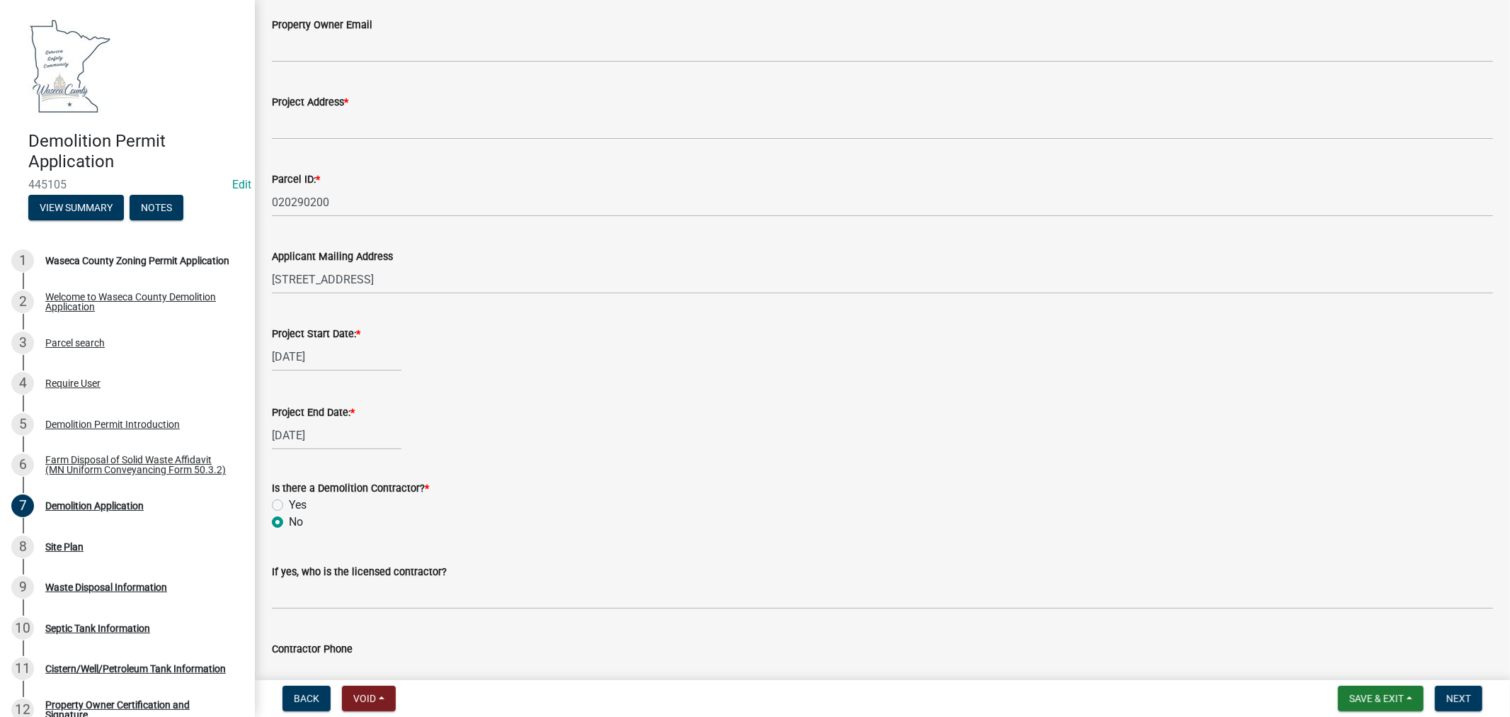
click at [289, 501] on label "Yes" at bounding box center [298, 504] width 18 height 17
click at [289, 501] on input "Yes" at bounding box center [293, 500] width 9 height 9
radio input "true"
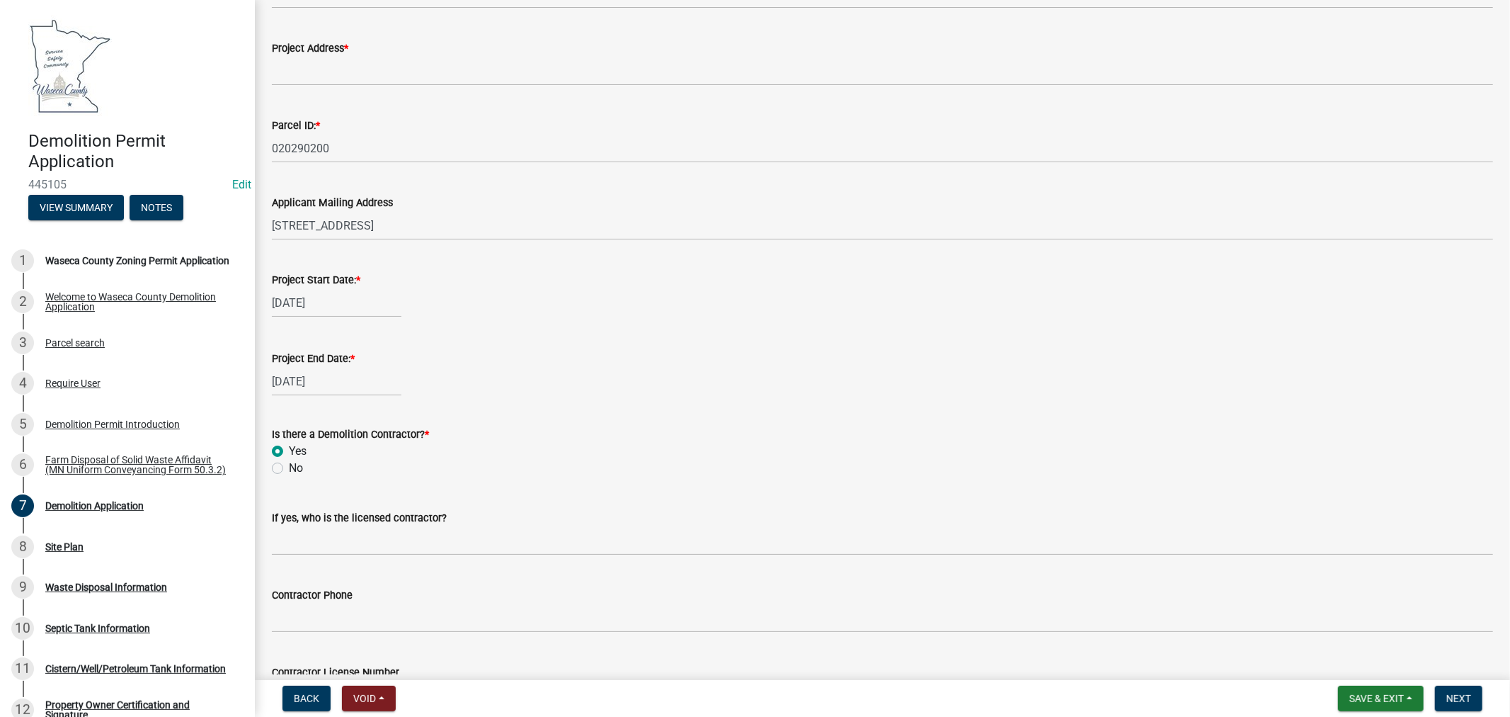
scroll to position [393, 0]
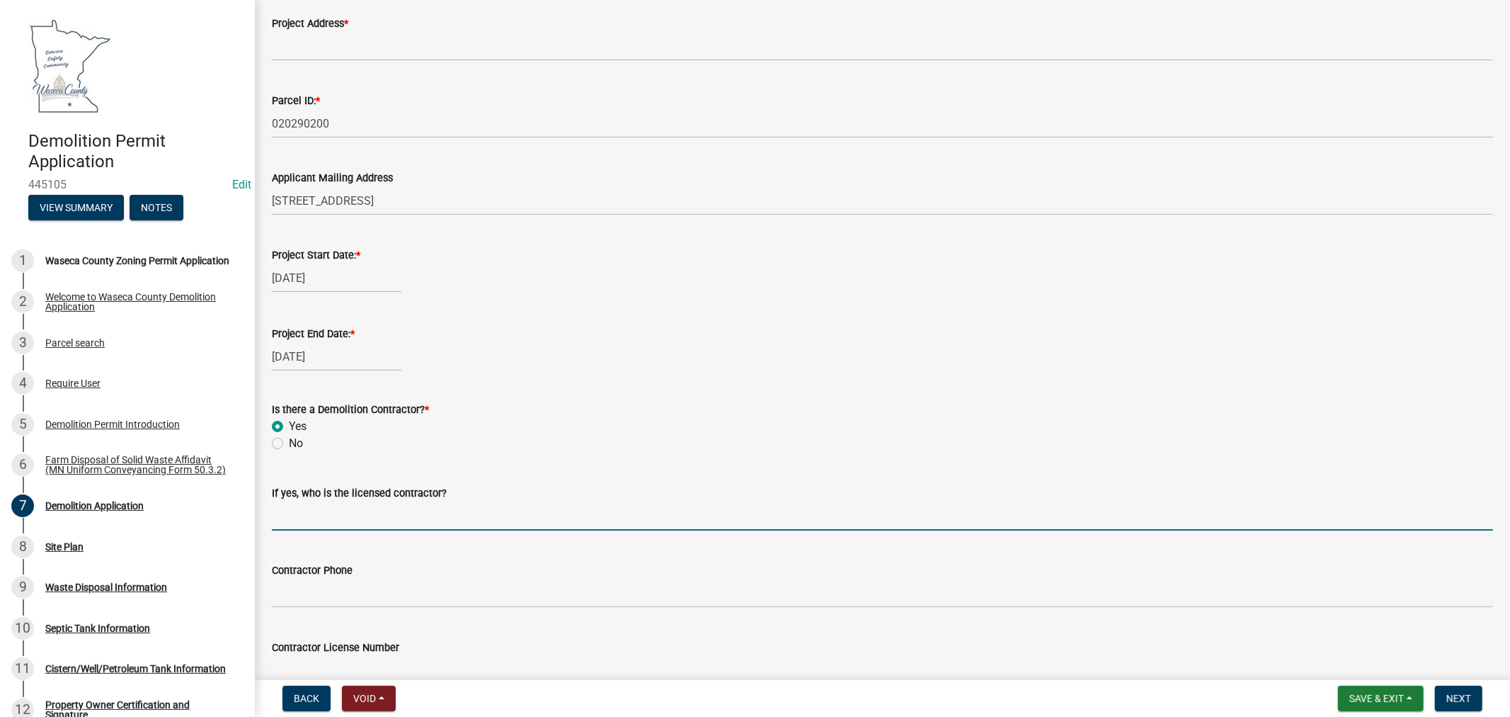
click at [446, 512] on input "If yes, who is the licensed contractor?" at bounding box center [882, 515] width 1221 height 29
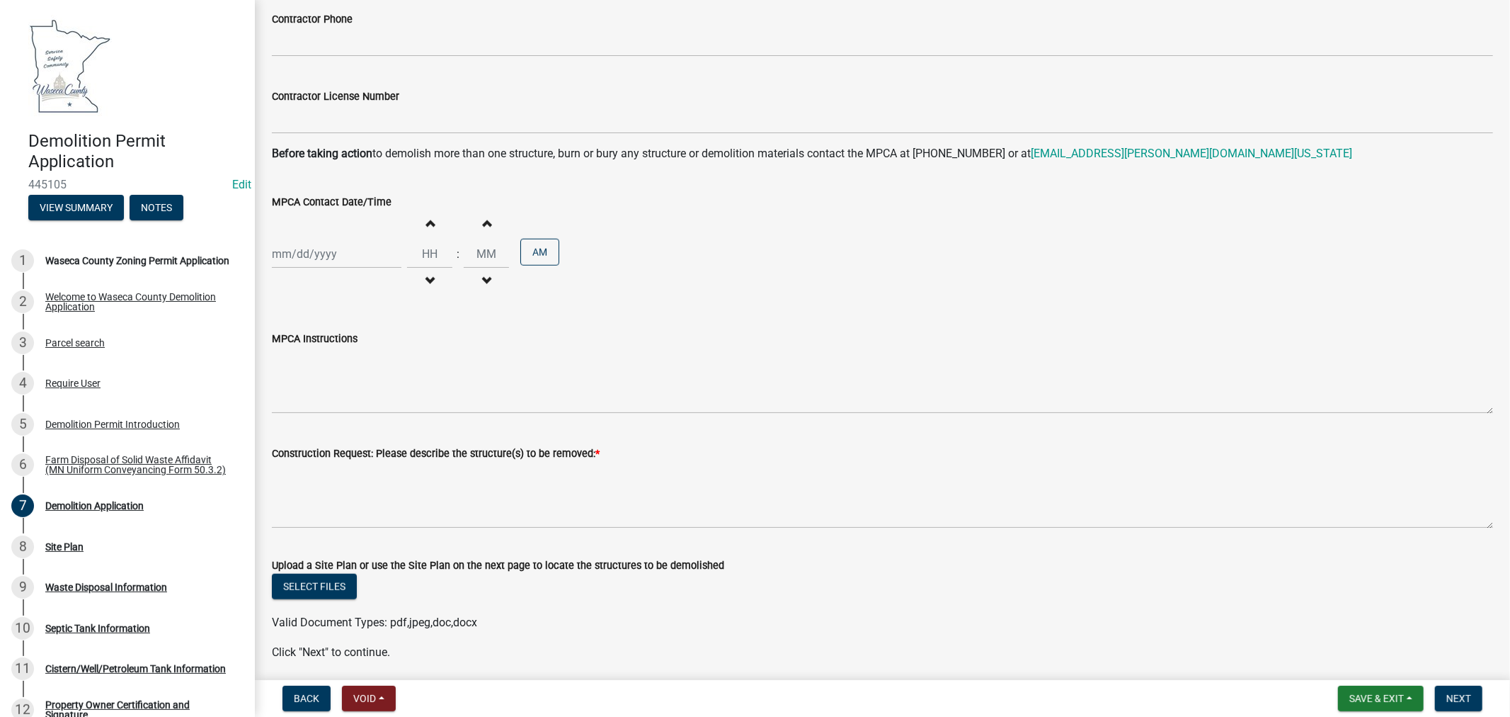
scroll to position [996, 0]
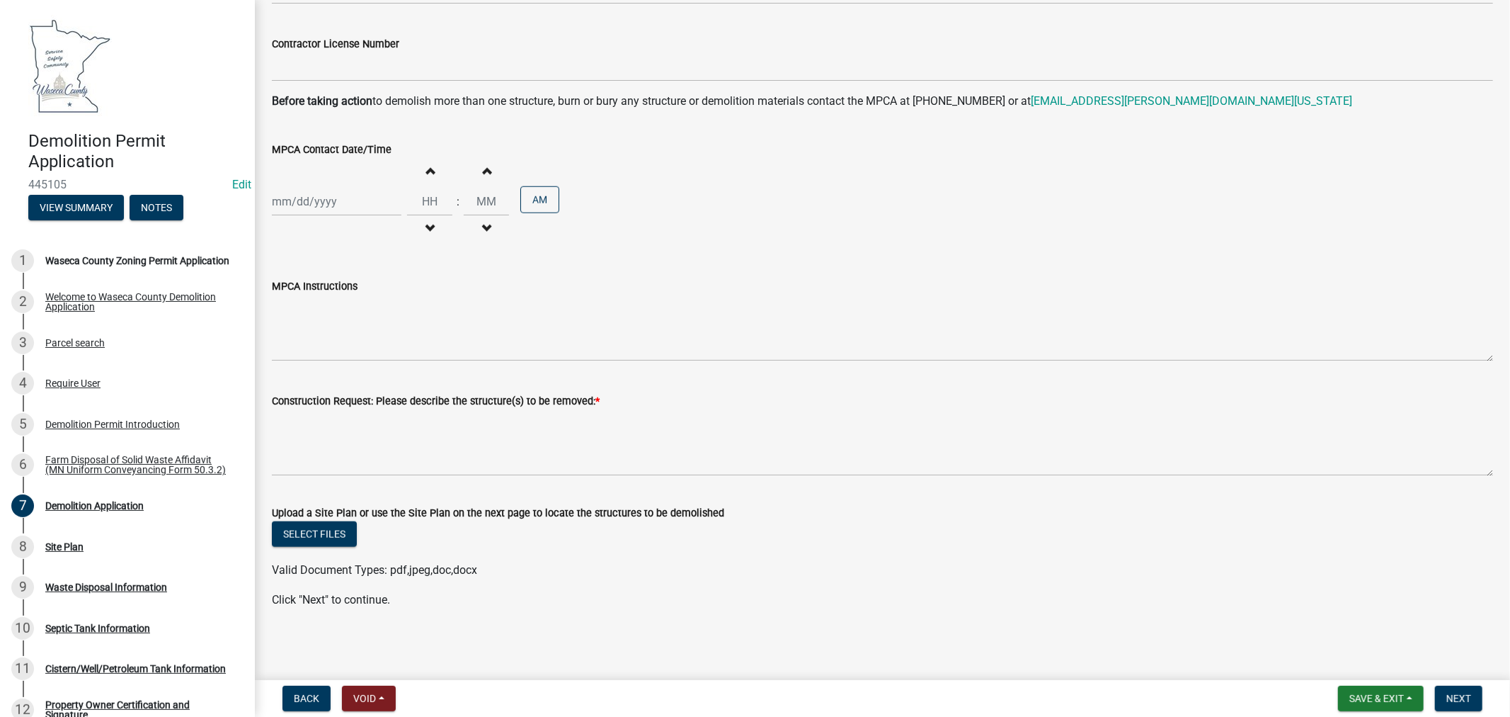
type input "Ditch Creek Landscaping"
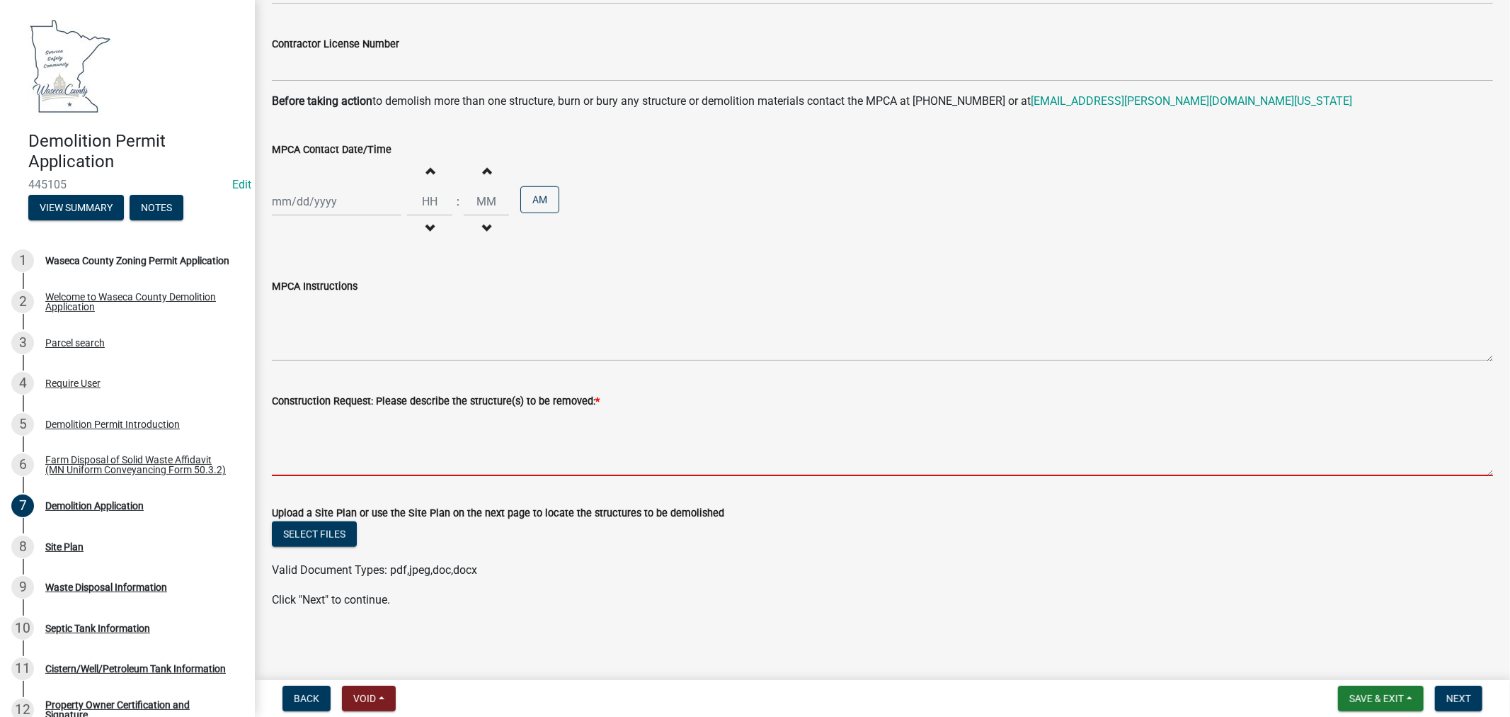
click at [463, 434] on textarea "Construction Request: Please describe the structure(s) to be removed: *" at bounding box center [882, 442] width 1221 height 67
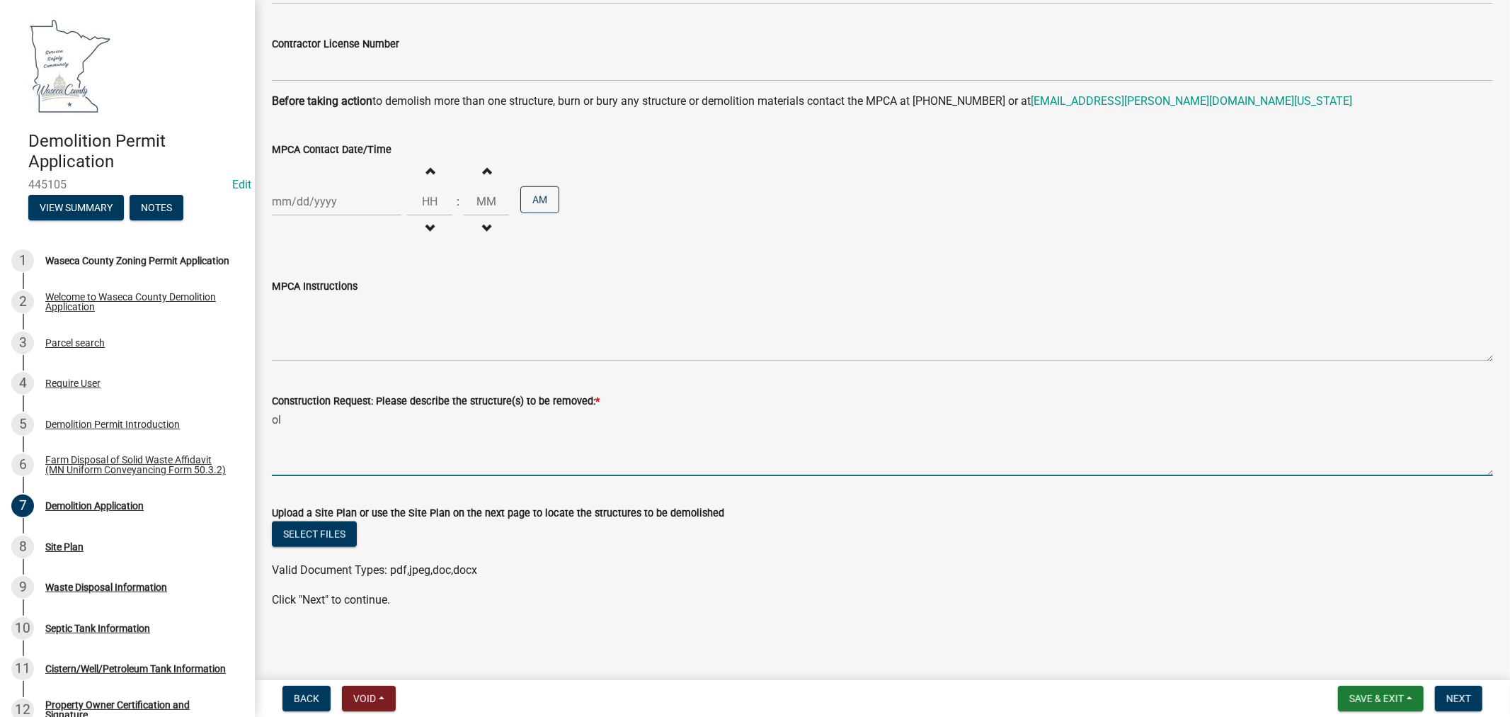
type textarea "o"
type textarea "30x30 old grainary"
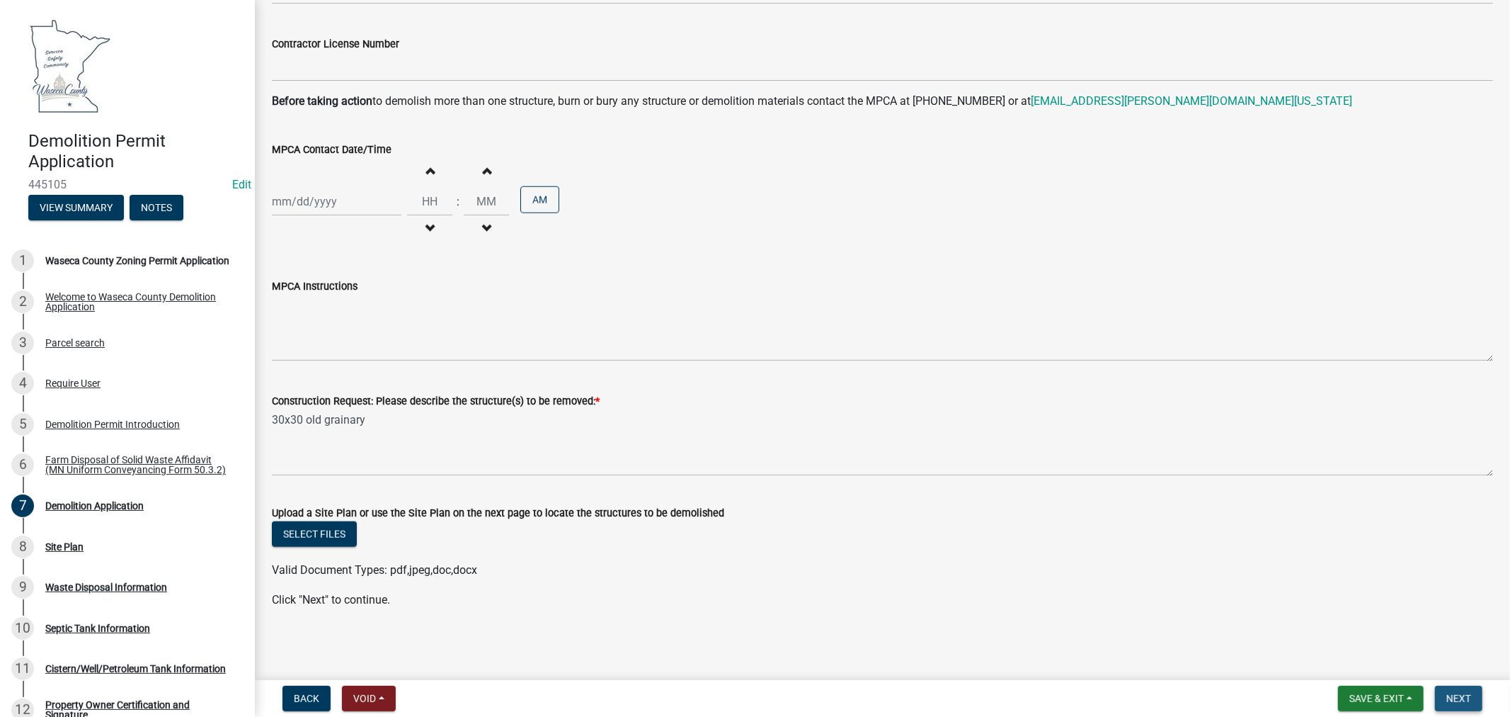
click at [1464, 695] on span "Next" at bounding box center [1459, 697] width 25 height 11
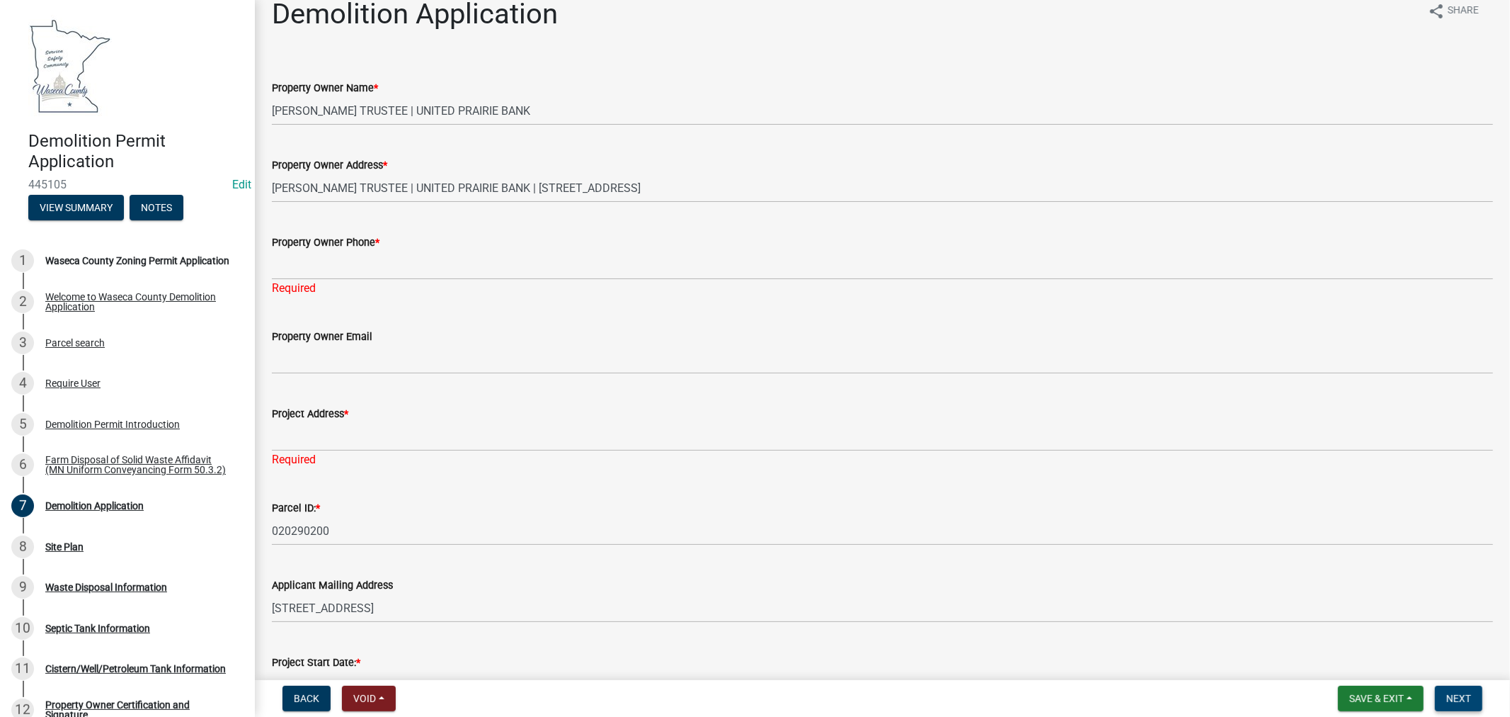
scroll to position [8, 0]
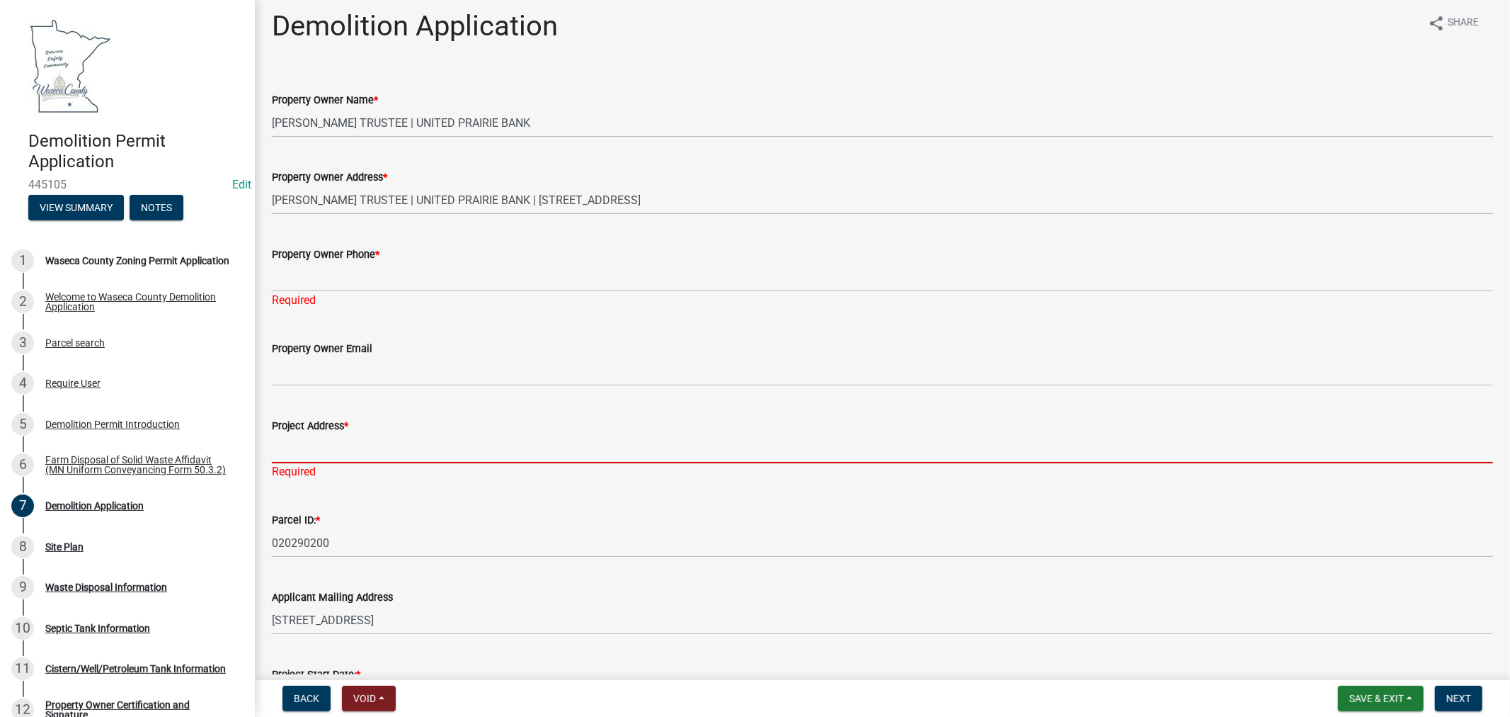
click at [331, 455] on input "Project Address *" at bounding box center [882, 448] width 1221 height 29
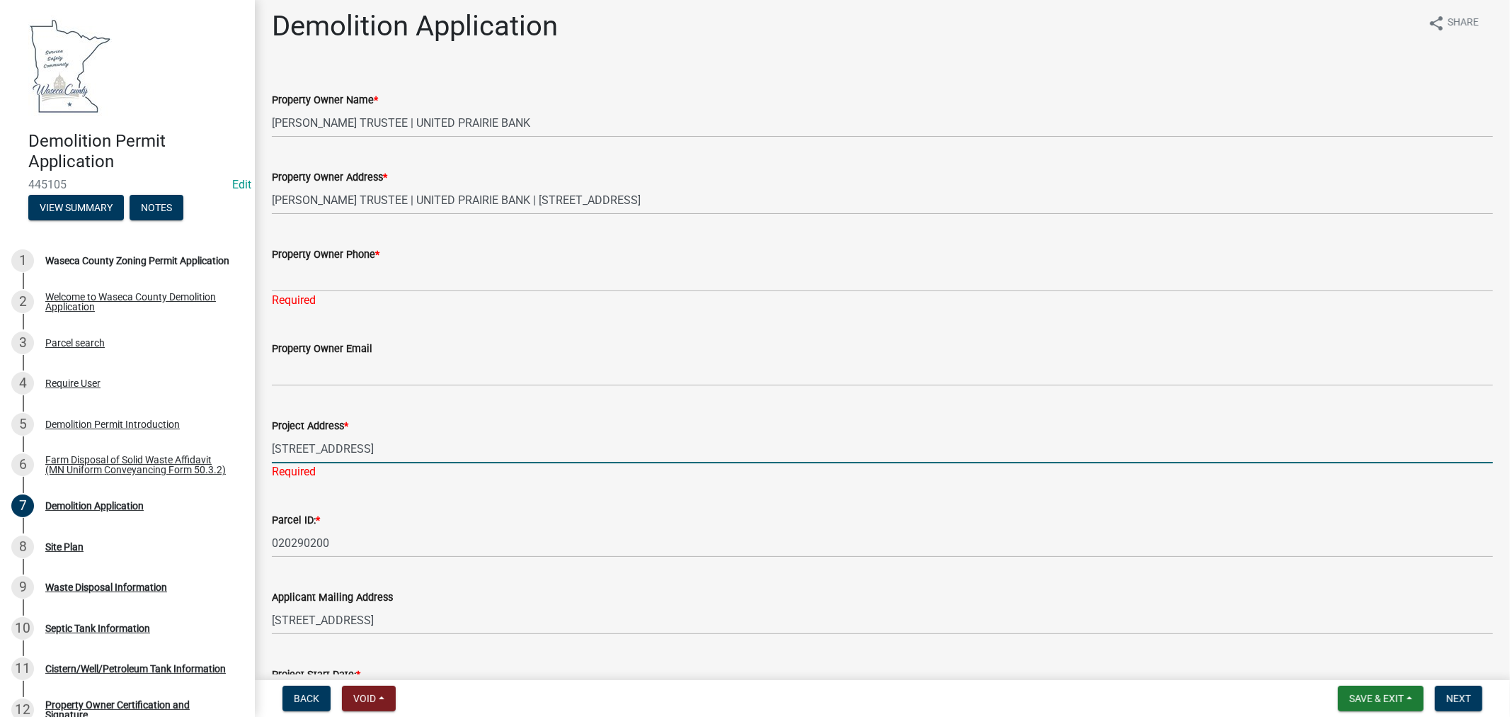
type input "[STREET_ADDRESS]"
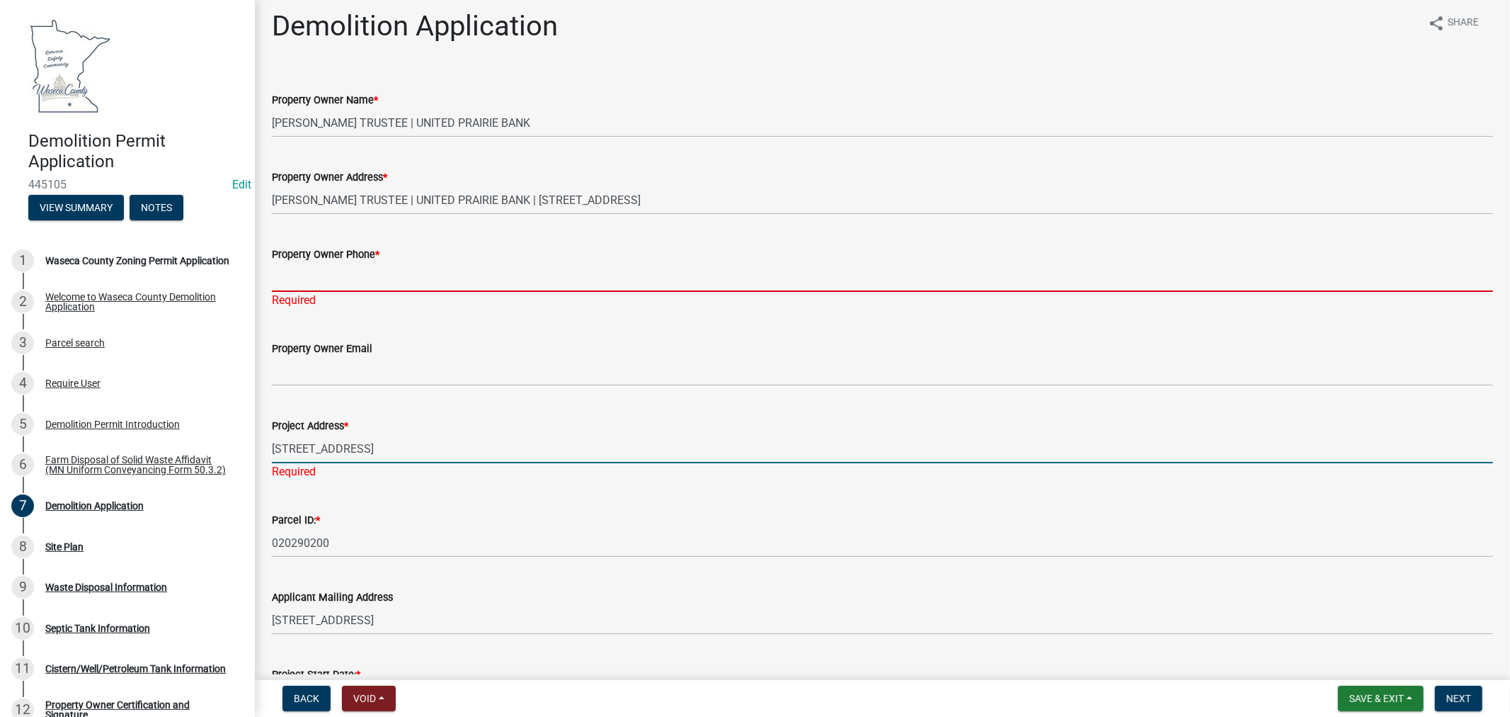
click at [348, 284] on input "Property Owner Phone *" at bounding box center [882, 277] width 1221 height 29
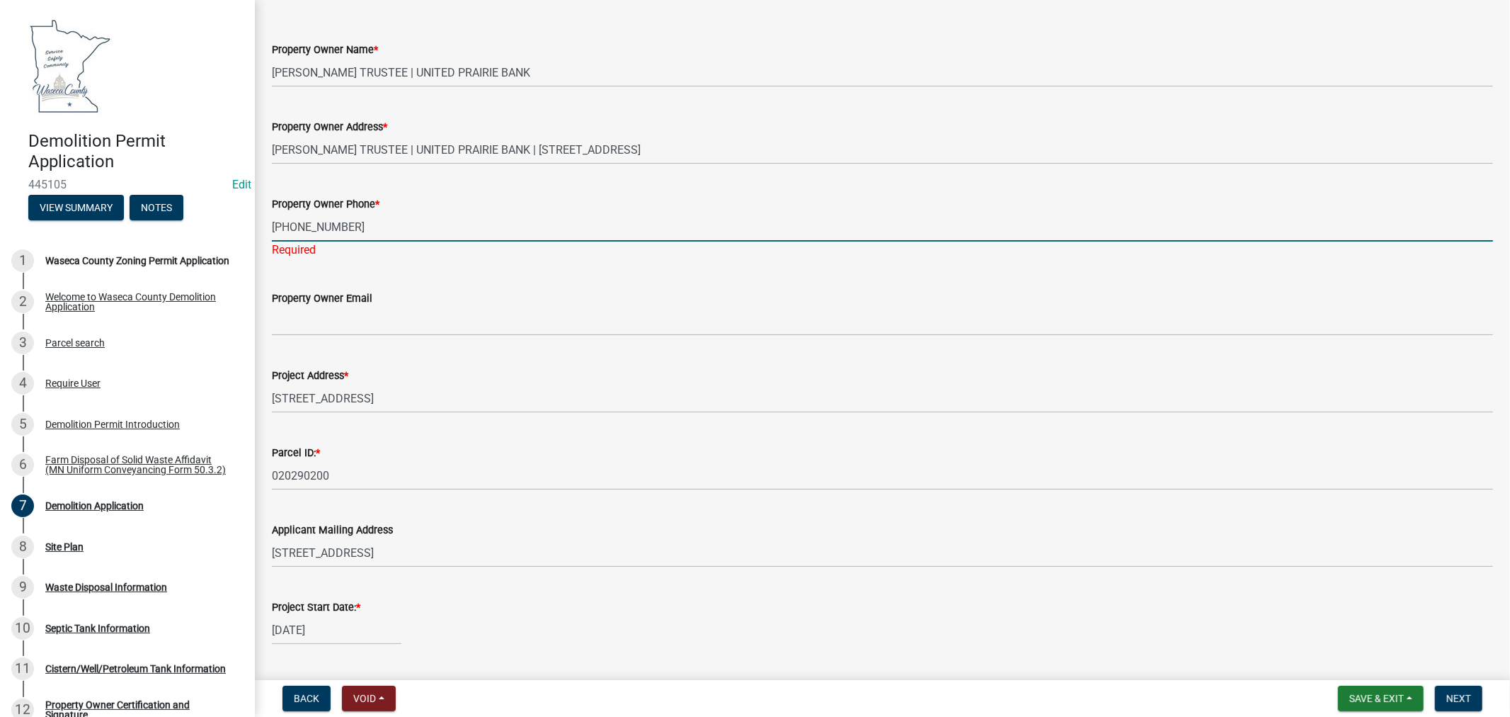
scroll to position [86, 0]
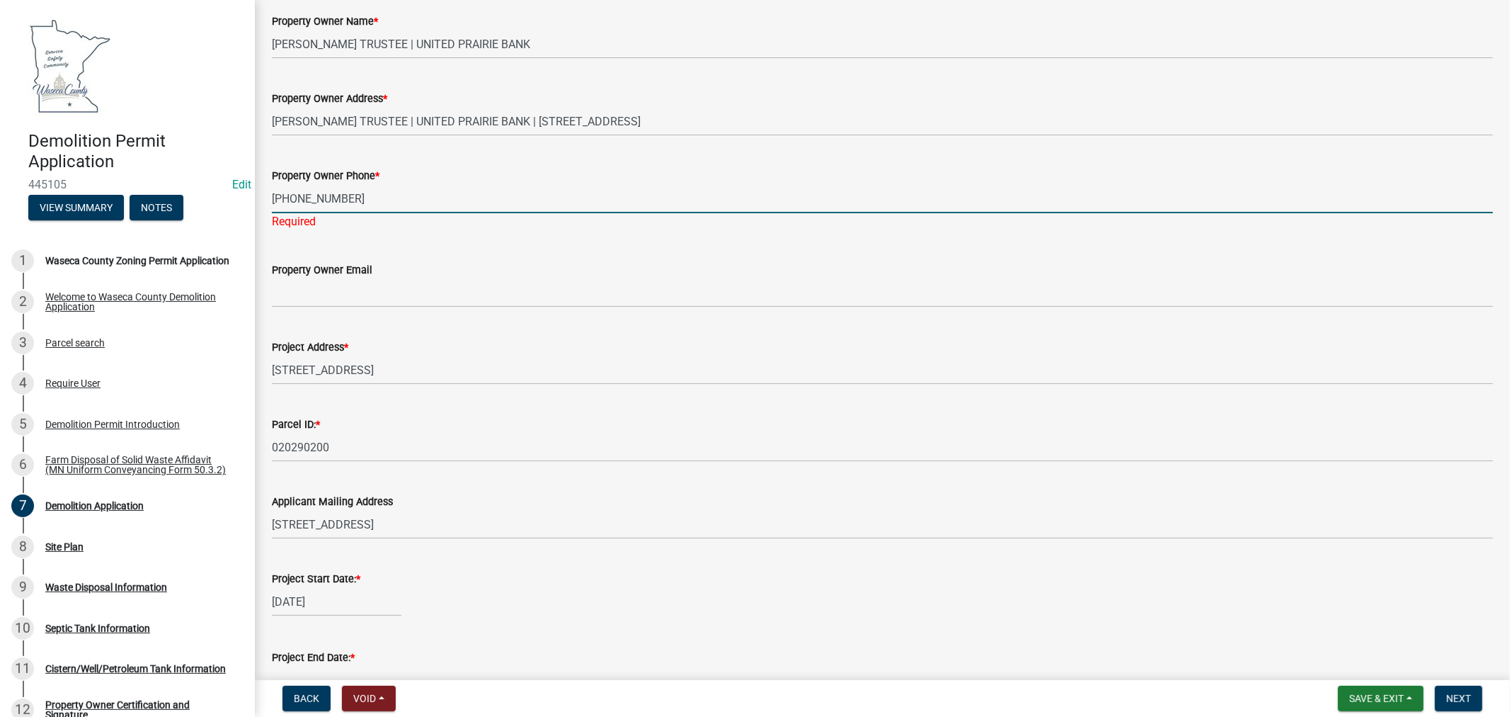
type input "[PHONE_NUMBER]"
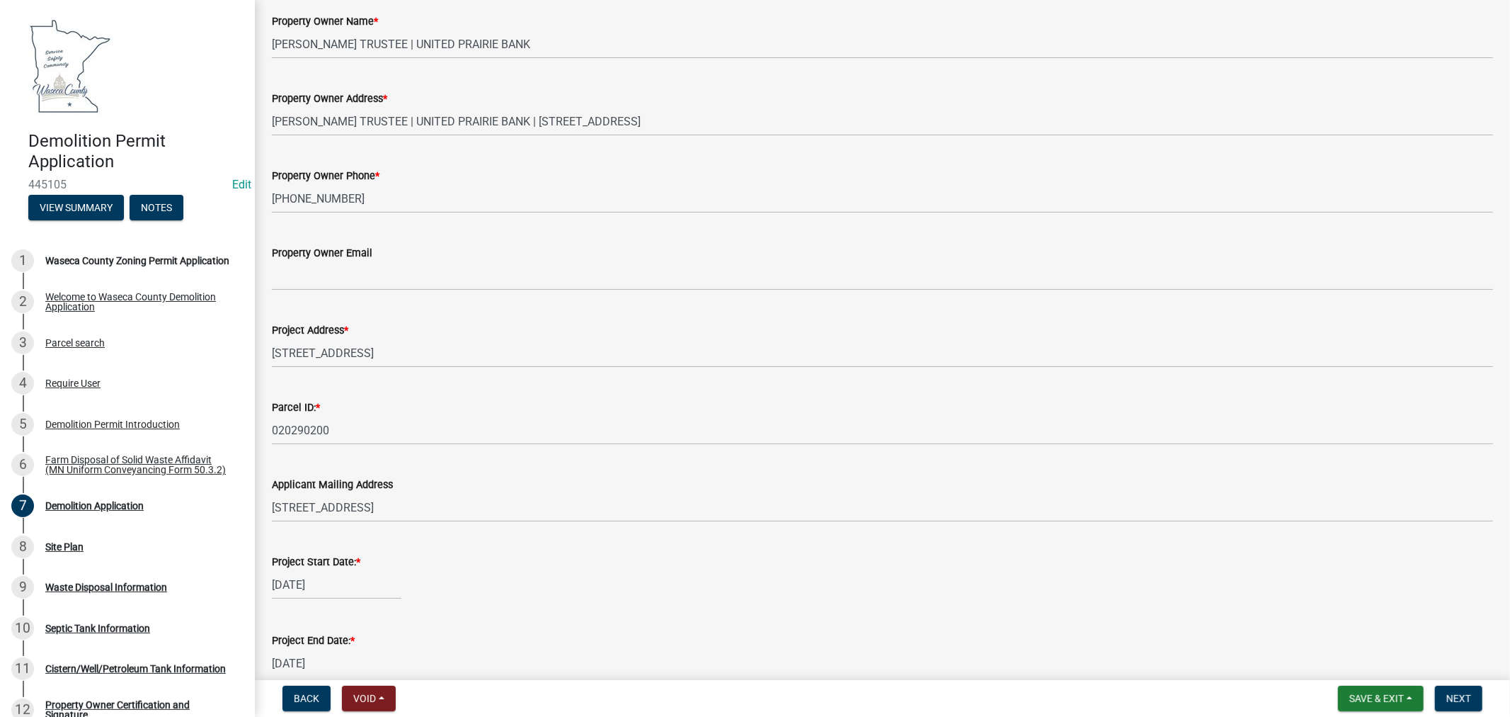
click at [565, 406] on div "Parcel ID: * 020290200" at bounding box center [882, 412] width 1221 height 66
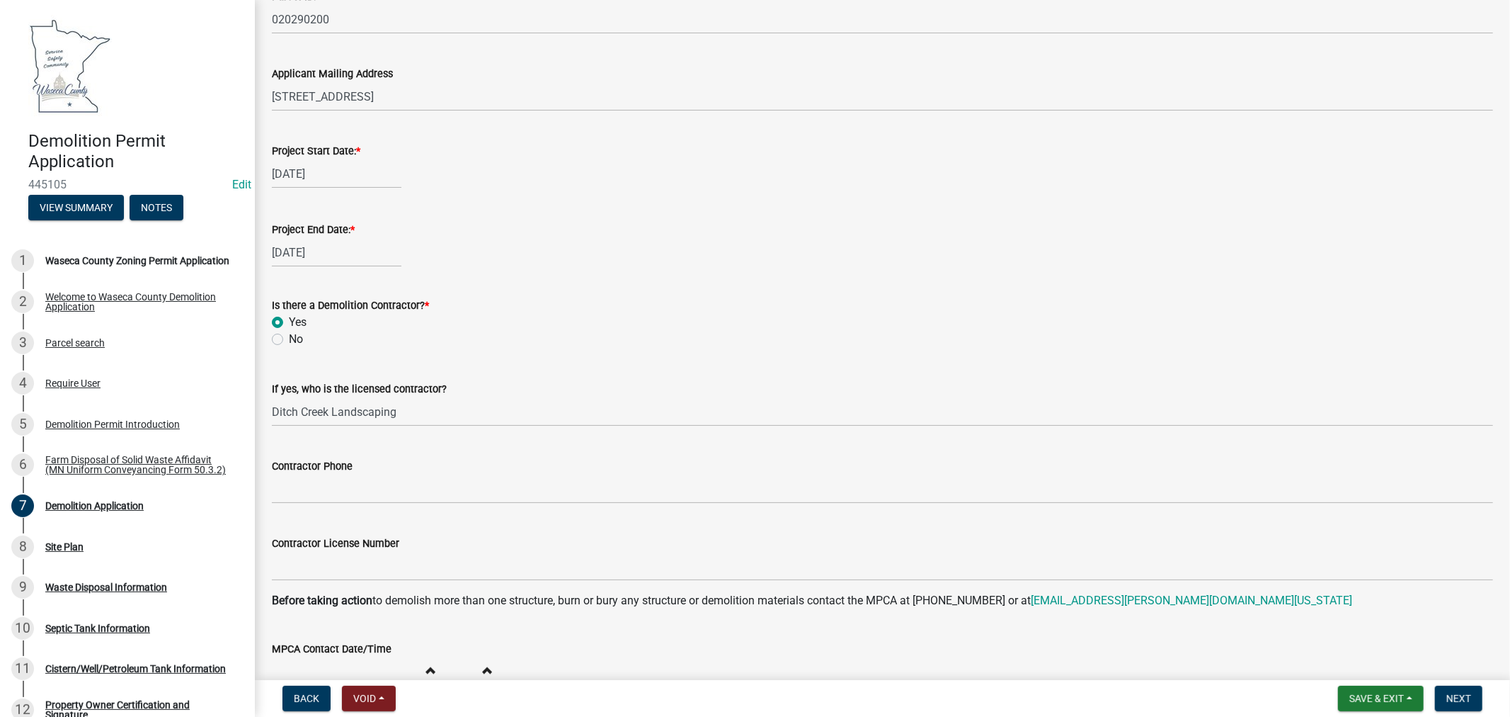
scroll to position [637, 0]
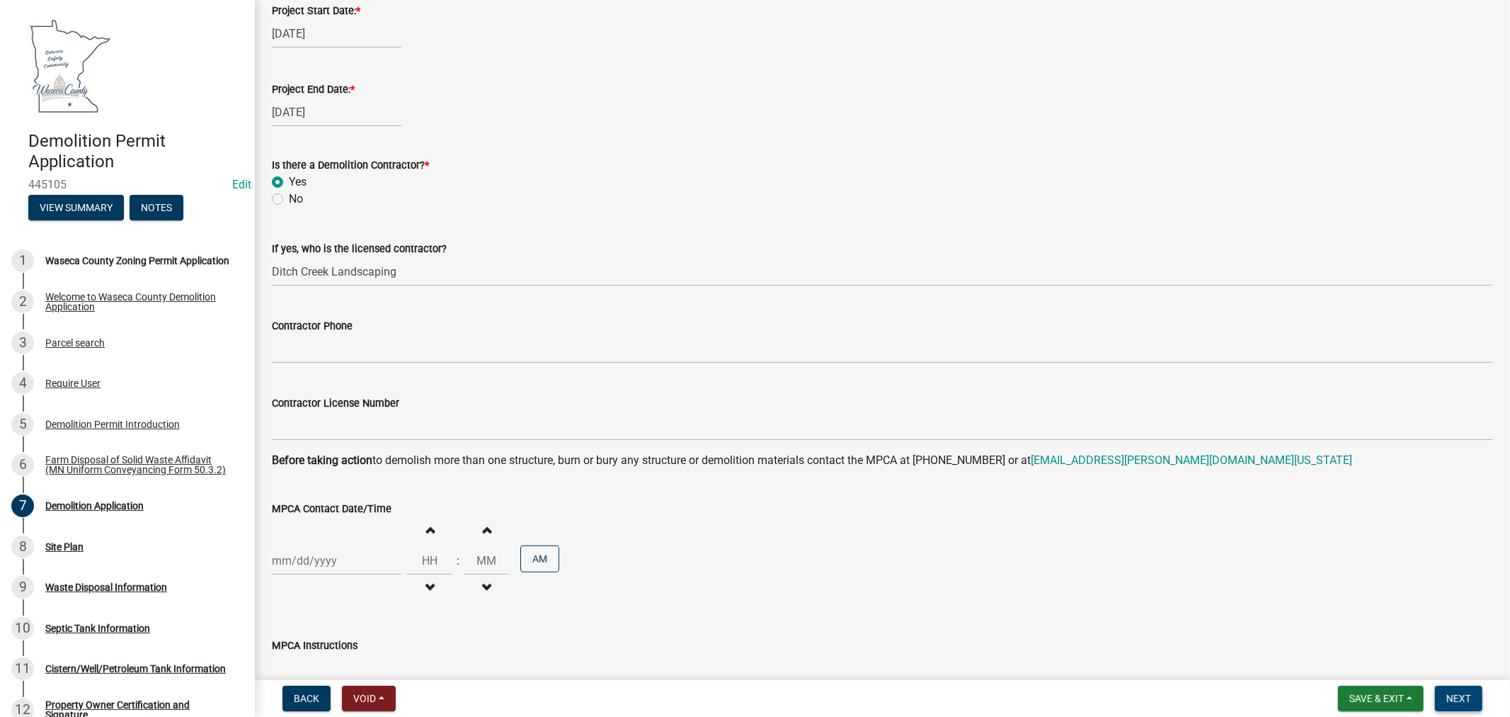
click at [1464, 690] on button "Next" at bounding box center [1458, 697] width 47 height 25
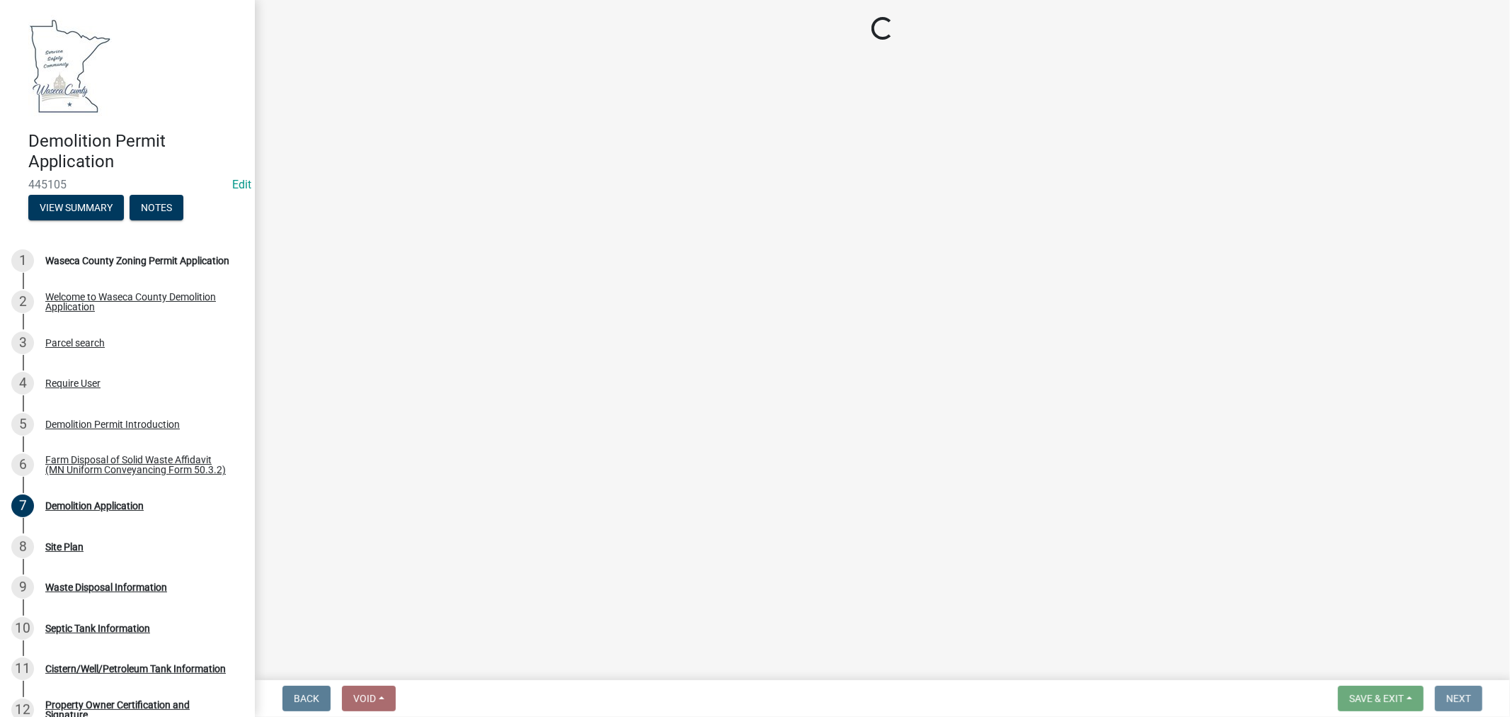
scroll to position [0, 0]
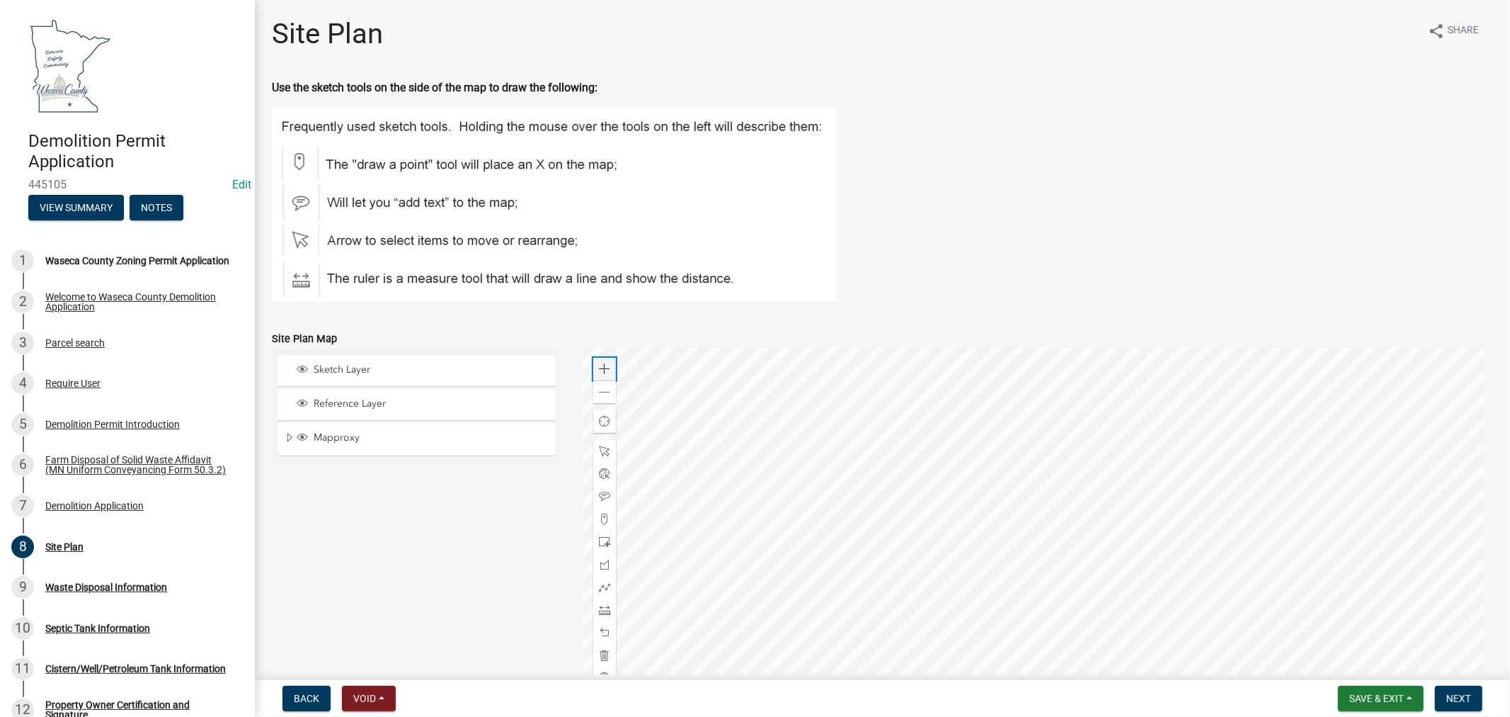
click at [600, 368] on span at bounding box center [604, 368] width 11 height 11
click at [758, 413] on div at bounding box center [1038, 524] width 911 height 354
click at [599, 372] on span at bounding box center [604, 368] width 11 height 11
click at [603, 539] on span at bounding box center [604, 541] width 11 height 11
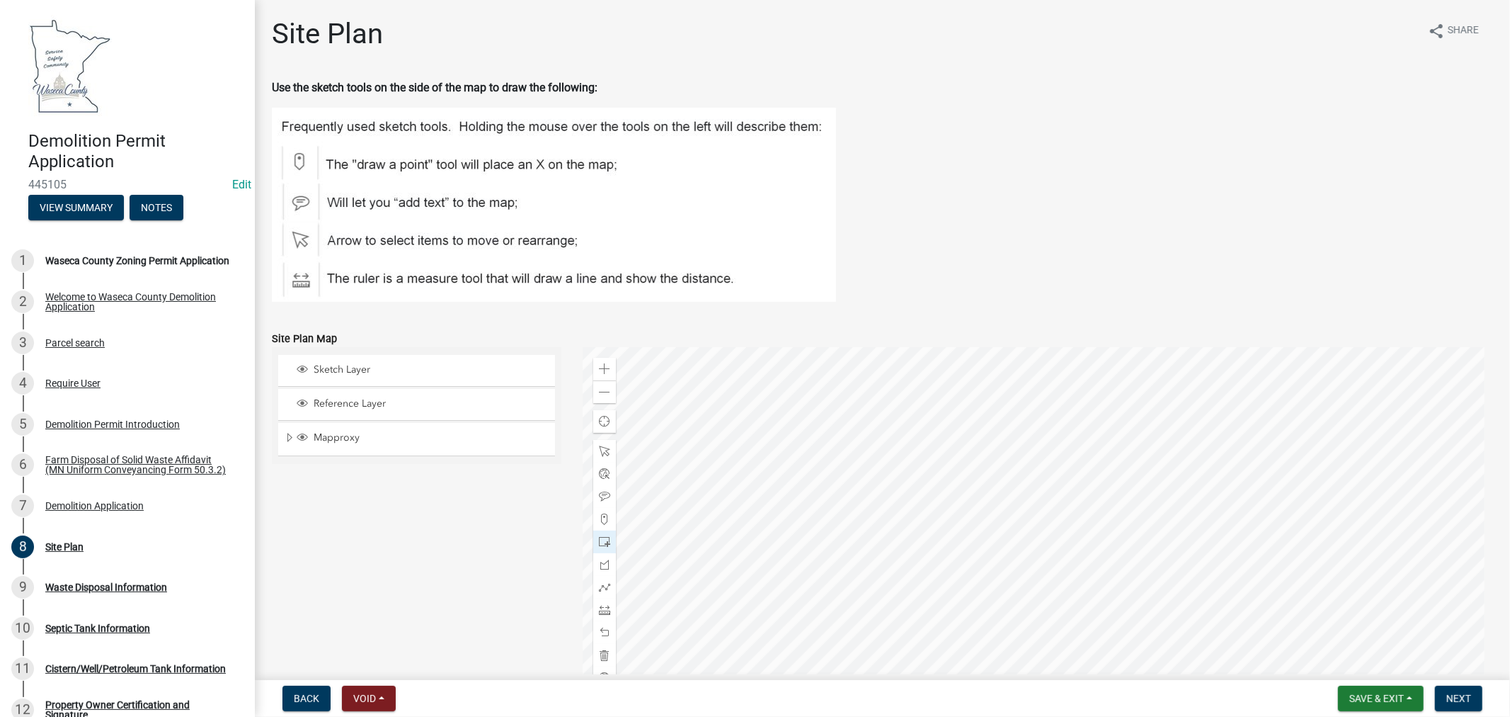
scroll to position [26, 0]
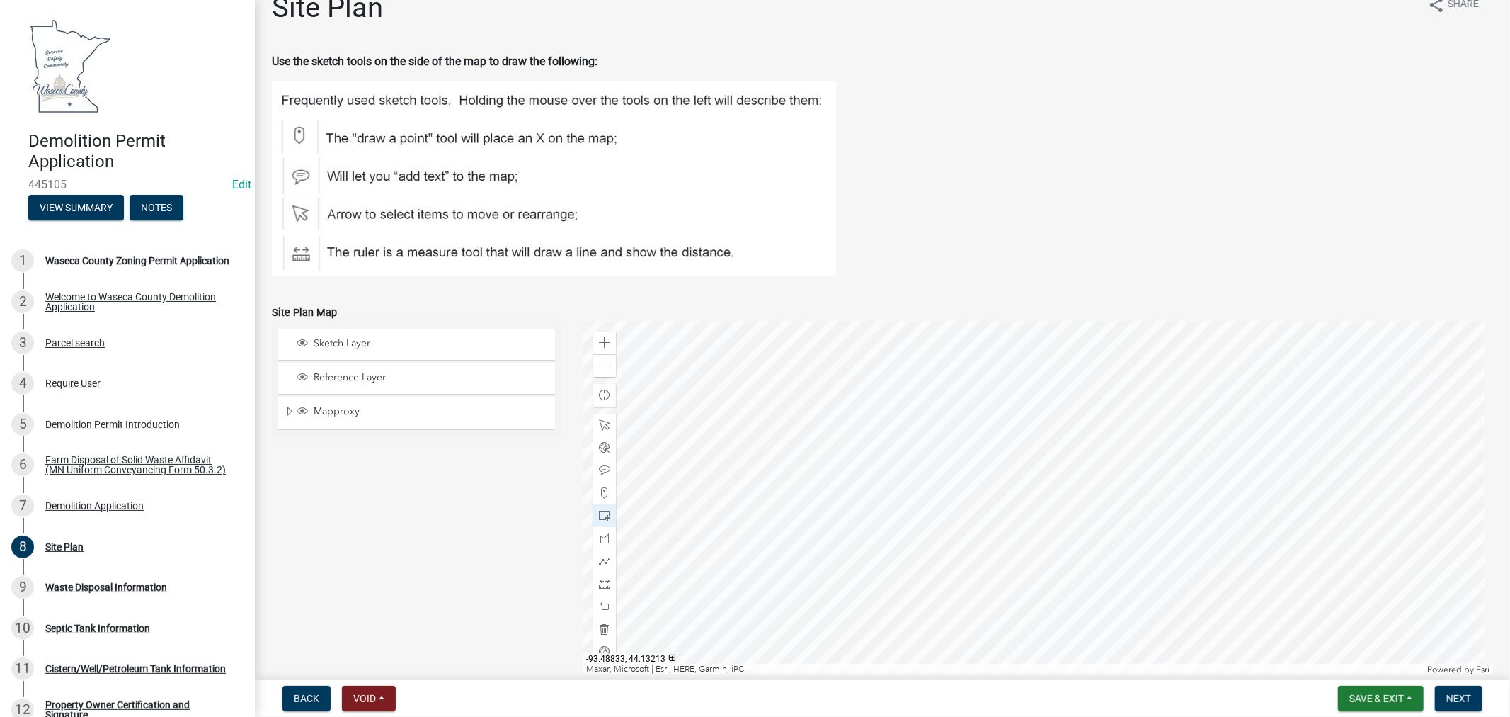
click at [1102, 439] on div at bounding box center [1038, 498] width 911 height 354
click at [1461, 702] on span "Next" at bounding box center [1459, 697] width 25 height 11
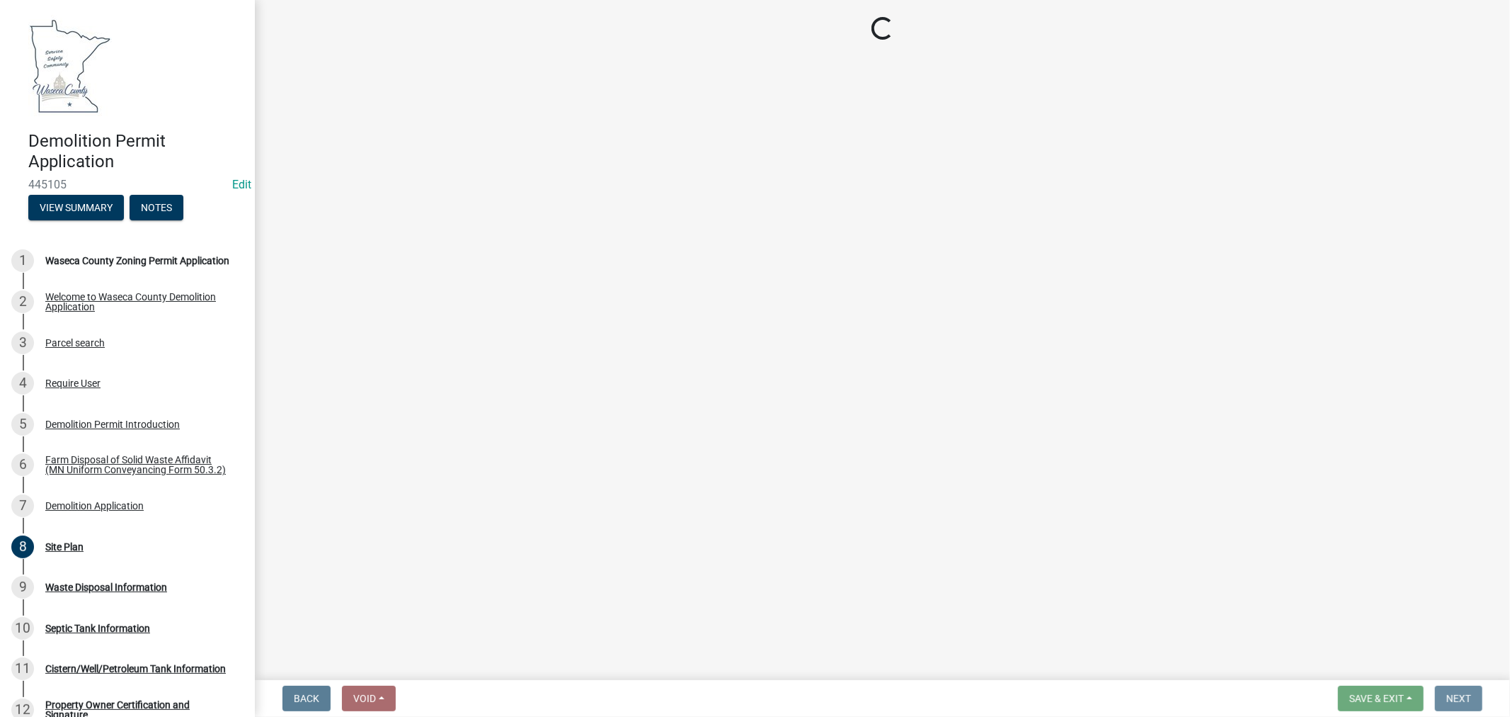
scroll to position [0, 0]
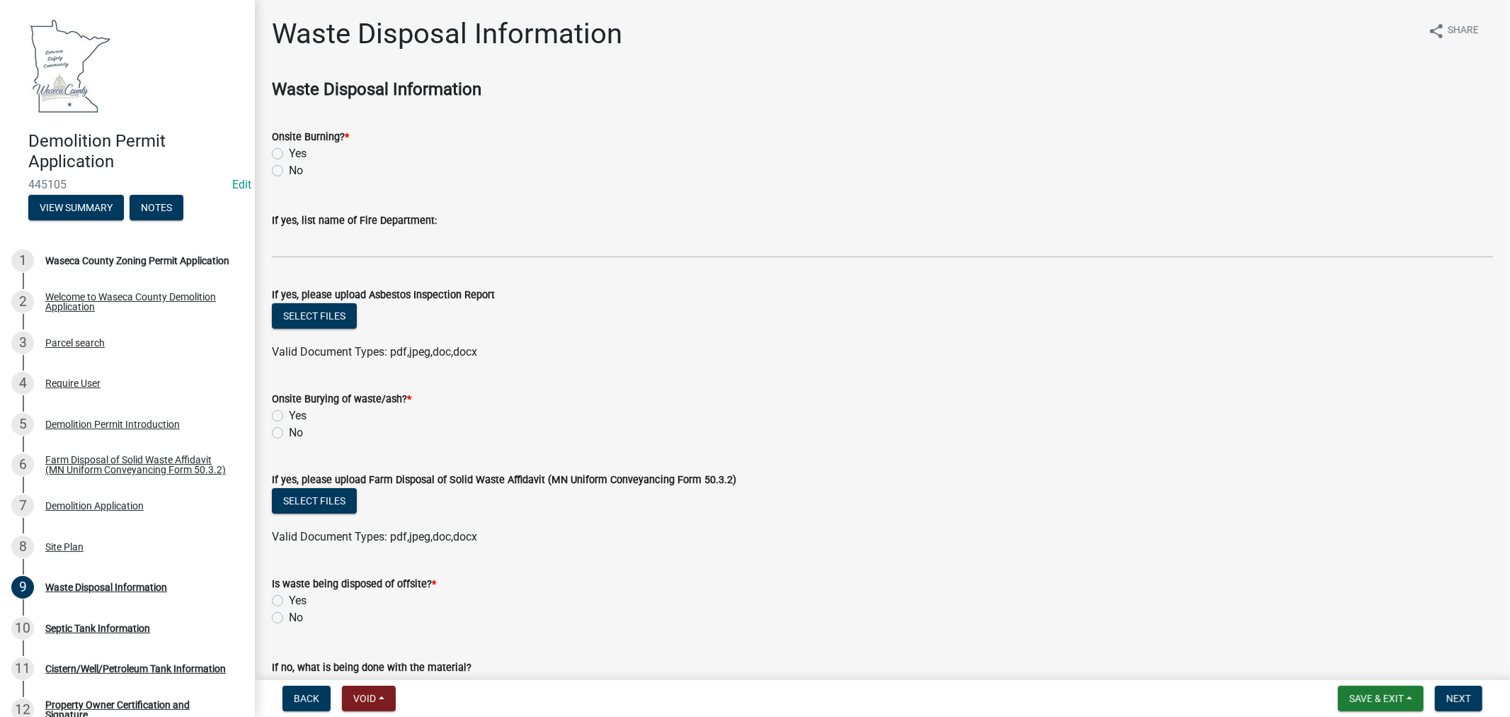
click at [289, 175] on label "No" at bounding box center [296, 170] width 14 height 17
click at [289, 171] on input "No" at bounding box center [293, 166] width 9 height 9
radio input "true"
click at [289, 429] on label "No" at bounding box center [296, 432] width 14 height 17
click at [289, 429] on input "No" at bounding box center [293, 428] width 9 height 9
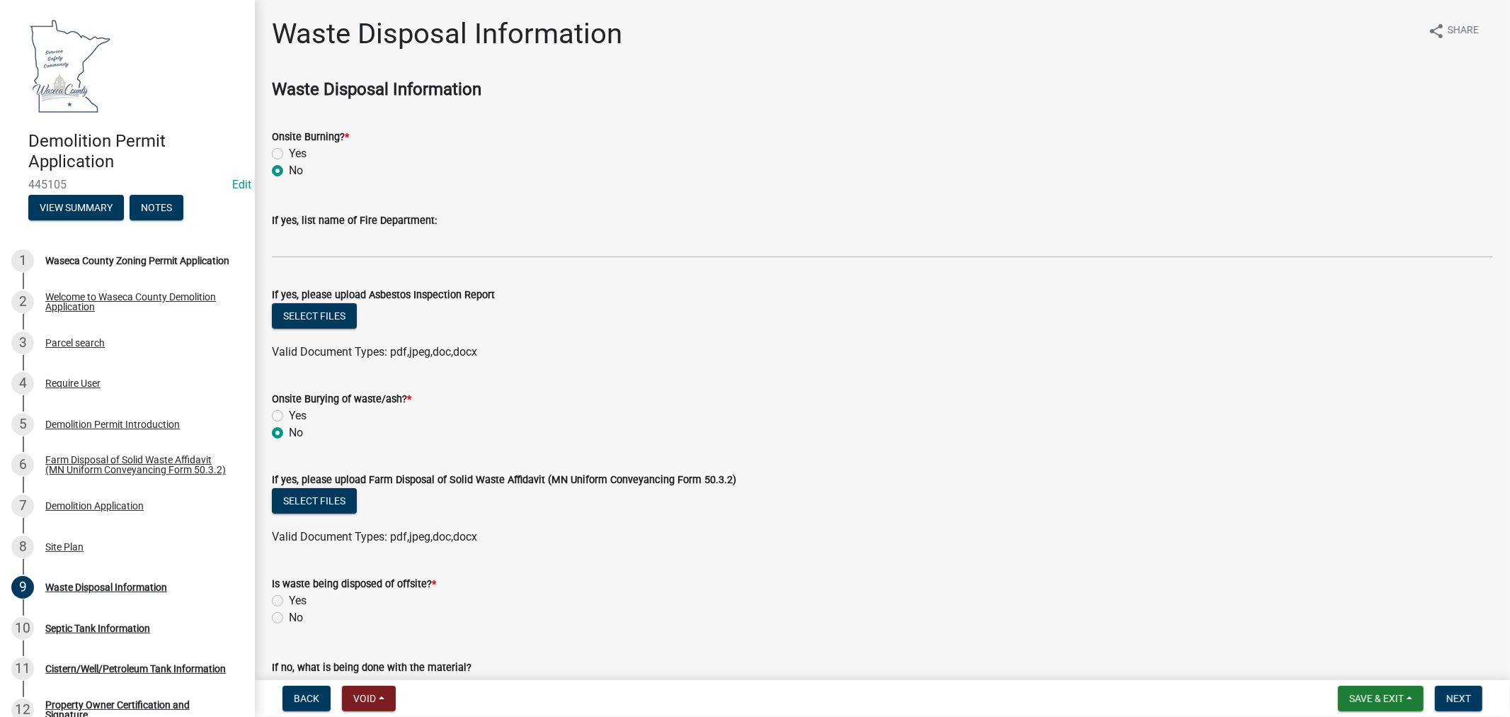
radio input "true"
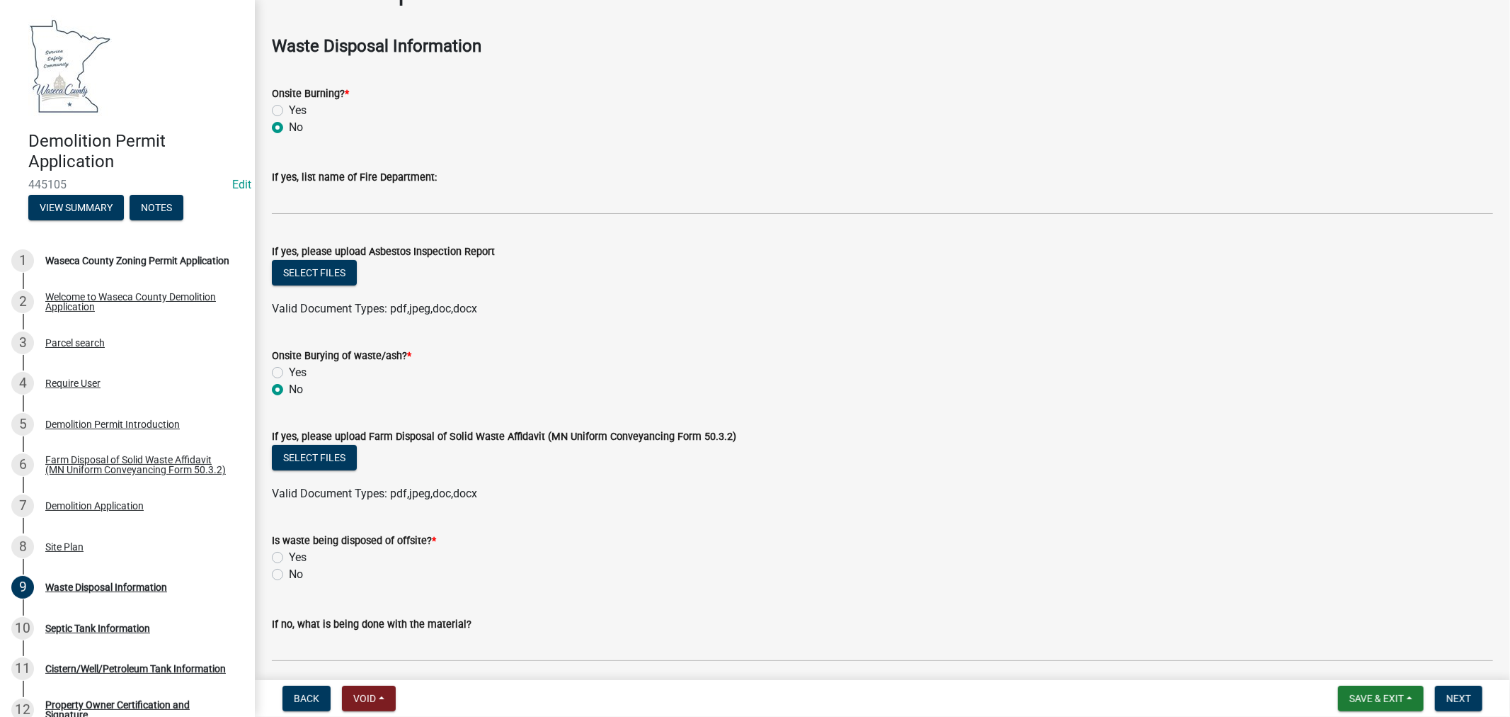
scroll to position [79, 0]
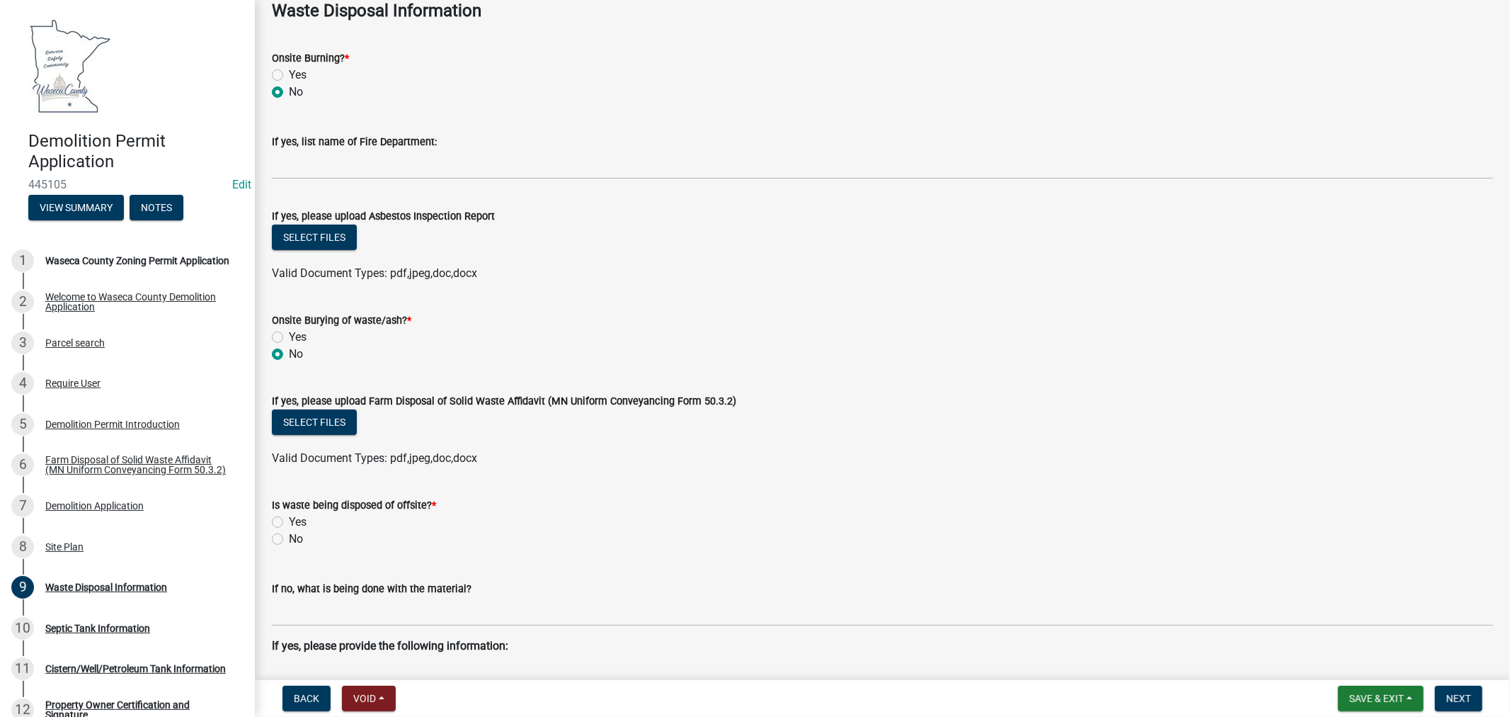
click at [289, 521] on label "Yes" at bounding box center [298, 521] width 18 height 17
click at [289, 521] on input "Yes" at bounding box center [293, 517] width 9 height 9
radio input "true"
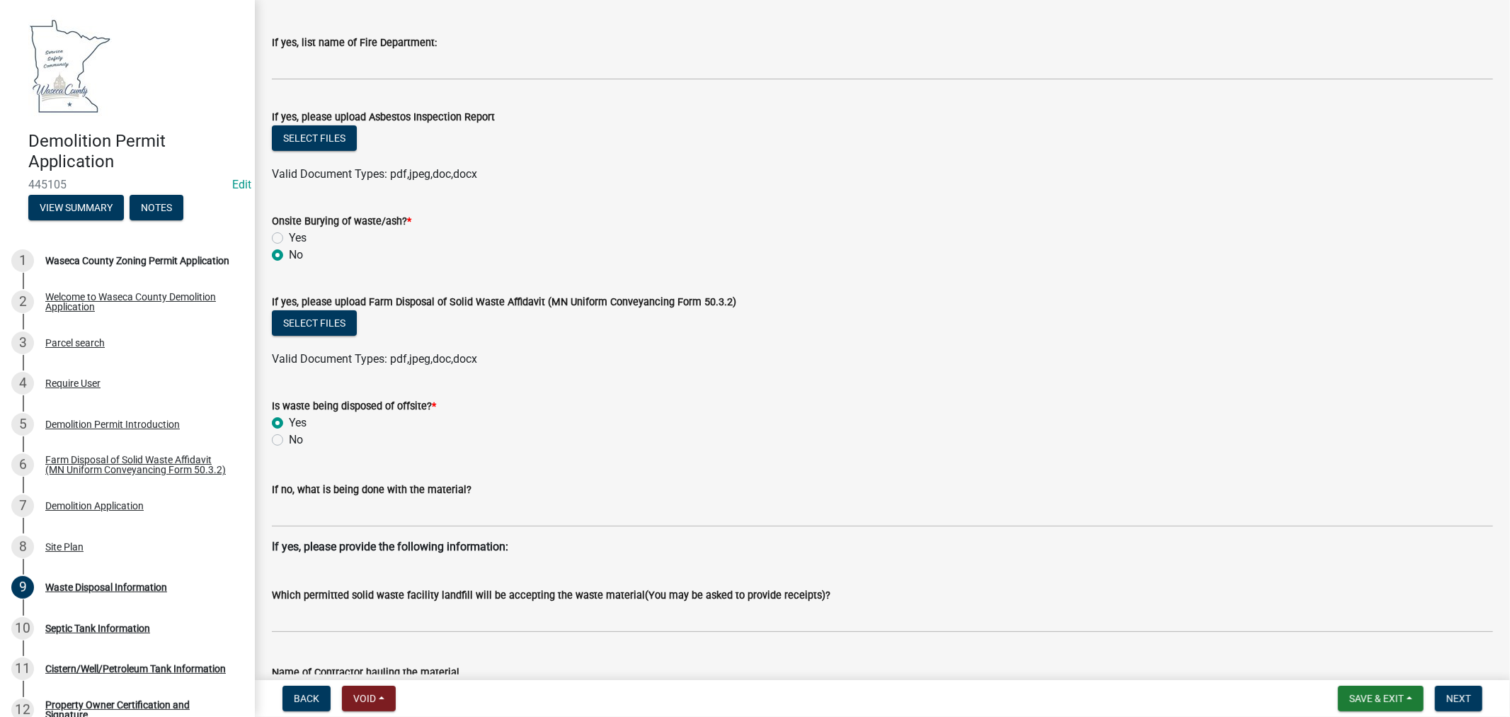
scroll to position [236, 0]
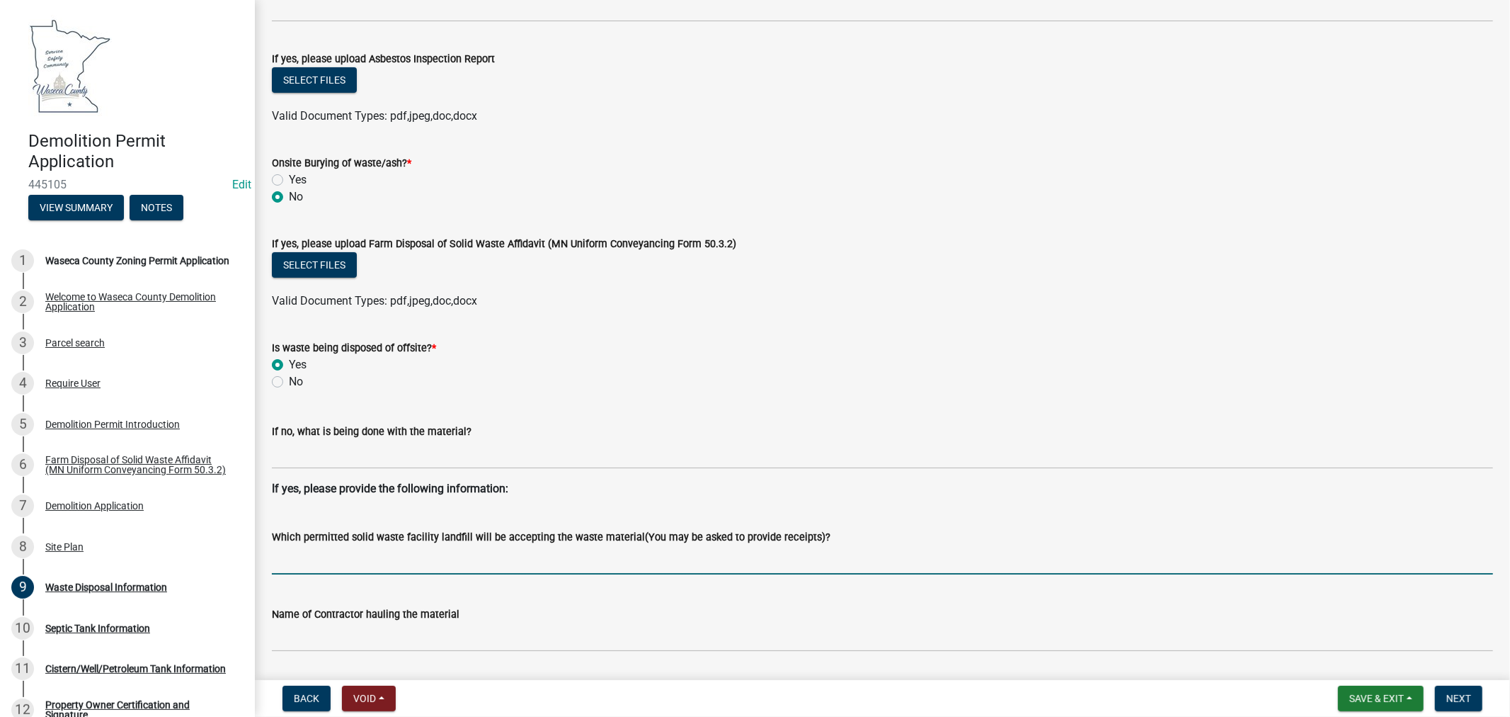
click at [331, 561] on input "Which permitted solid waste facility landfill will be accepting the waste mater…" at bounding box center [882, 559] width 1221 height 29
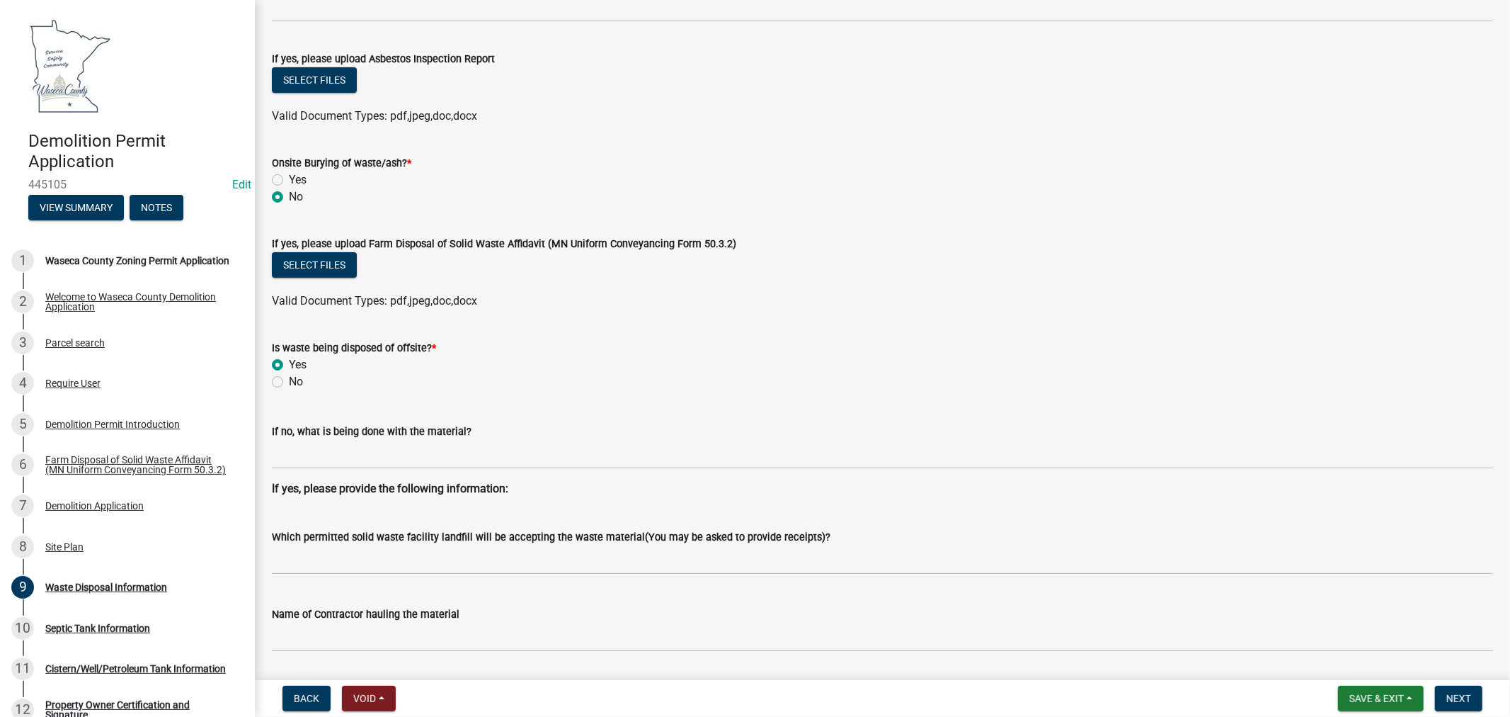
click at [586, 504] on wm-data-entity-input "If yes, please provide the following information:" at bounding box center [882, 494] width 1221 height 28
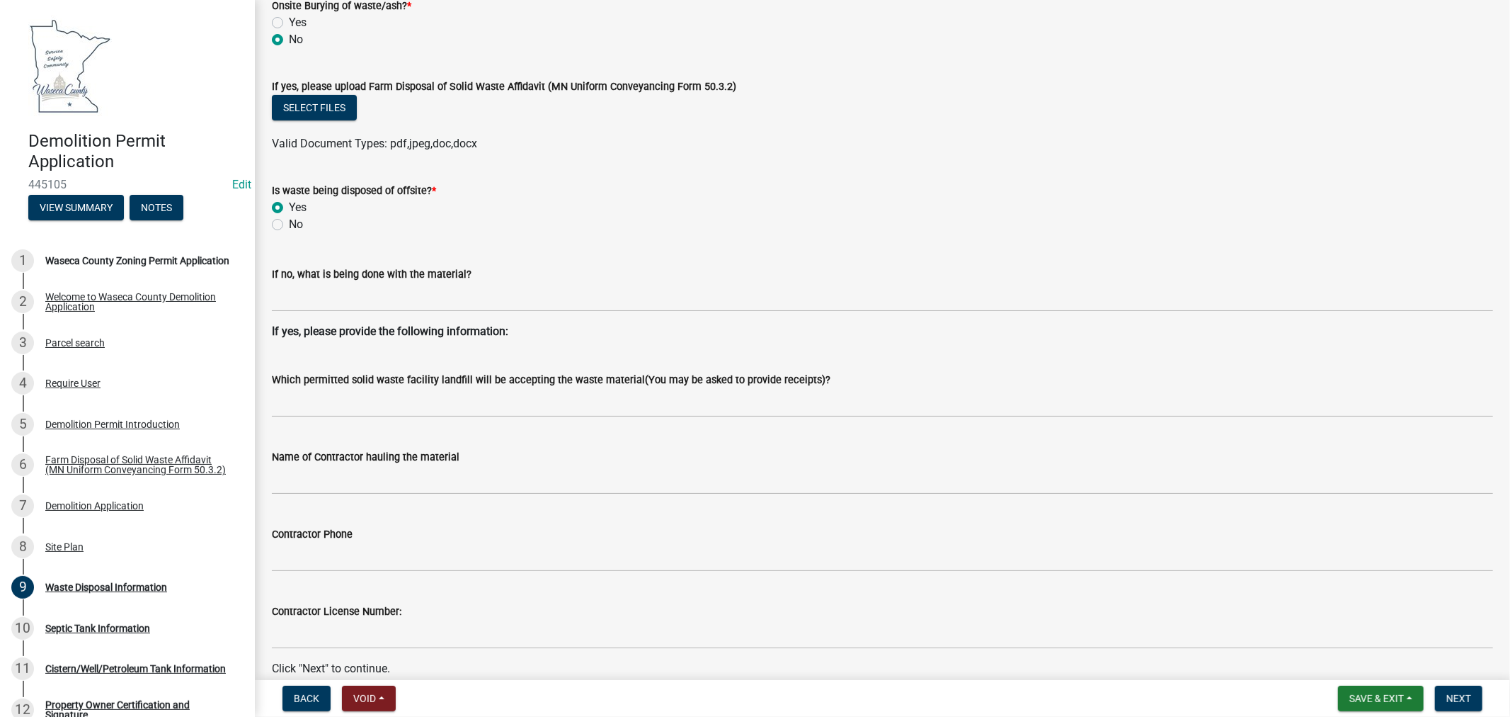
scroll to position [462, 0]
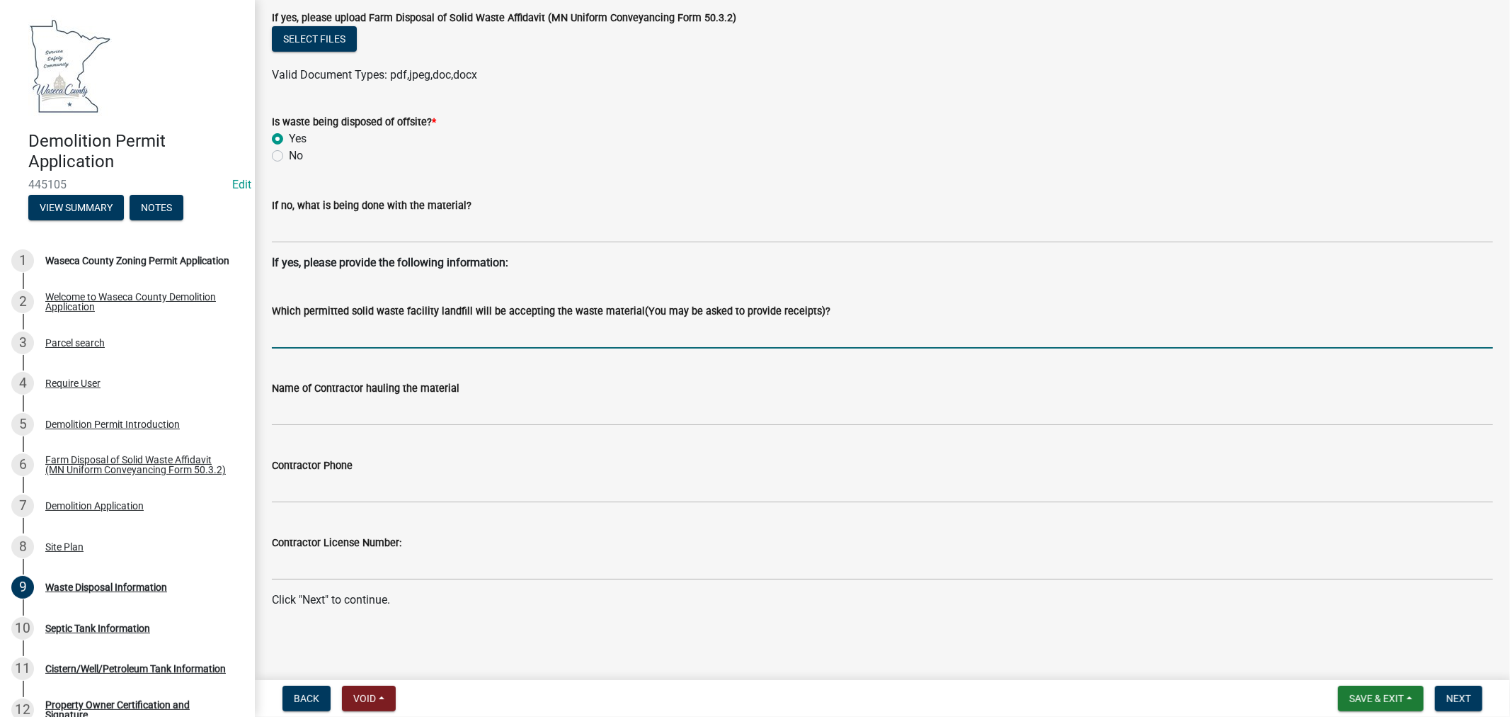
click at [328, 330] on input "Which permitted solid waste facility landfill will be accepting the waste mater…" at bounding box center [882, 333] width 1221 height 29
type input "[PERSON_NAME] Trucking in [GEOGRAPHIC_DATA]"
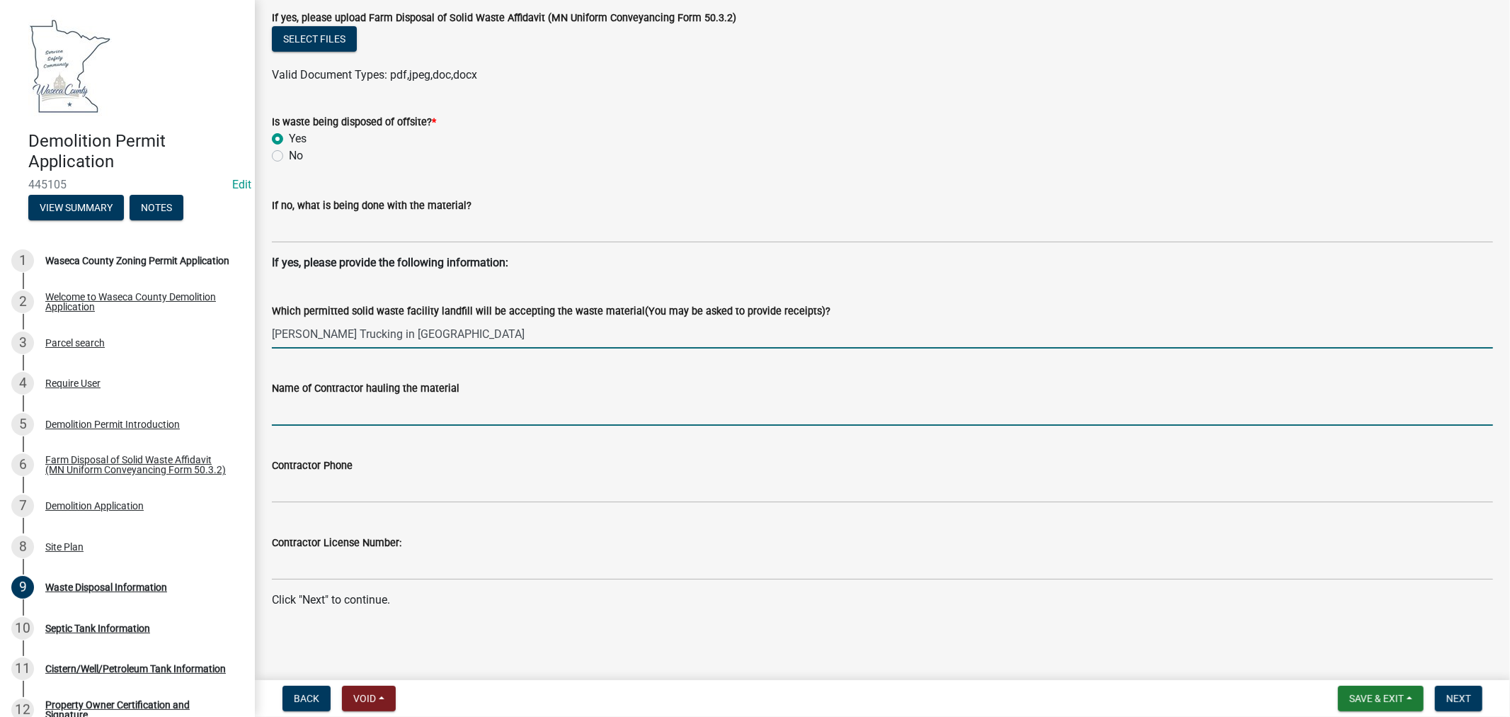
click at [282, 419] on input "Name of Contractor hauling the material" at bounding box center [882, 411] width 1221 height 29
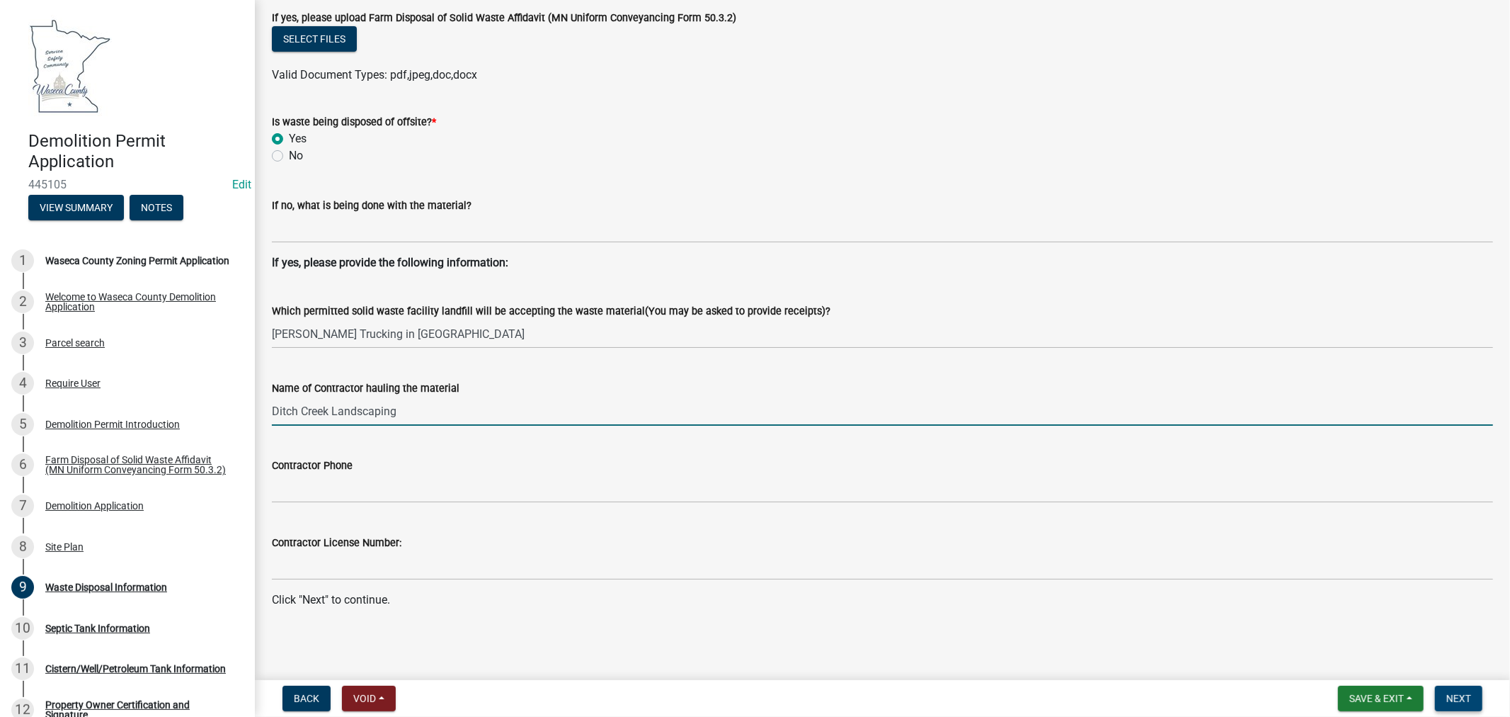
type input "Ditch Creek Landscaping"
click at [1467, 697] on span "Next" at bounding box center [1459, 697] width 25 height 11
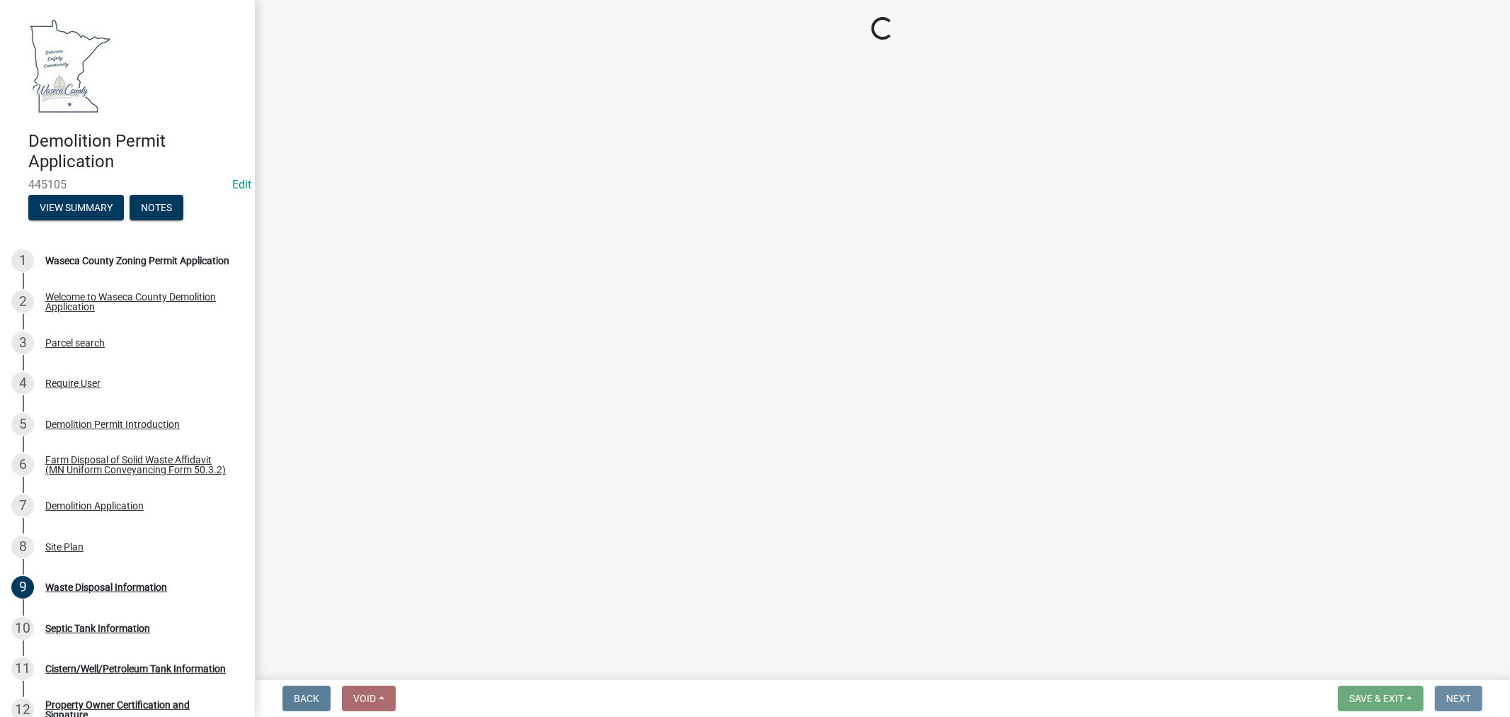
scroll to position [0, 0]
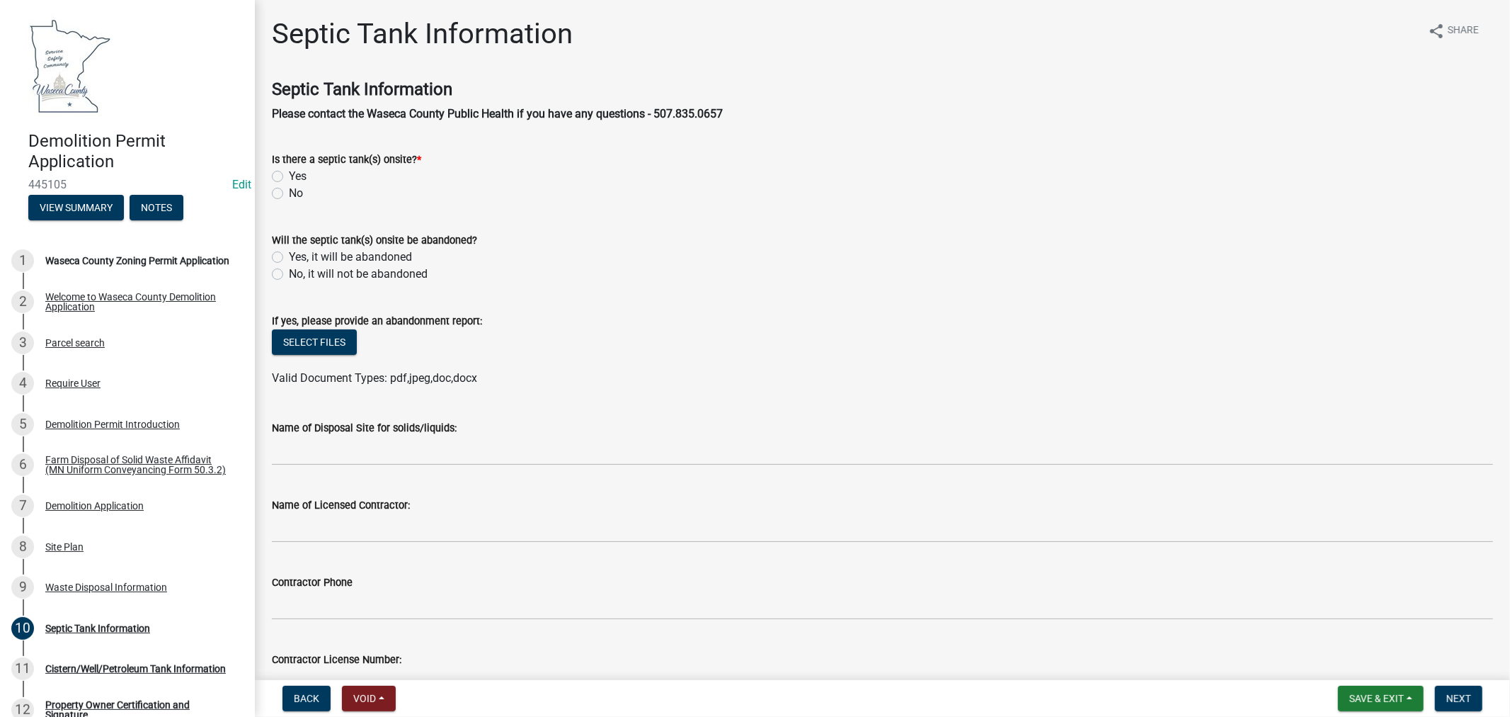
click at [289, 175] on label "Yes" at bounding box center [298, 176] width 18 height 17
click at [289, 175] on input "Yes" at bounding box center [293, 172] width 9 height 9
radio input "true"
click at [289, 273] on label "No, it will not be abandoned" at bounding box center [358, 274] width 139 height 17
click at [289, 273] on input "No, it will not be abandoned" at bounding box center [293, 270] width 9 height 9
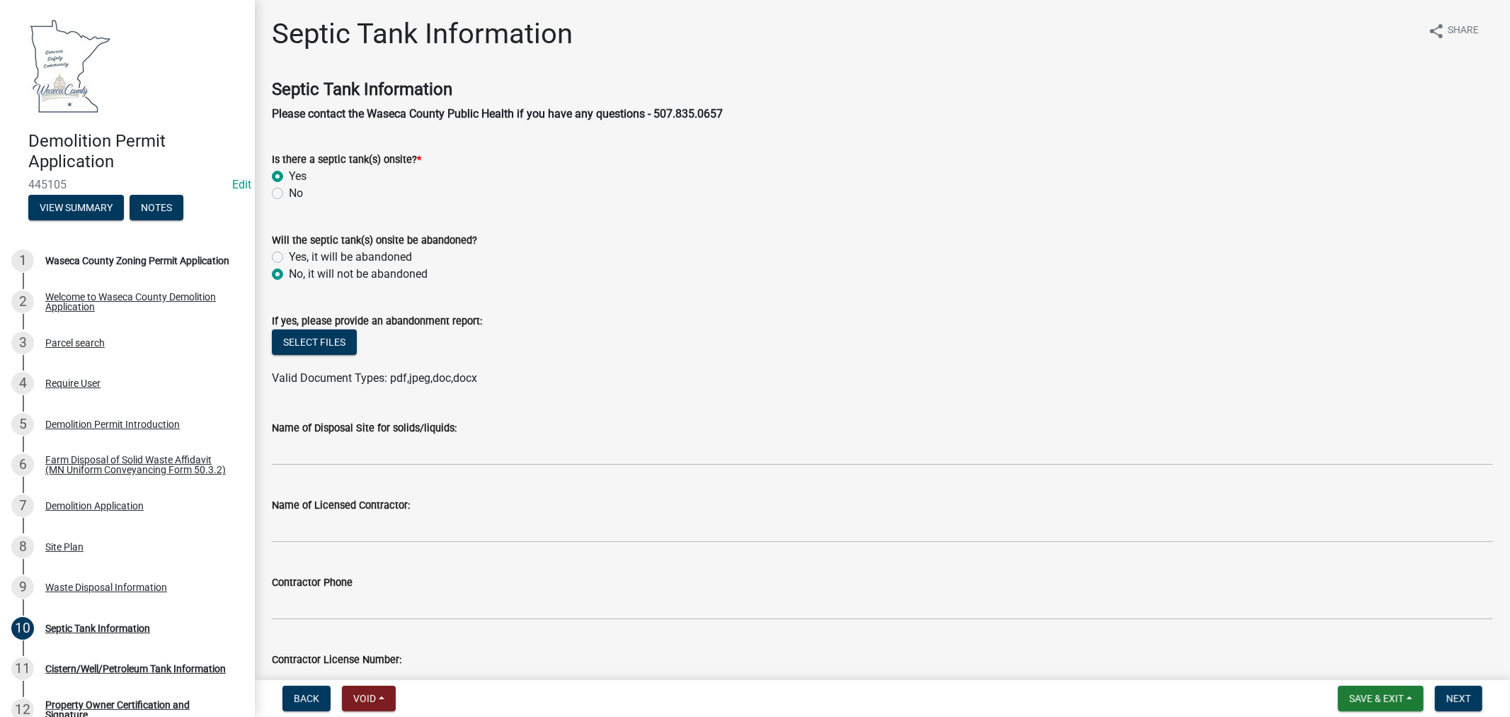
radio input "true"
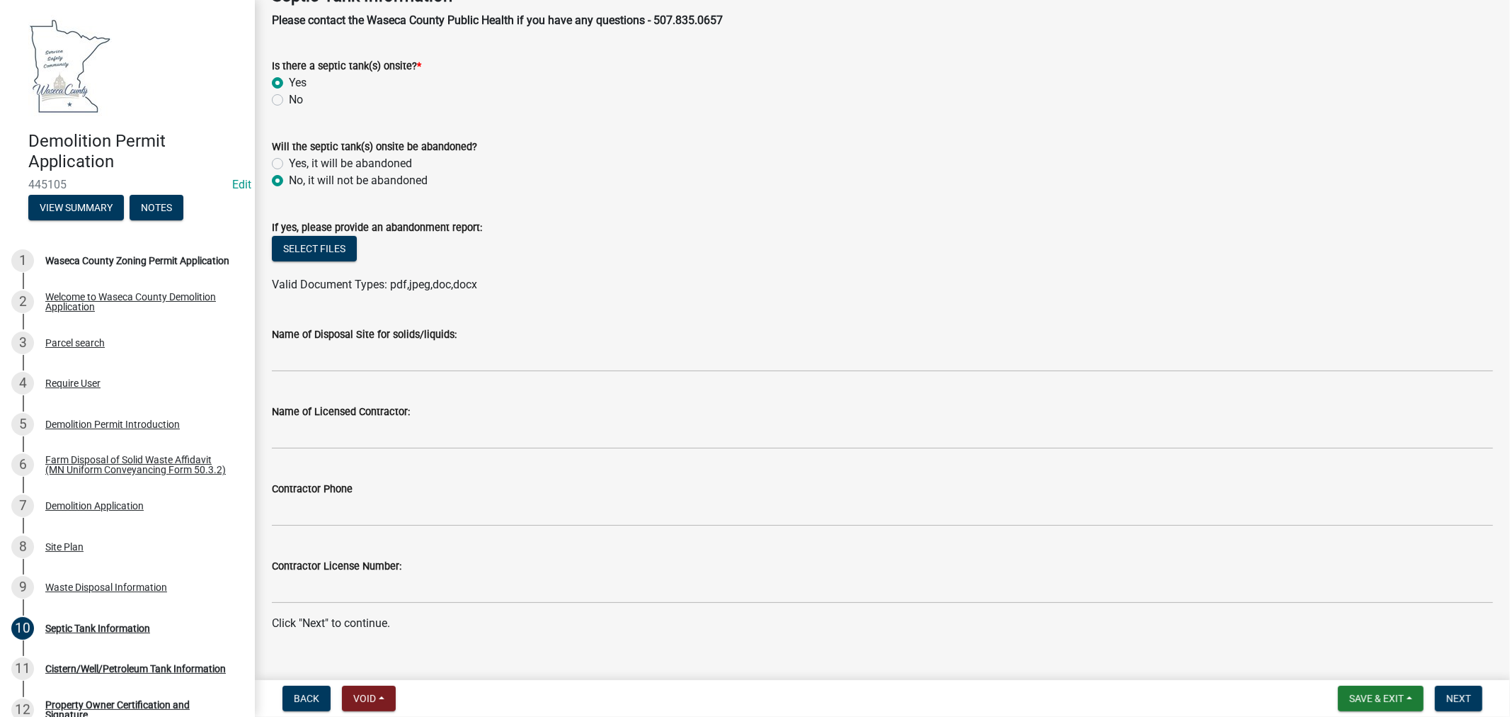
scroll to position [117, 0]
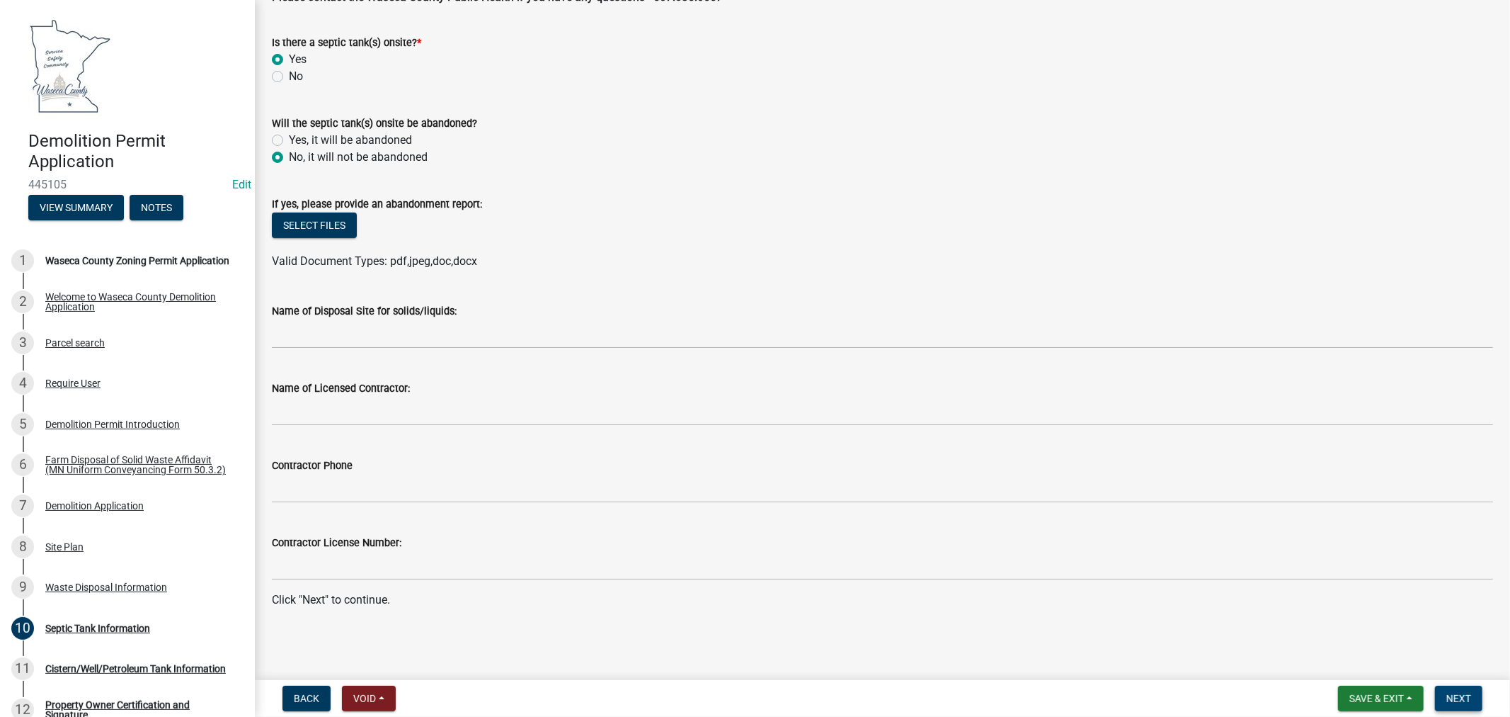
click at [1460, 702] on span "Next" at bounding box center [1459, 697] width 25 height 11
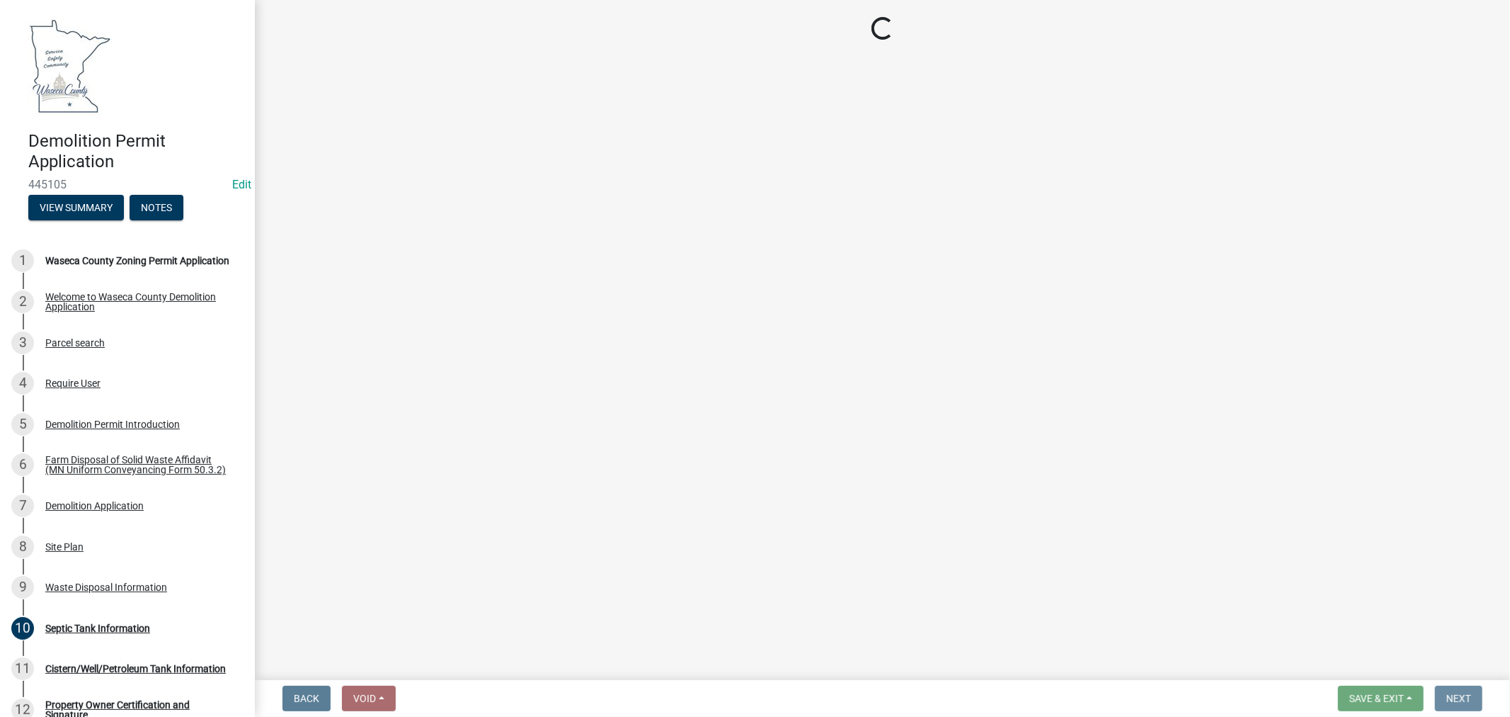
scroll to position [0, 0]
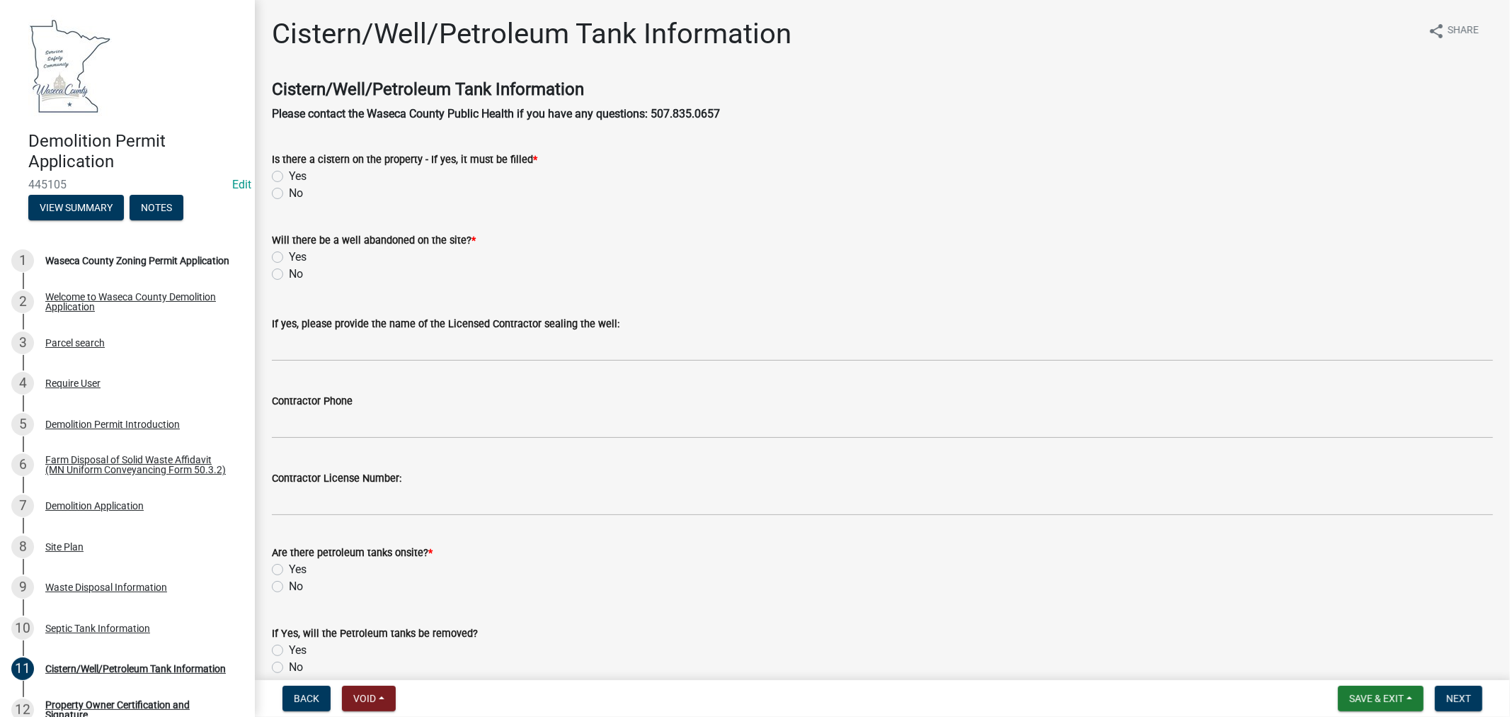
click at [284, 195] on div "No" at bounding box center [882, 193] width 1221 height 17
click at [289, 196] on label "No" at bounding box center [296, 193] width 14 height 17
click at [289, 194] on input "No" at bounding box center [293, 189] width 9 height 9
radio input "true"
drag, startPoint x: 278, startPoint y: 273, endPoint x: 294, endPoint y: 278, distance: 16.8
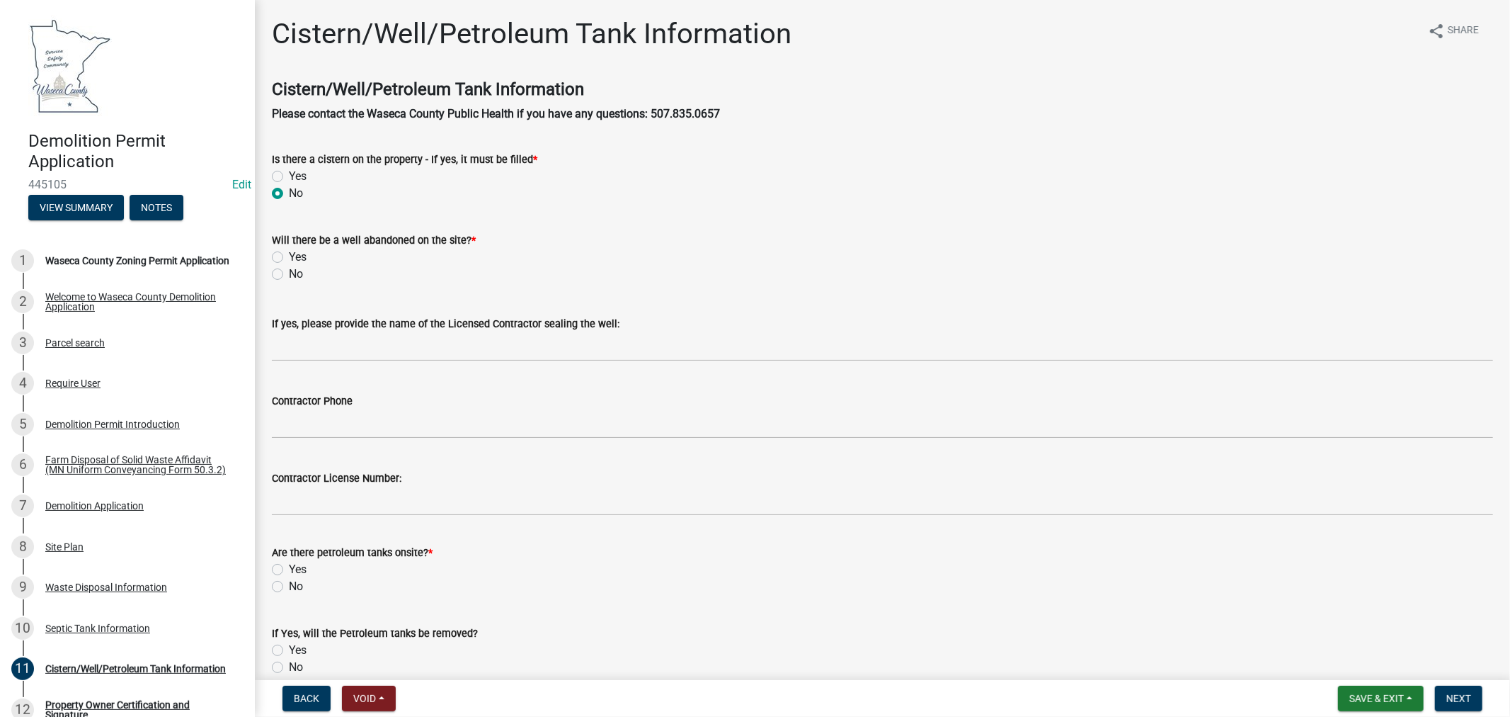
click at [289, 274] on label "No" at bounding box center [296, 274] width 14 height 17
click at [289, 274] on input "No" at bounding box center [293, 270] width 9 height 9
radio input "true"
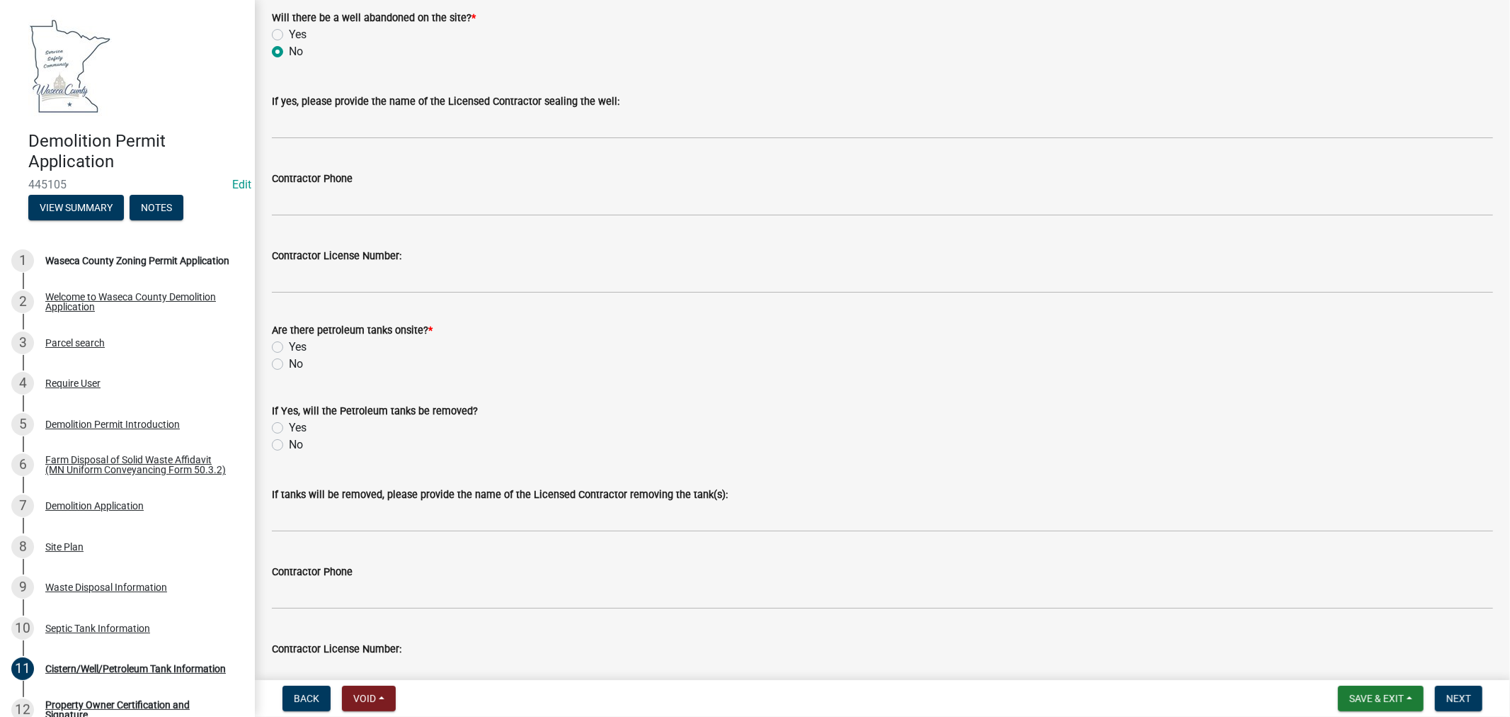
scroll to position [236, 0]
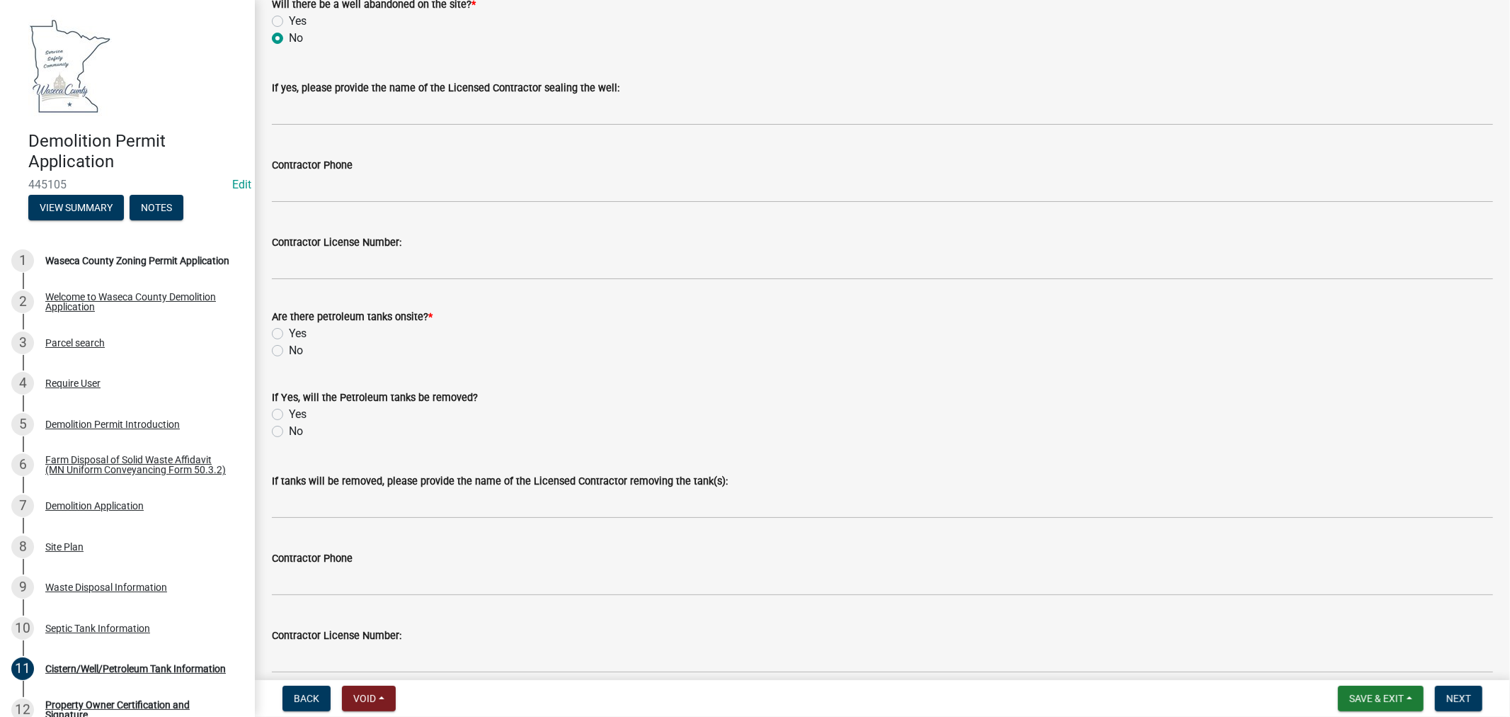
click at [289, 350] on label "No" at bounding box center [296, 350] width 14 height 17
click at [289, 350] on input "No" at bounding box center [293, 346] width 9 height 9
radio input "true"
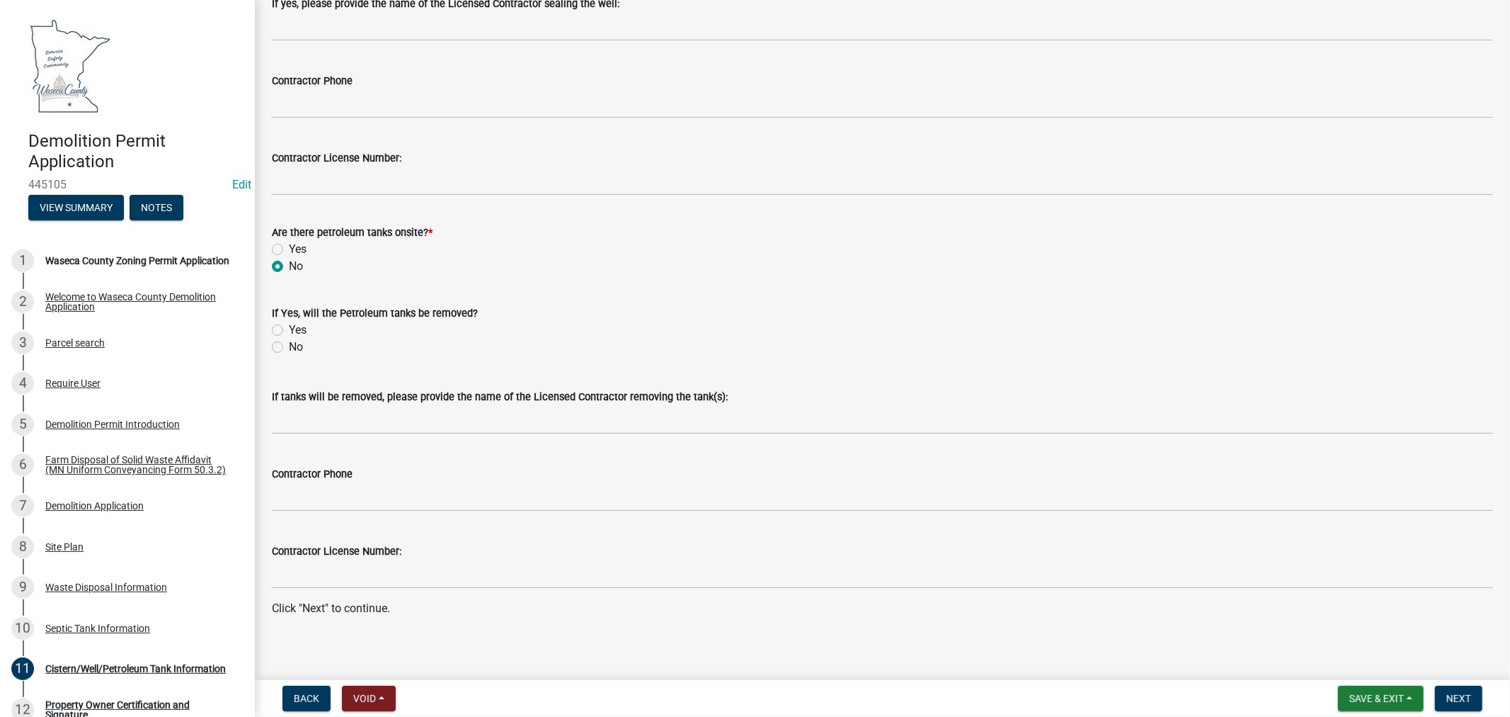
scroll to position [329, 0]
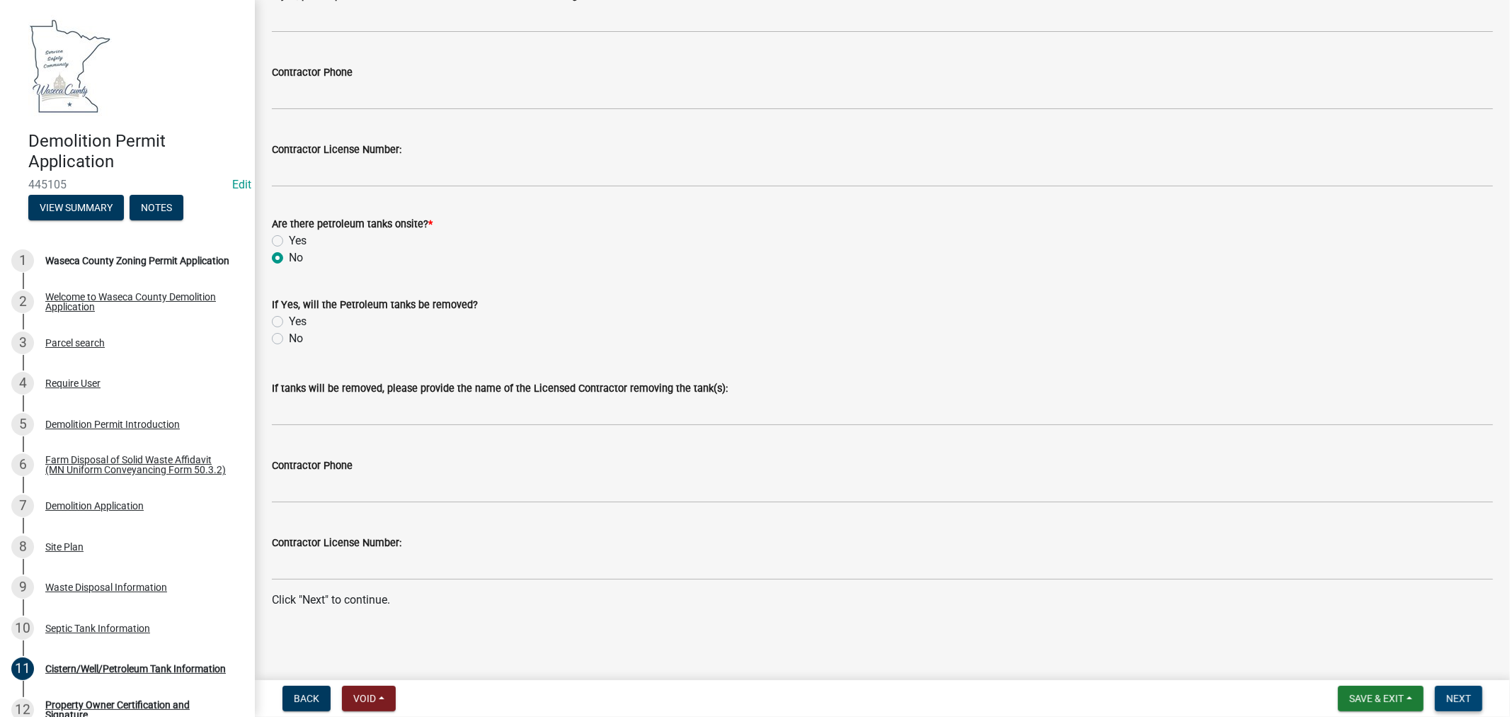
click at [1469, 697] on span "Next" at bounding box center [1459, 697] width 25 height 11
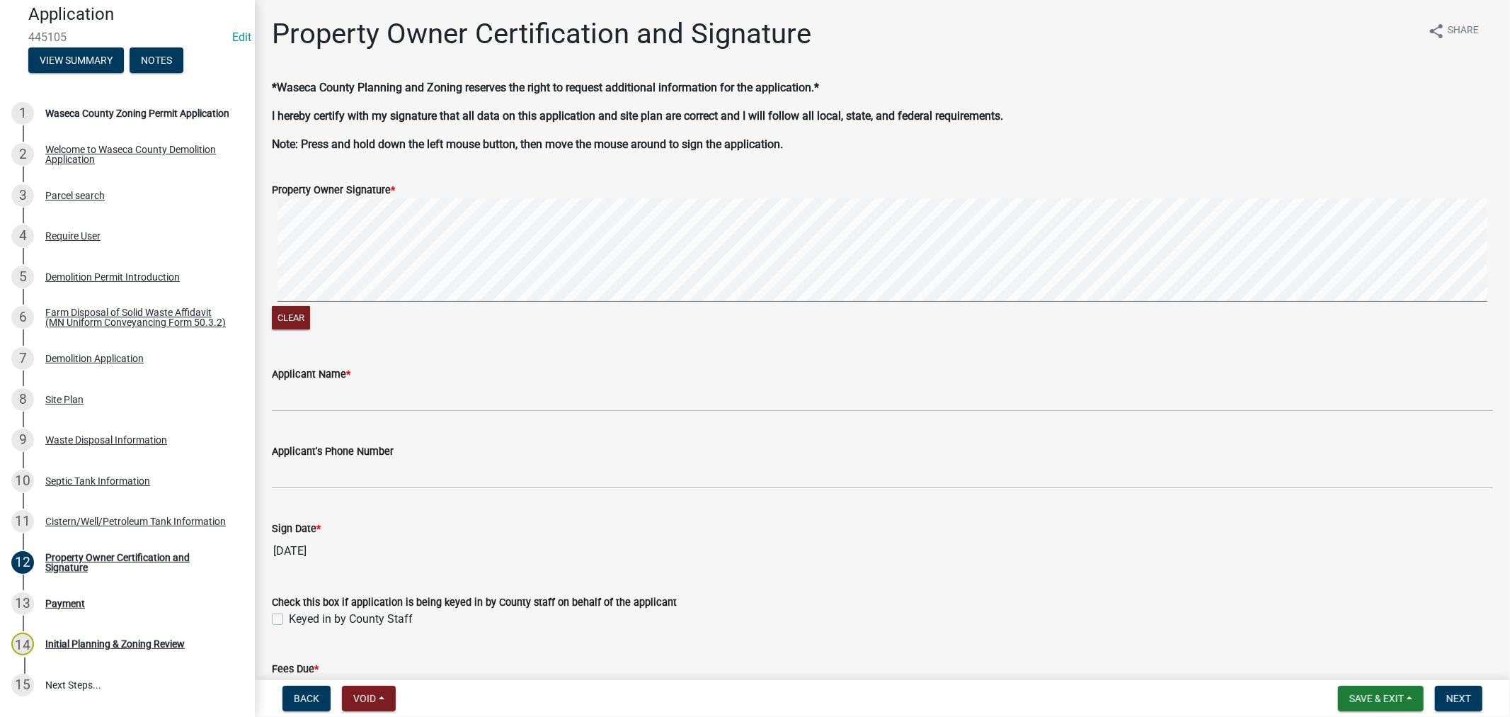
scroll to position [183, 0]
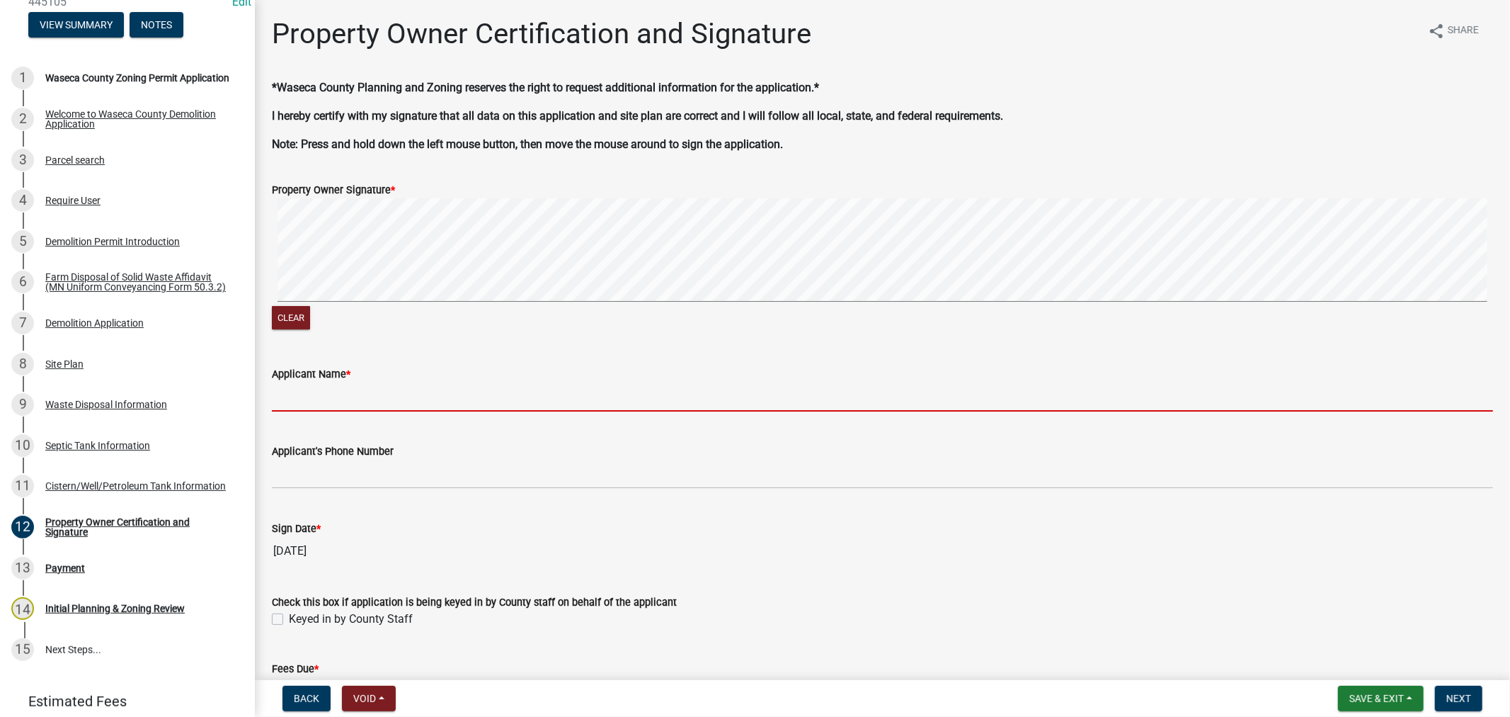
click at [307, 398] on input "Applicant Name *" at bounding box center [882, 396] width 1221 height 29
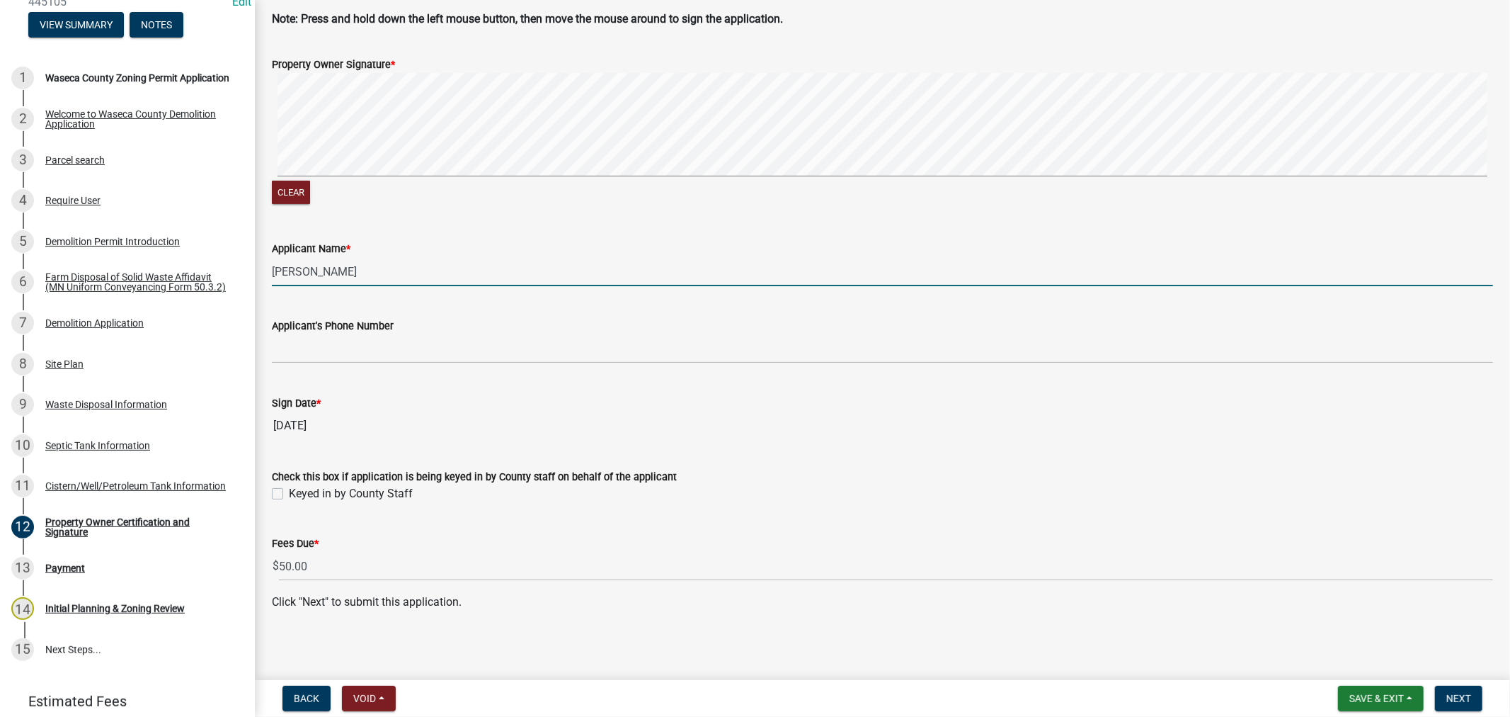
scroll to position [127, 0]
type input "[PERSON_NAME]"
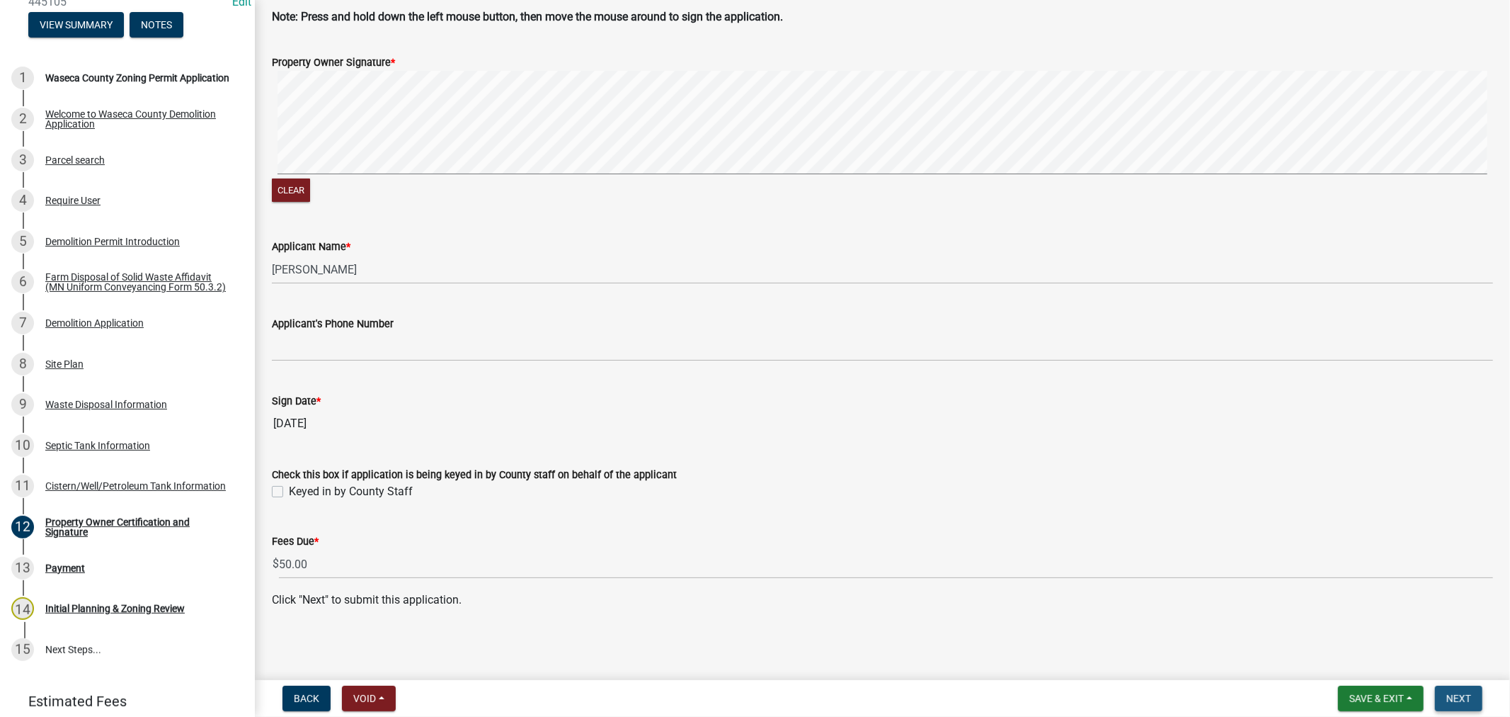
click at [1452, 697] on span "Next" at bounding box center [1459, 697] width 25 height 11
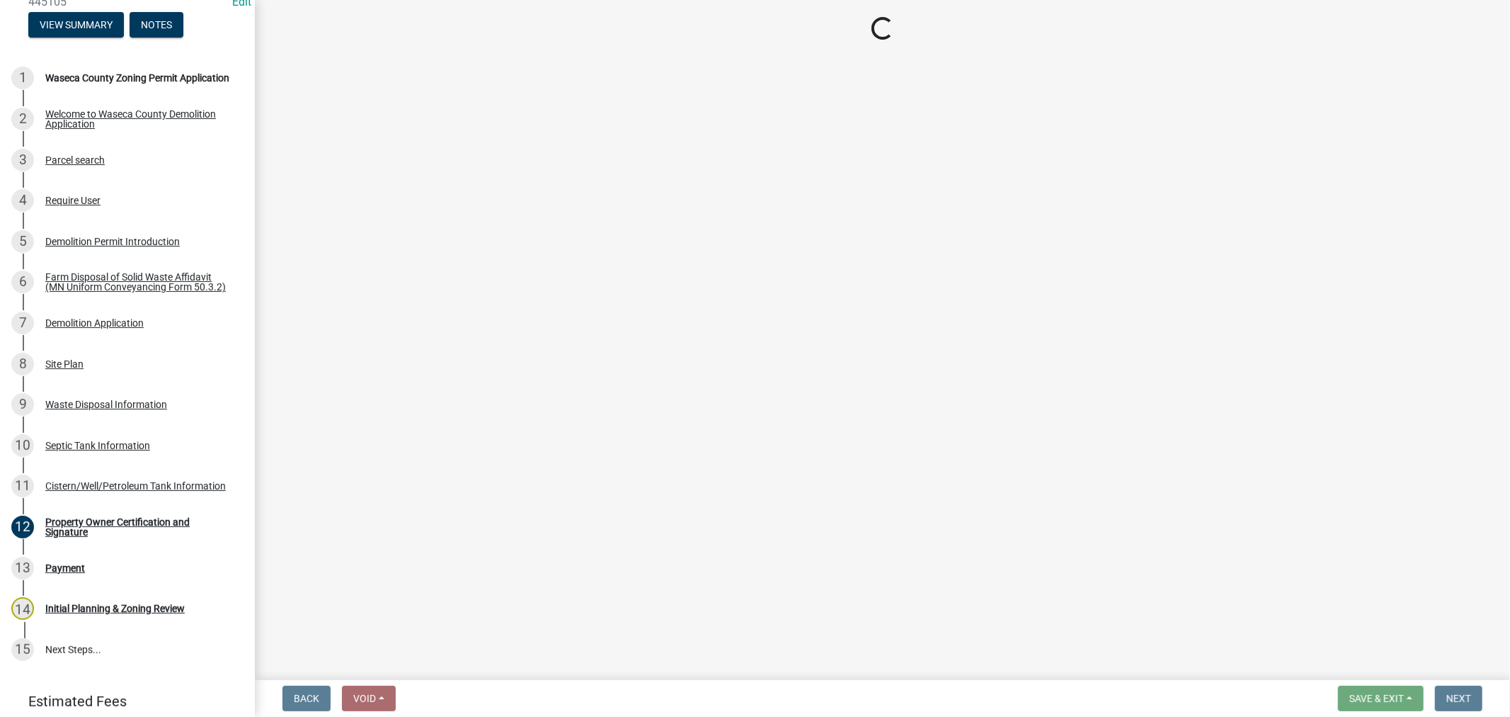
scroll to position [0, 0]
select select "3: 3"
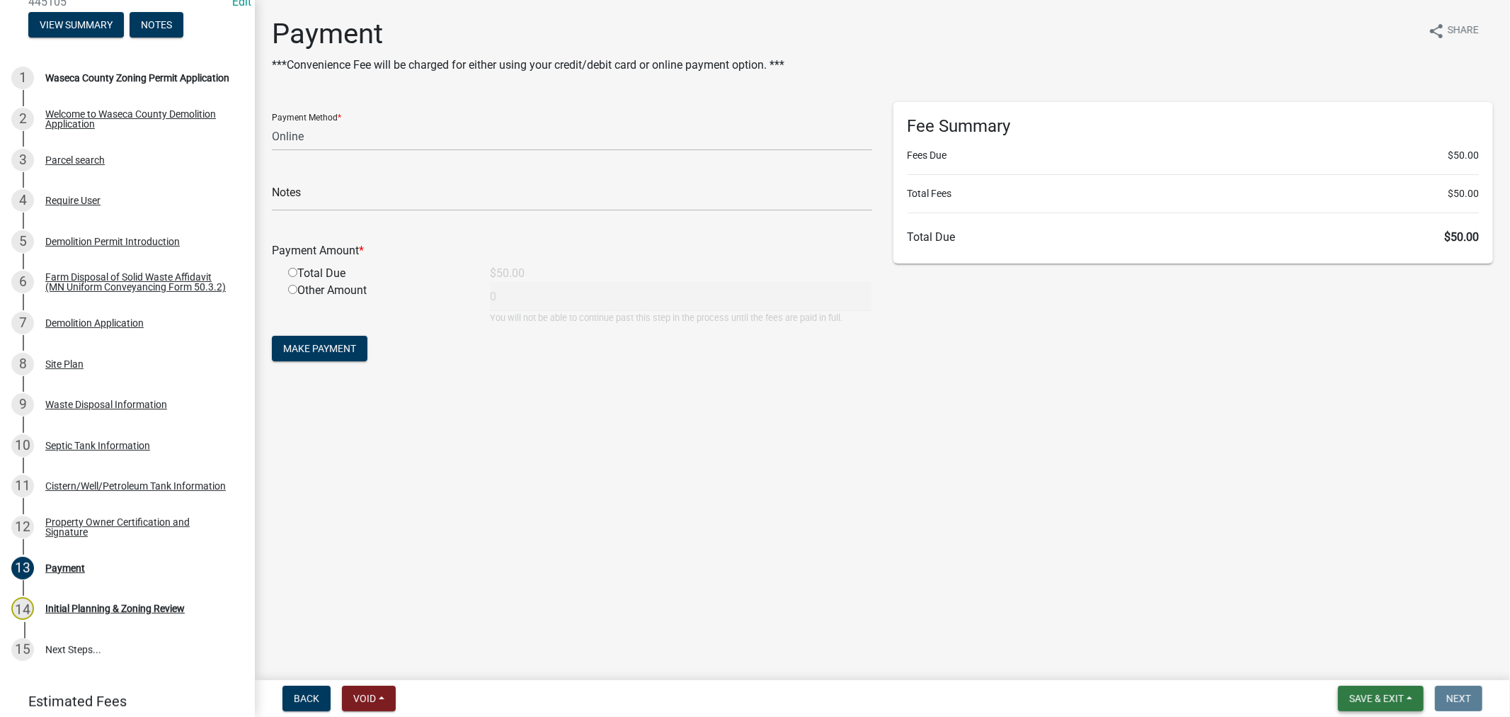
click at [1379, 700] on span "Save & Exit" at bounding box center [1377, 697] width 55 height 11
drag, startPoint x: 1365, startPoint y: 666, endPoint x: 1343, endPoint y: 578, distance: 90.5
click at [1364, 666] on button "Save & Exit" at bounding box center [1367, 661] width 113 height 34
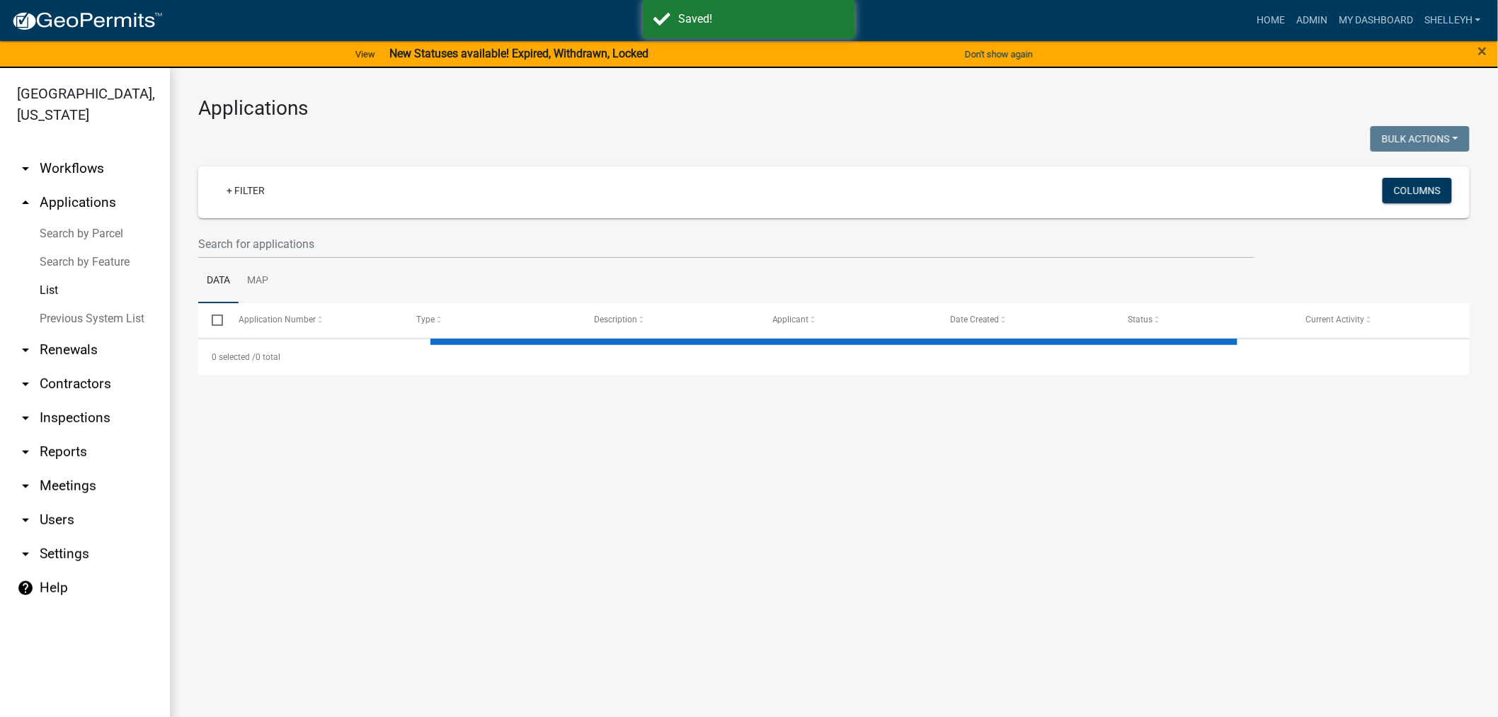
select select "1: 25"
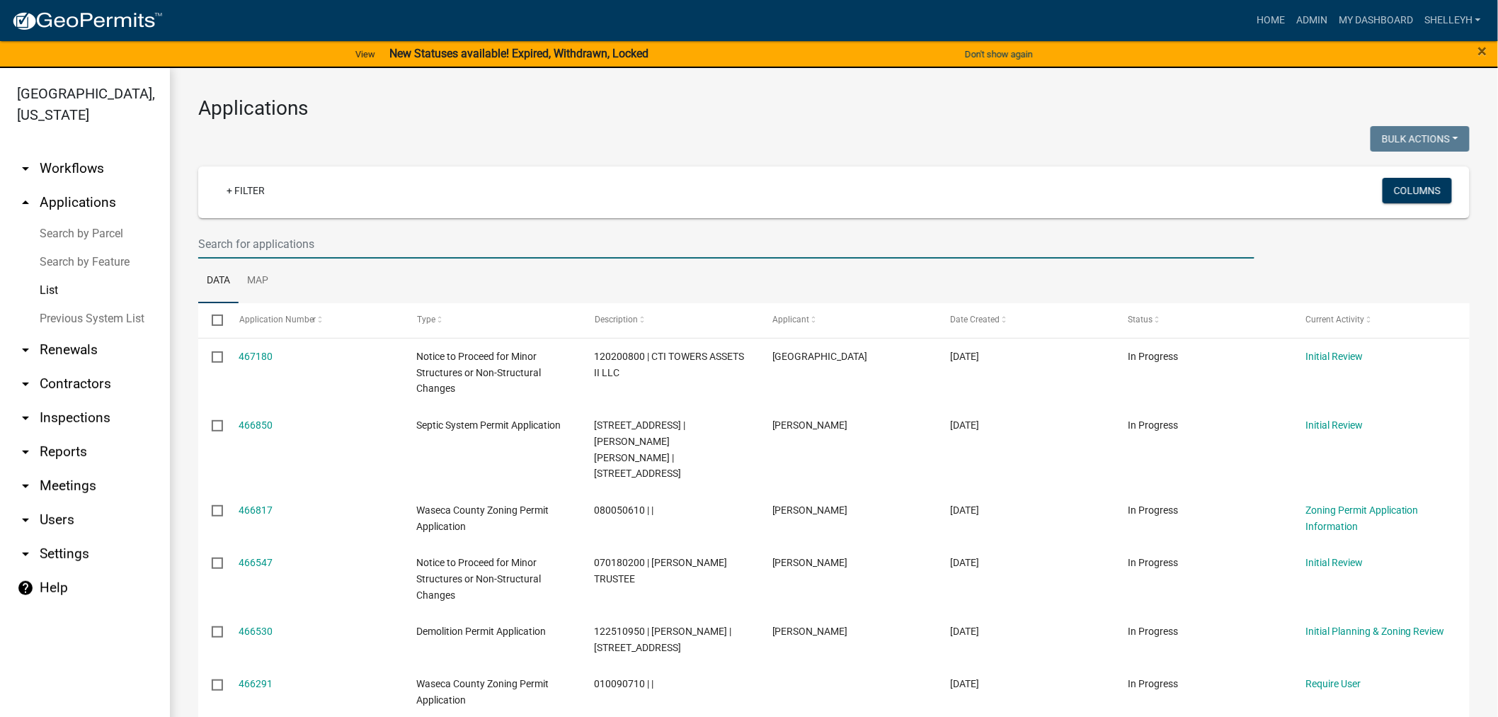
click at [239, 249] on input "text" at bounding box center [726, 243] width 1056 height 29
type input "[PERSON_NAME]"
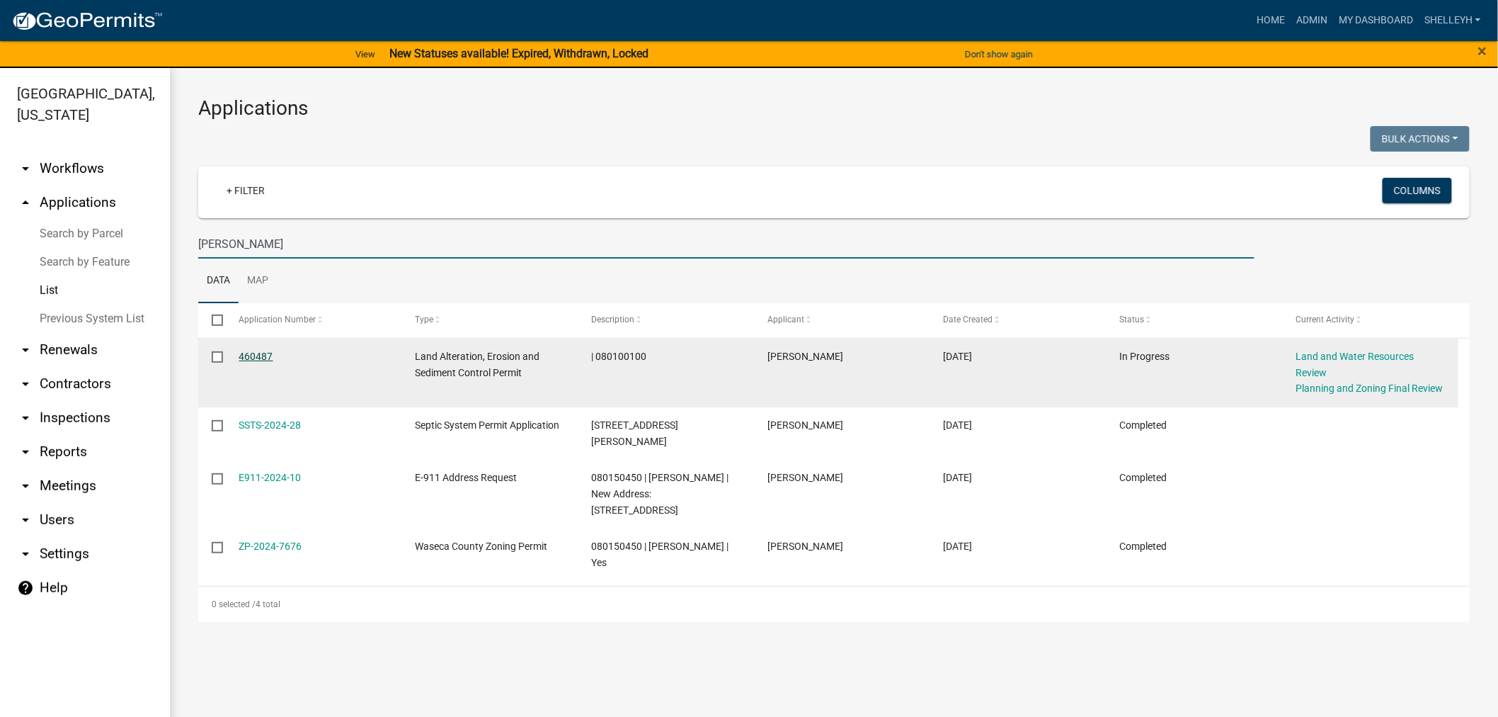
click at [251, 356] on link "460487" at bounding box center [256, 355] width 34 height 11
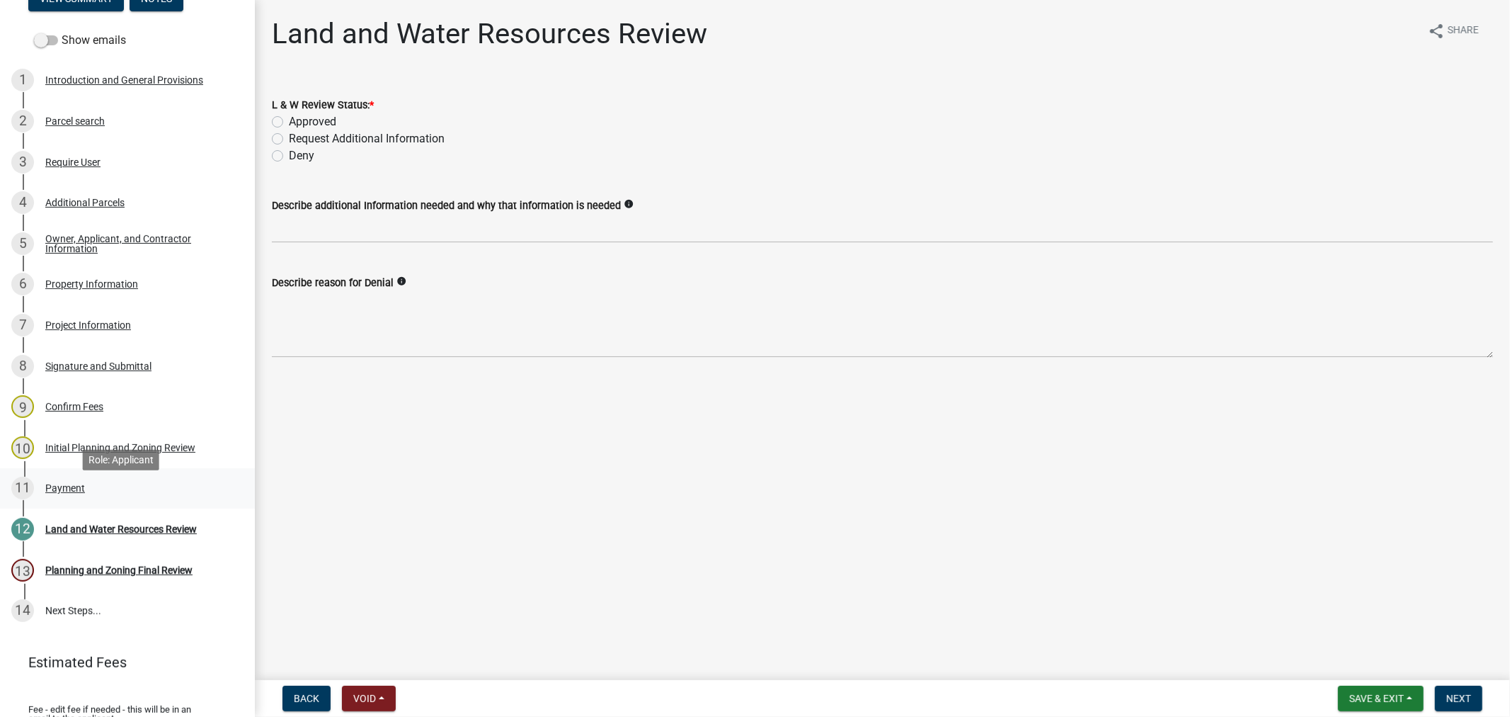
scroll to position [236, 0]
